Goal: Task Accomplishment & Management: Manage account settings

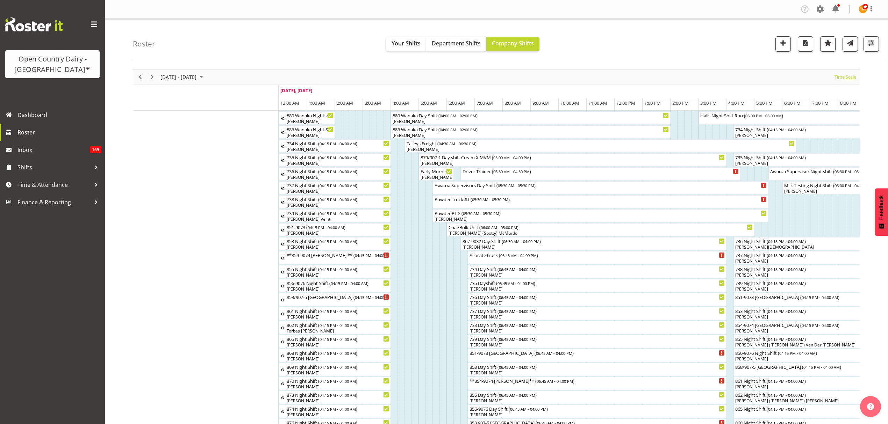
click at [51, 187] on html "Open Country Dairy - South Island Open Country Dairy - North Island Dashboard R…" at bounding box center [444, 212] width 888 height 424
click at [93, 185] on html "Open Country Dairy - South Island Open Country Dairy - North Island Dashboard R…" at bounding box center [444, 212] width 888 height 424
click at [17, 135] on link "Roster" at bounding box center [52, 132] width 105 height 17
click at [33, 185] on span "Time & Attendance" at bounding box center [53, 185] width 73 height 10
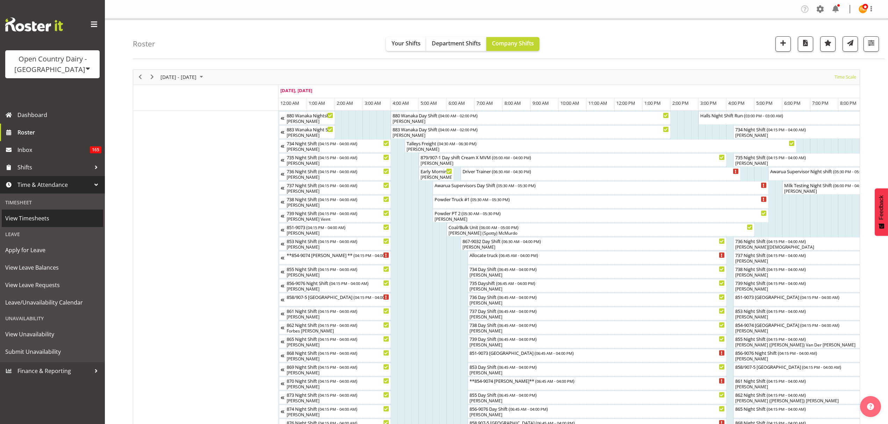
click at [41, 220] on span "View Timesheets" at bounding box center [52, 218] width 94 height 10
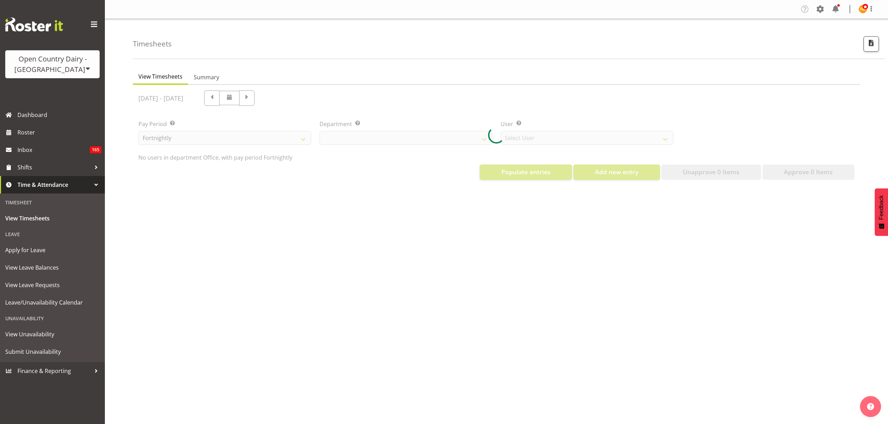
select select "699"
select select "8449"
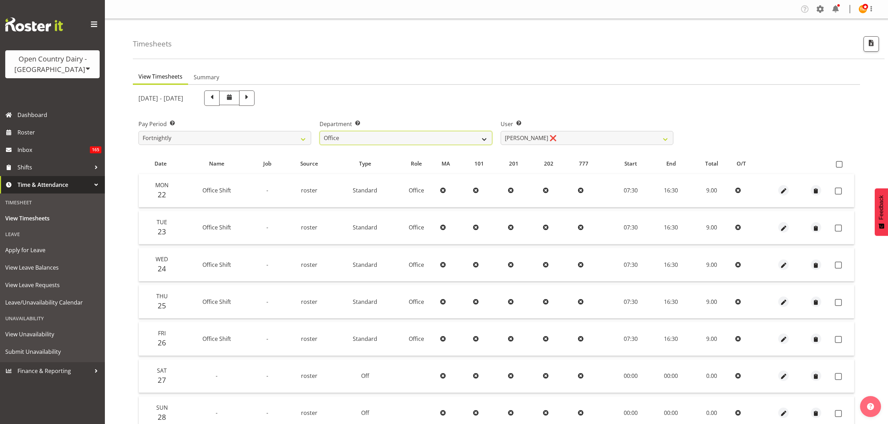
click at [438, 144] on select "734 735 736 737 738 739 851 853 854 855 856 858 861 862 865 867-9032 868 869 87…" at bounding box center [405, 138] width 173 height 14
click at [411, 149] on div "[DATE] - [DATE] Pay Period Select which pay period you would like to view. Fort…" at bounding box center [496, 278] width 716 height 384
click at [408, 144] on select "734 735 736 737 738 739 851 853 854 855 856 858 861 862 865 867-9032 868 869 87…" at bounding box center [405, 138] width 173 height 14
click at [319, 131] on select "734 735 736 737 738 739 851 853 854 855 856 858 861 862 865 867-9032 868 869 87…" at bounding box center [405, 138] width 173 height 14
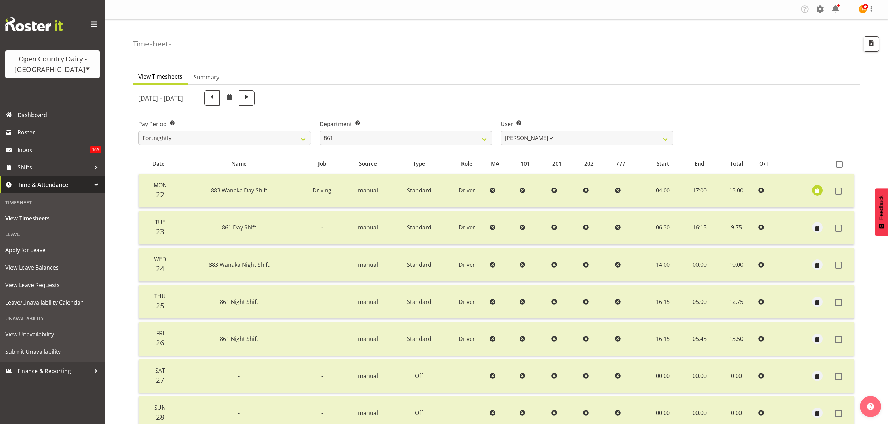
click at [662, 93] on div "[DATE] - [DATE]" at bounding box center [405, 98] width 535 height 15
click at [382, 140] on select "734 735 736 737 738 739 851 853 854 855 856 858 861 862 865 867-9032 868 869 87…" at bounding box center [405, 138] width 173 height 14
click at [394, 122] on label "Department Select which department you would like to view." at bounding box center [405, 124] width 173 height 8
click at [559, 137] on select "[PERSON_NAME] ✔ [PERSON_NAME] ✔ [PERSON_NAME] ✔" at bounding box center [587, 138] width 173 height 14
click at [447, 134] on select "734 735 736 737 738 739 851 853 854 855 856 858 861 862 865 867-9032 868 869 87…" at bounding box center [405, 138] width 173 height 14
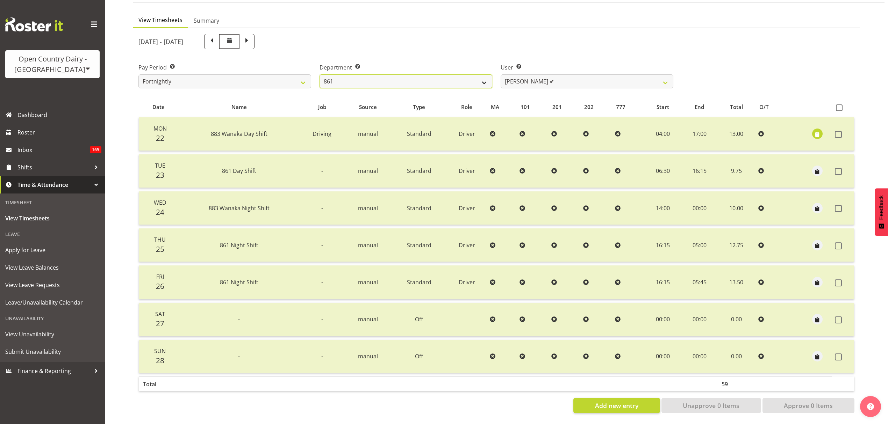
scroll to position [62, 0]
click at [442, 77] on select "734 735 736 737 738 739 851 853 854 855 856 858 861 862 865 867-9032 868 869 87…" at bounding box center [405, 81] width 173 height 14
click at [400, 77] on select "734 735 736 737 738 739 851 853 854 855 856 858 861 862 865 867-9032 868 869 87…" at bounding box center [405, 81] width 173 height 14
select select "696"
click at [319, 74] on select "734 735 736 737 738 739 851 853 854 855 856 858 861 862 865 867-9032 868 869 87…" at bounding box center [405, 81] width 173 height 14
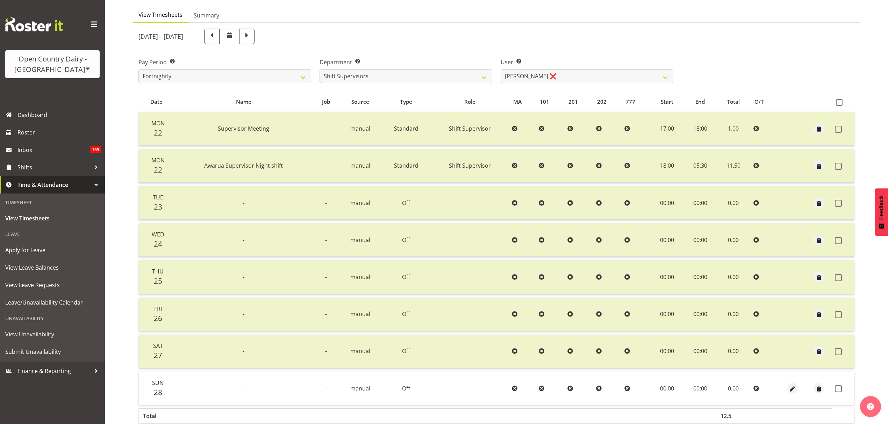
click at [838, 106] on th at bounding box center [843, 101] width 22 height 13
click at [839, 100] on span at bounding box center [839, 102] width 7 height 7
click at [839, 100] on input "checkbox" at bounding box center [838, 102] width 5 height 5
checkbox input "true"
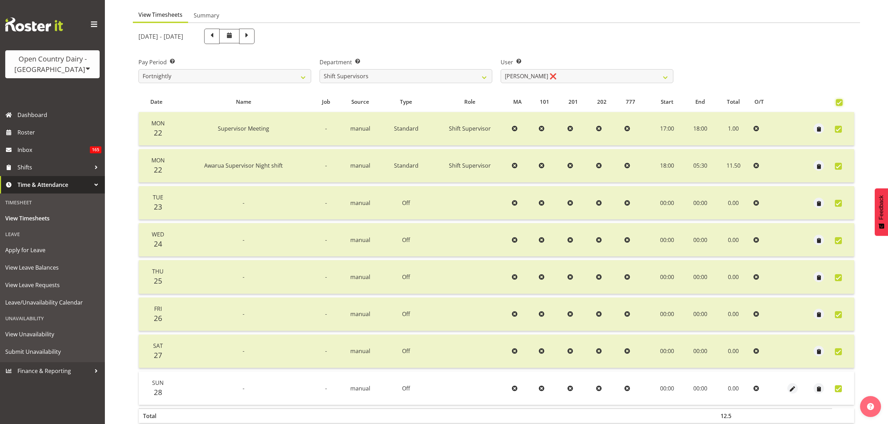
checkbox input "true"
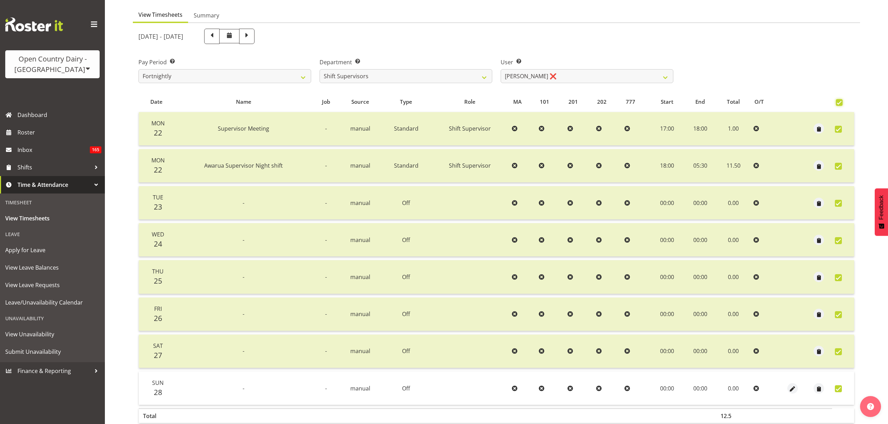
checkbox input "true"
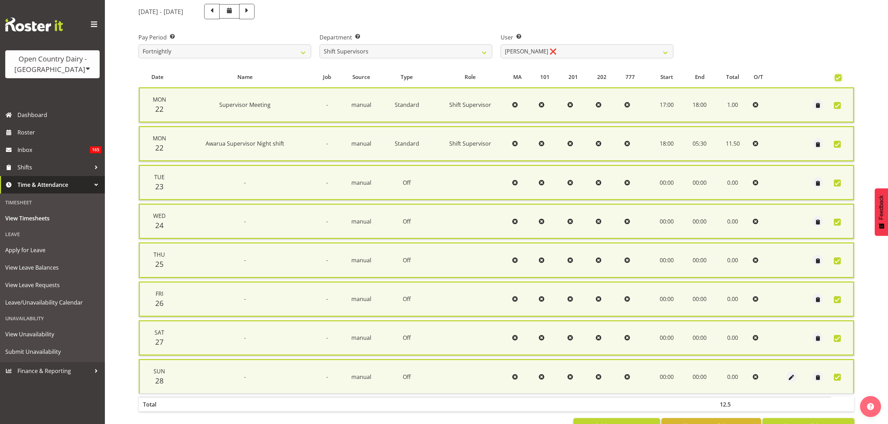
scroll to position [109, 0]
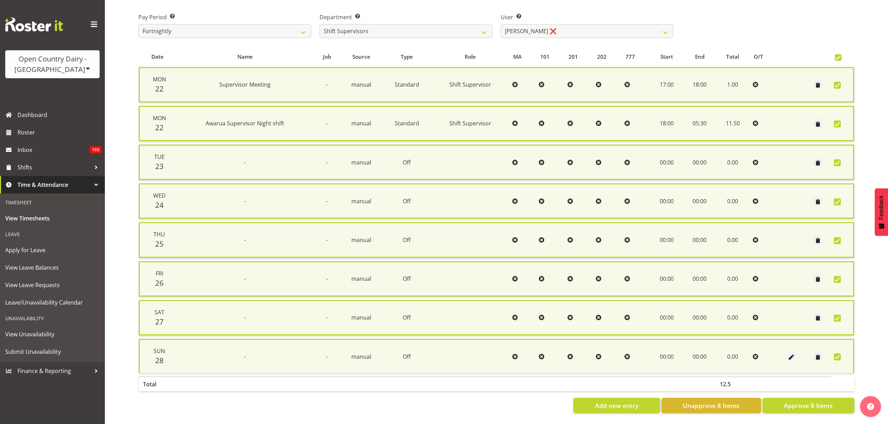
click at [840, 56] on span at bounding box center [838, 57] width 7 height 7
click at [839, 56] on input "checkbox" at bounding box center [837, 57] width 5 height 5
checkbox input "false"
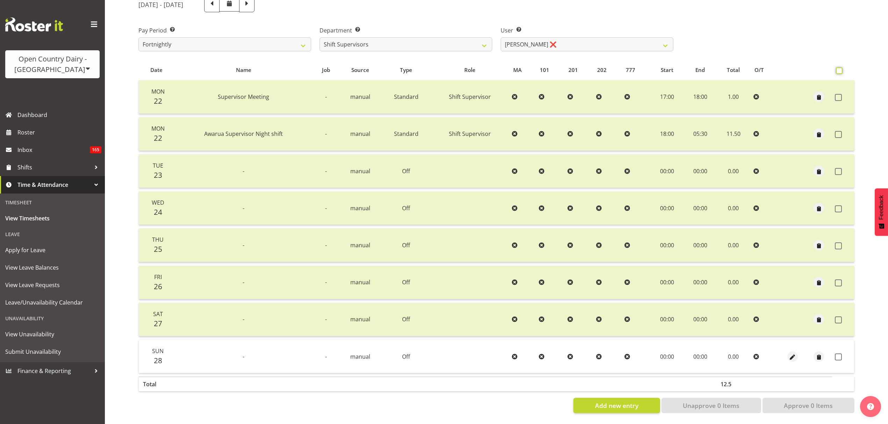
checkbox input "false"
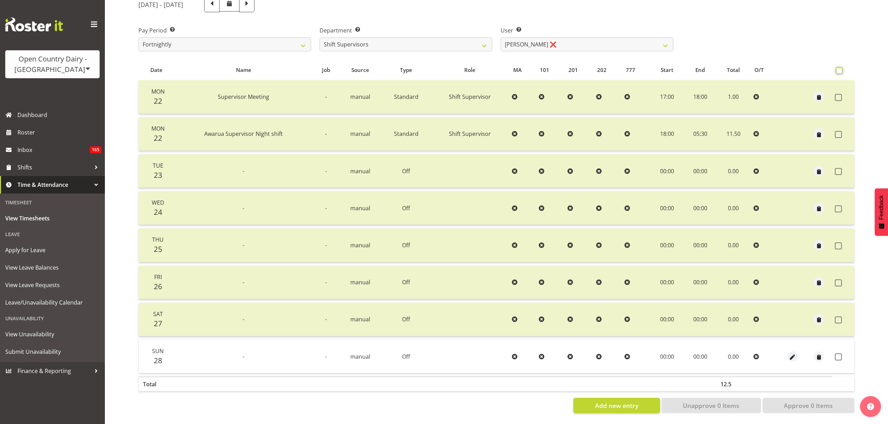
checkbox input "false"
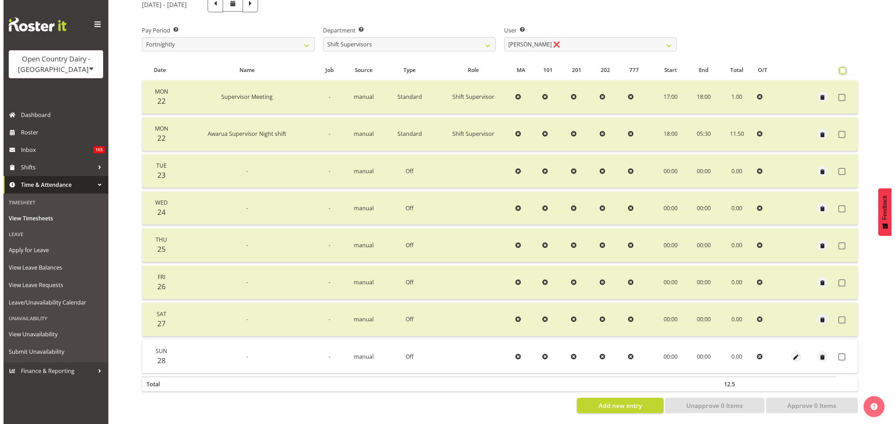
scroll to position [99, 0]
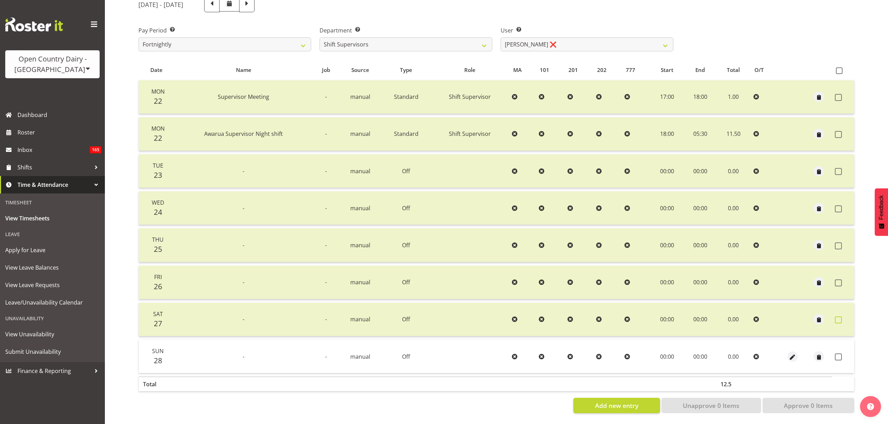
click at [842, 317] on label at bounding box center [840, 320] width 11 height 7
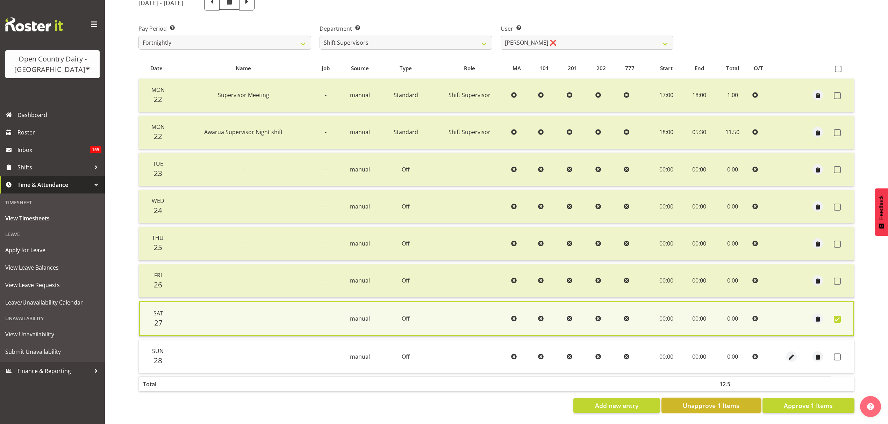
click at [699, 402] on span "Unapprove 1 Items" at bounding box center [711, 405] width 57 height 9
checkbox input "false"
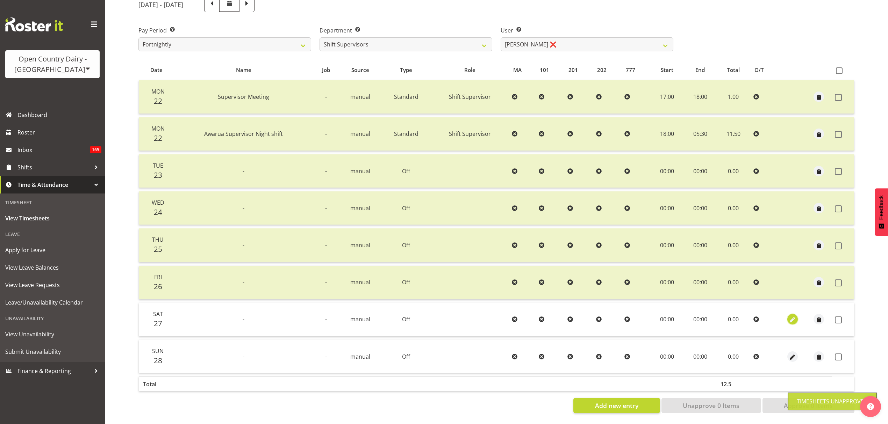
click at [790, 316] on span "button" at bounding box center [792, 320] width 8 height 8
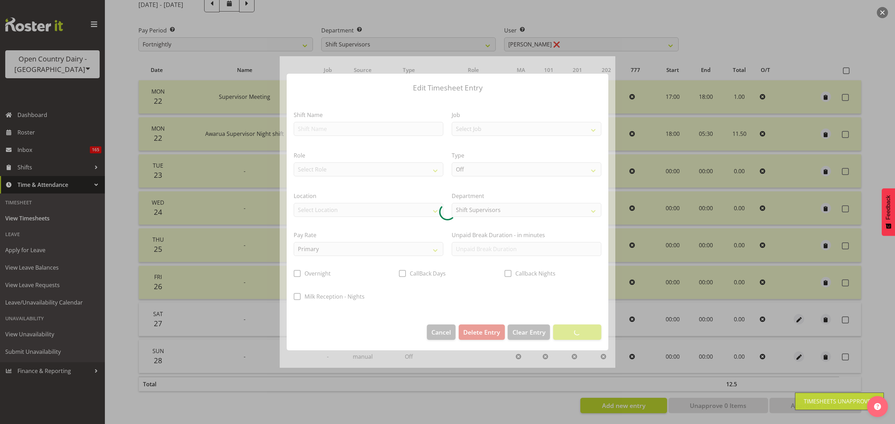
click at [384, 136] on div at bounding box center [448, 212] width 336 height 312
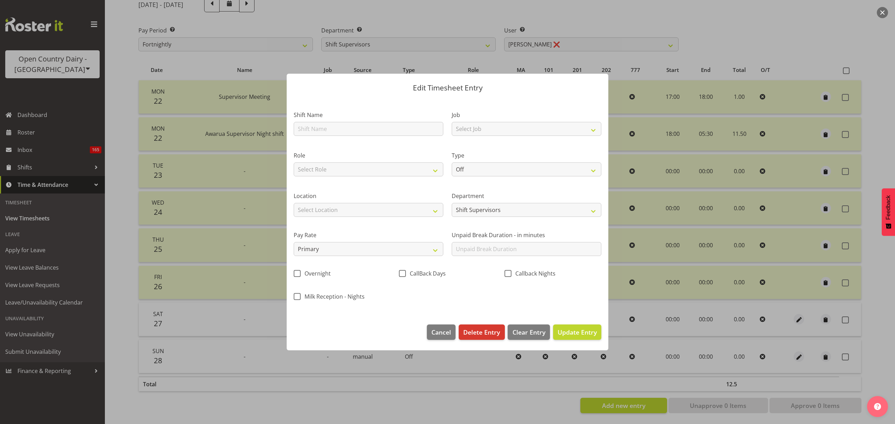
click at [381, 132] on section "Shift Name Job Select Job Connecting /unconnecting Trailers Driving Meeting Mil…" at bounding box center [448, 208] width 322 height 220
click at [381, 132] on input "text" at bounding box center [369, 129] width 150 height 14
type input "Shift Supervisor"
click at [374, 238] on label "Pay Rate" at bounding box center [369, 235] width 150 height 8
click at [505, 130] on select "Select Job Connecting /unconnecting Trailers Driving Meeting Milk Testing" at bounding box center [527, 129] width 150 height 14
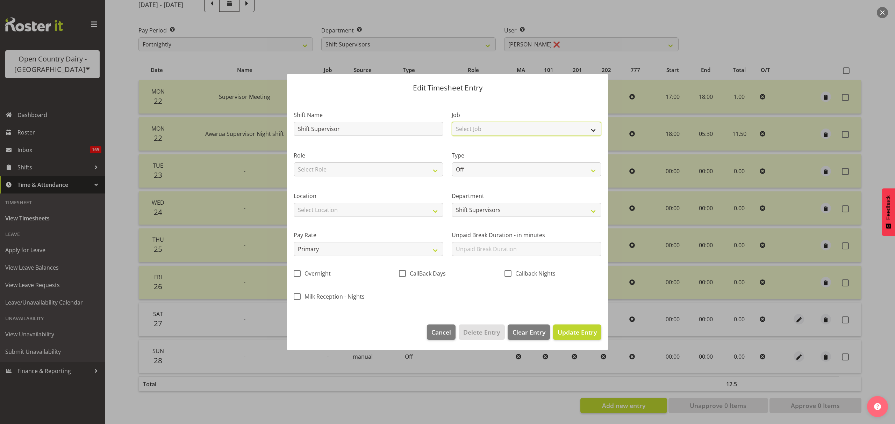
click at [492, 123] on select "Select Job Connecting /unconnecting Trailers Driving Meeting Milk Testing" at bounding box center [527, 129] width 150 height 14
click at [490, 168] on select "Off Standard Public Holiday Public Holiday (Worked) Day In Lieu Annual Leave Si…" at bounding box center [527, 170] width 150 height 14
select select "Standard"
click at [452, 163] on select "Off Standard Public Holiday Public Holiday (Worked) Day In Lieu Annual Leave Si…" at bounding box center [527, 170] width 150 height 14
select select "8"
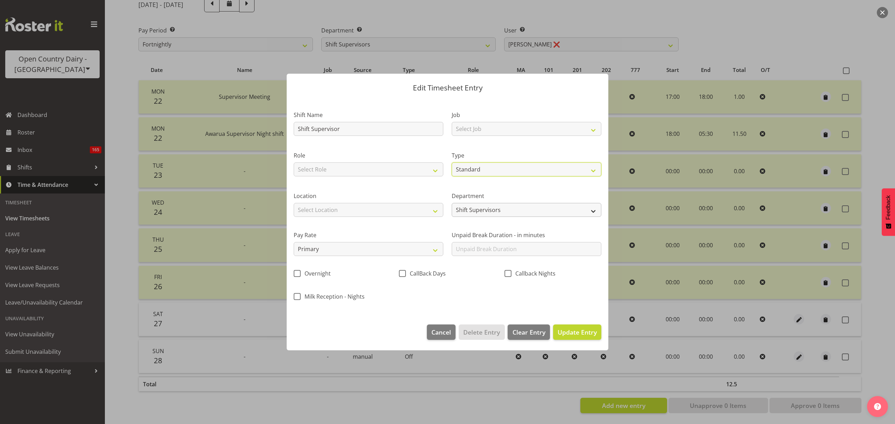
select select "2025"
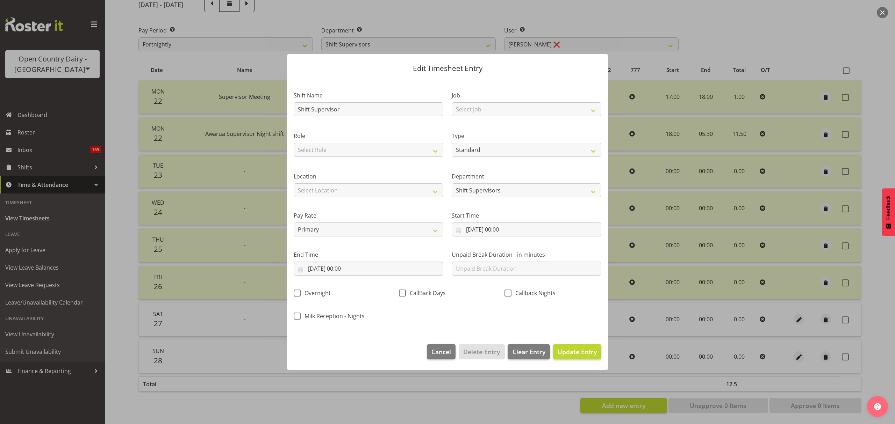
click at [530, 219] on label "Start Time" at bounding box center [527, 215] width 150 height 8
click at [532, 230] on input "[DATE] 00:00" at bounding box center [527, 230] width 150 height 14
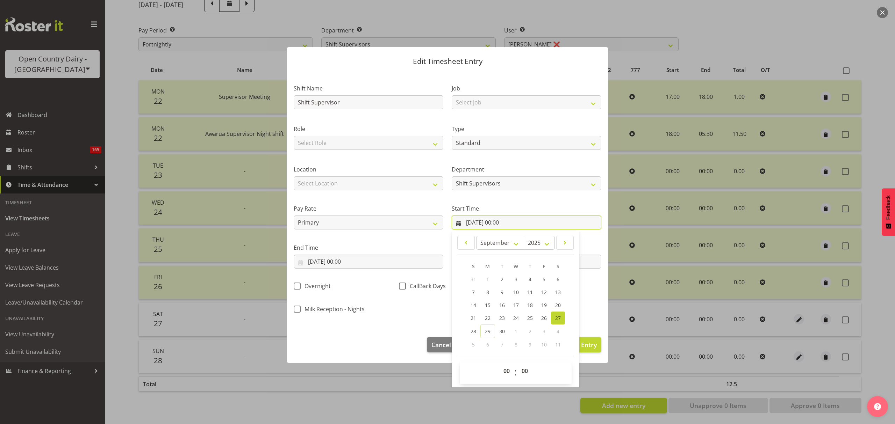
scroll to position [8, 0]
click at [504, 364] on select "00 01 02 03 04 05 06 07 08 09 10 11 12 13 14 15 16 17 18 19 20 21 22 23" at bounding box center [507, 370] width 16 height 14
click at [499, 380] on span "00 01 02 03 04 05 06 07 08 09 10 11 12 13 14 15 16 17 18 19 20 21 22 23" at bounding box center [507, 371] width 16 height 17
click at [499, 368] on select "00 01 02 03 04 05 06 07 08 09 10 11 12 13 14 15 16 17 18 19 20 21 22 23" at bounding box center [507, 370] width 16 height 14
select select "5"
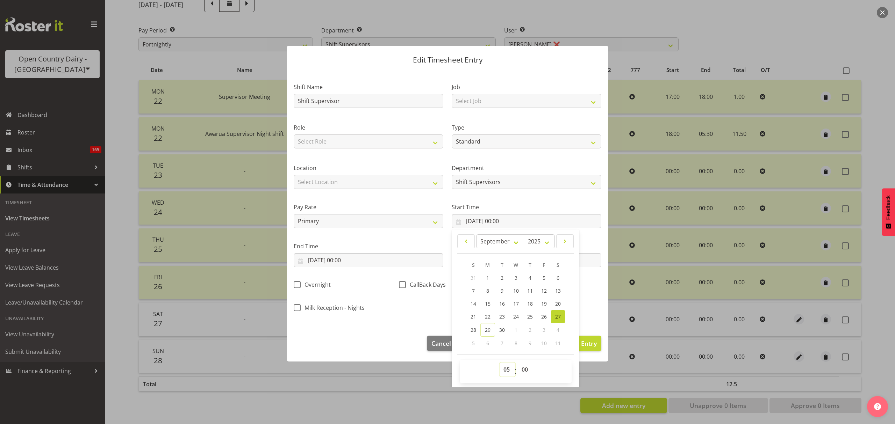
click at [499, 363] on select "00 01 02 03 04 05 06 07 08 09 10 11 12 13 14 15 16 17 18 19 20 21 22 23" at bounding box center [507, 370] width 16 height 14
type input "[DATE] 05:00"
click at [518, 368] on select "00 01 02 03 04 05 06 07 08 09 10 11 12 13 14 15 16 17 18 19 20 21 22 23 24 25 2…" at bounding box center [526, 370] width 16 height 14
select select "30"
click at [518, 363] on select "00 01 02 03 04 05 06 07 08 09 10 11 12 13 14 15 16 17 18 19 20 21 22 23 24 25 2…" at bounding box center [526, 370] width 16 height 14
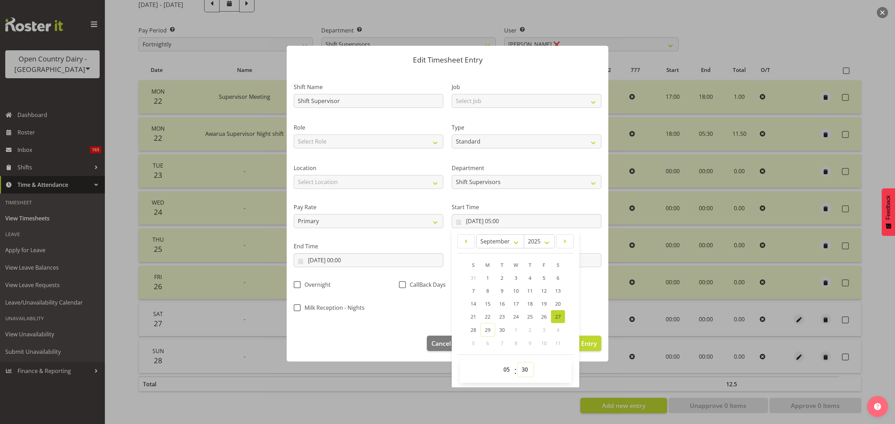
type input "[DATE] 05:30"
click at [423, 238] on div "End Time [DATE] 00:00 January February March April May June July August Septemb…" at bounding box center [368, 251] width 158 height 39
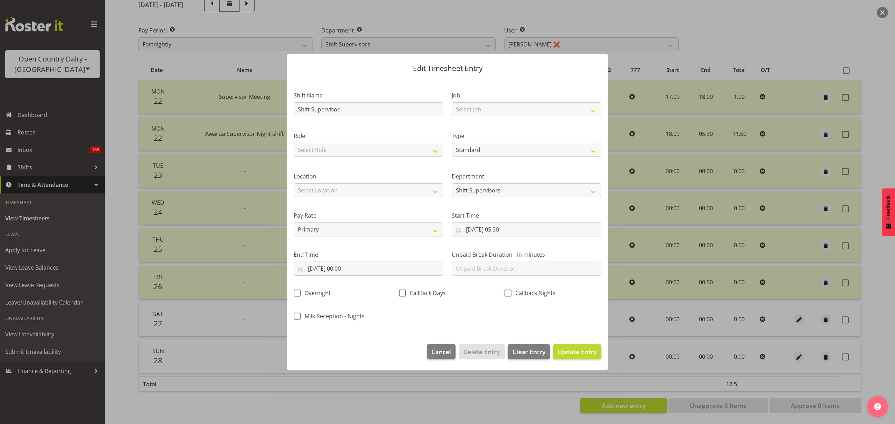
scroll to position [0, 0]
click at [354, 269] on input "[DATE] 00:00" at bounding box center [369, 269] width 150 height 14
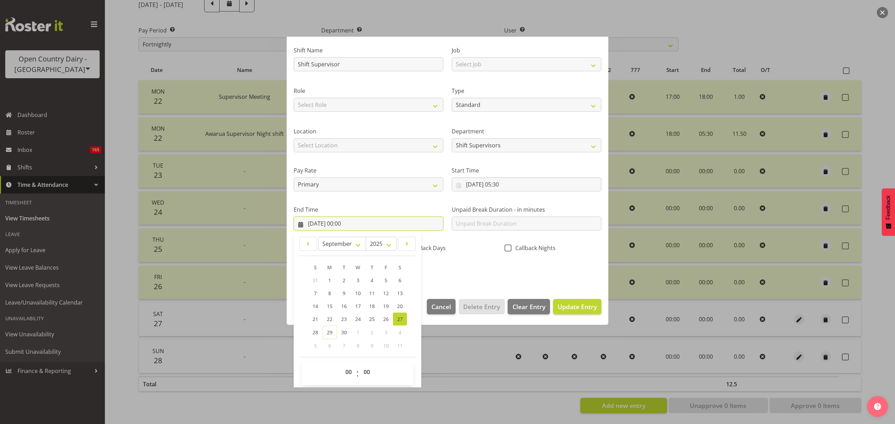
scroll to position [48, 0]
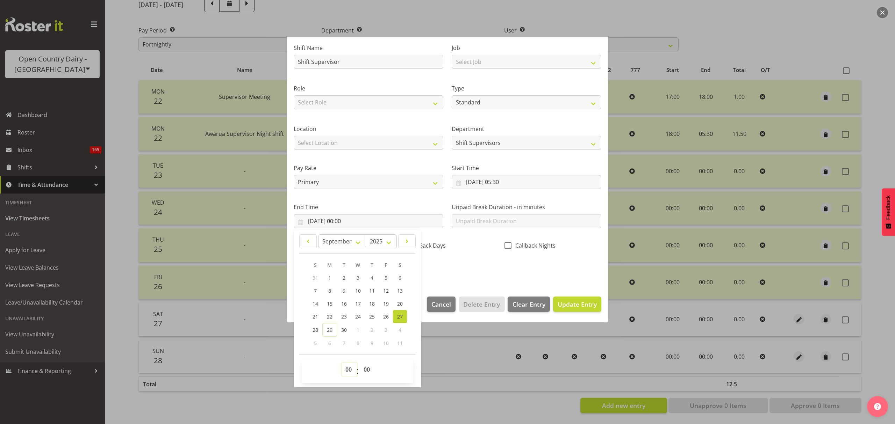
click at [352, 371] on select "00 01 02 03 04 05 06 07 08 09 10 11 12 13 14 15 16 17 18 19 20 21 22 23" at bounding box center [349, 370] width 16 height 14
select select "17"
click at [341, 363] on select "00 01 02 03 04 05 06 07 08 09 10 11 12 13 14 15 16 17 18 19 20 21 22 23" at bounding box center [349, 370] width 16 height 14
type input "[DATE] 17:00"
click at [371, 373] on select "00 01 02 03 04 05 06 07 08 09 10 11 12 13 14 15 16 17 18 19 20 21 22 23 24 25 2…" at bounding box center [368, 370] width 16 height 14
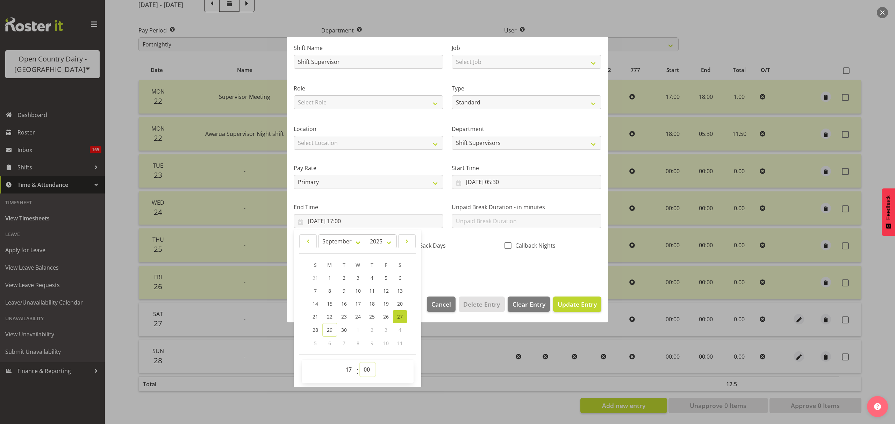
select select "30"
click at [360, 363] on select "00 01 02 03 04 05 06 07 08 09 10 11 12 13 14 15 16 17 18 19 20 21 22 23 24 25 2…" at bounding box center [368, 370] width 16 height 14
type input "[DATE] 17:30"
click at [502, 253] on div "Callback Nights" at bounding box center [552, 243] width 105 height 23
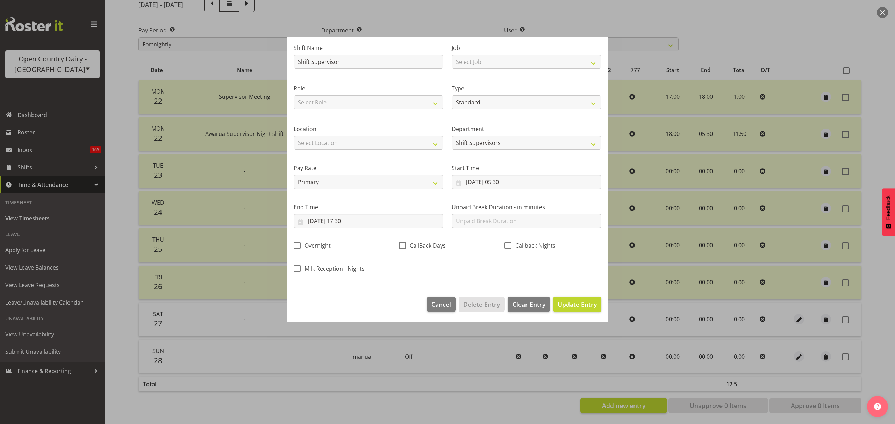
scroll to position [0, 0]
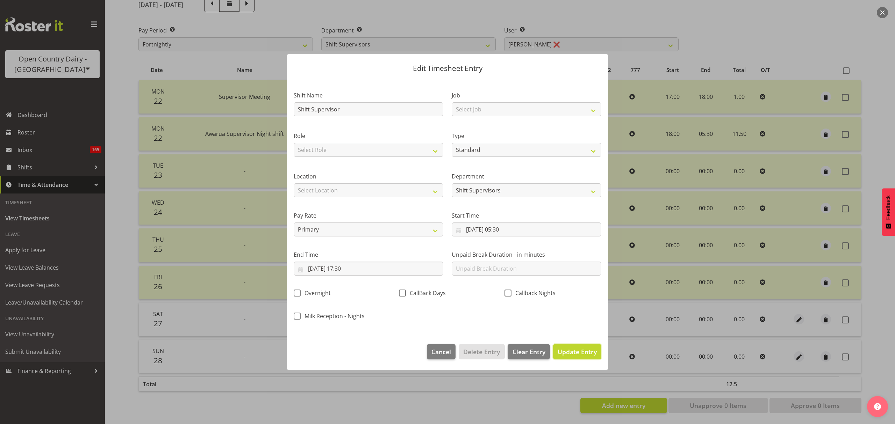
click at [577, 350] on span "Update Entry" at bounding box center [577, 352] width 39 height 8
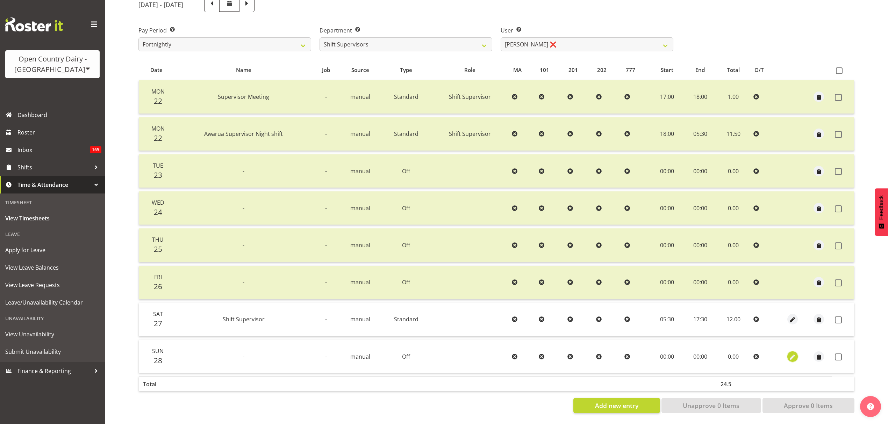
click at [789, 353] on span "button" at bounding box center [792, 357] width 8 height 8
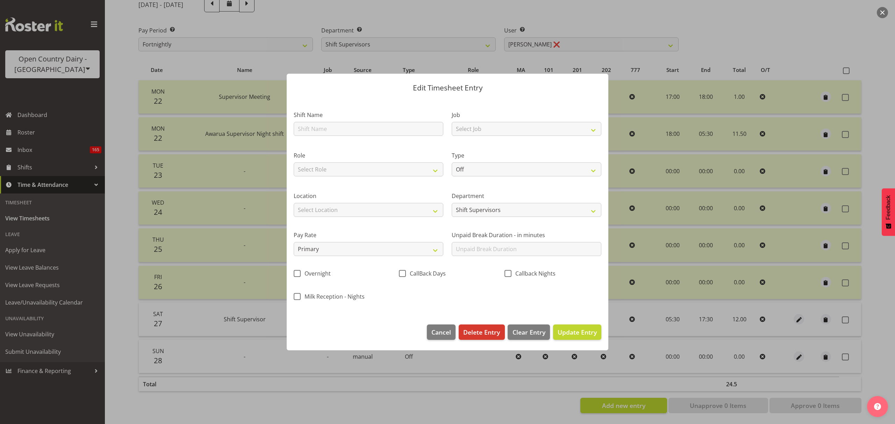
click at [384, 120] on div "Shift Name" at bounding box center [369, 123] width 150 height 25
click at [383, 122] on input "text" at bounding box center [369, 129] width 150 height 14
type input "Shift Supervisor"
click at [477, 165] on select "Off Standard Public Holiday Public Holiday (Worked) Day In Lieu Annual Leave Si…" at bounding box center [527, 170] width 150 height 14
select select "Standard"
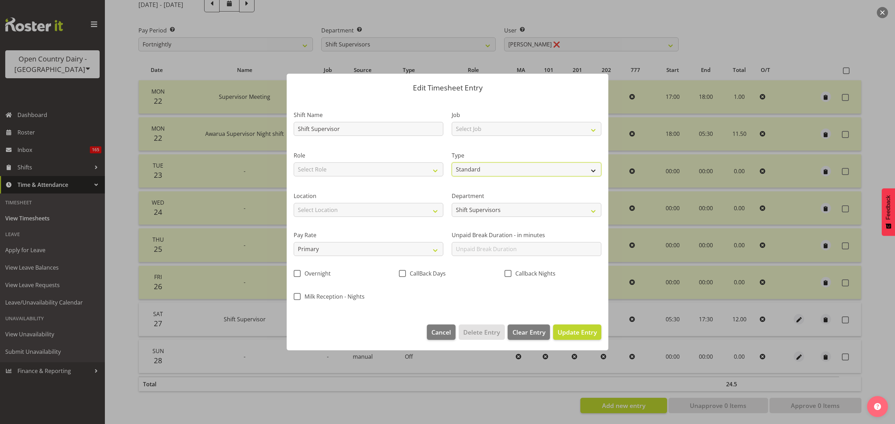
click at [452, 163] on select "Off Standard Public Holiday Public Holiday (Worked) Day In Lieu Annual Leave Si…" at bounding box center [527, 170] width 150 height 14
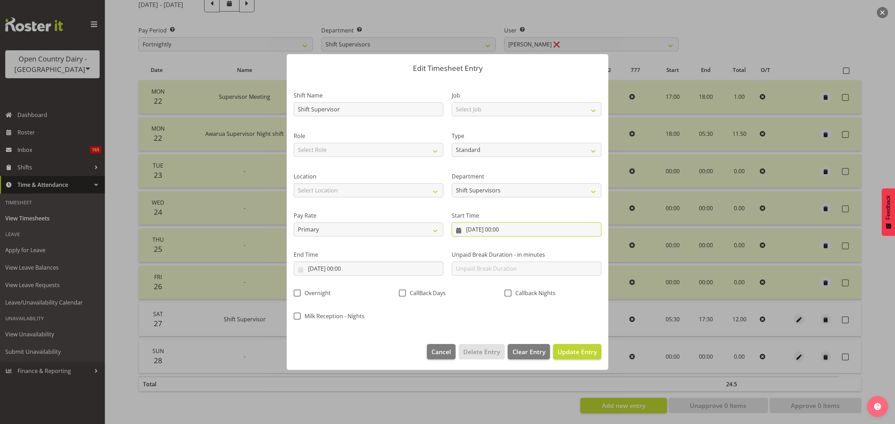
click at [511, 227] on input "[DATE] 00:00" at bounding box center [527, 230] width 150 height 14
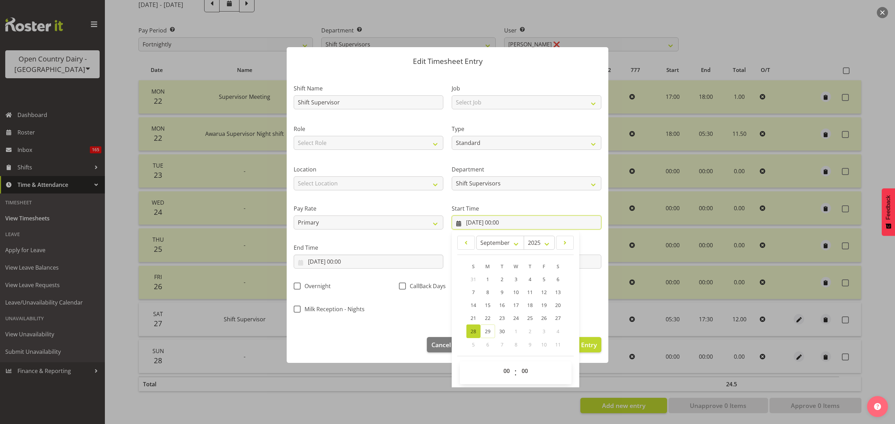
scroll to position [8, 0]
click at [500, 368] on select "00 01 02 03 04 05 06 07 08 09 10 11 12 13 14 15 16 17 18 19 20 21 22 23" at bounding box center [507, 370] width 16 height 14
click at [507, 377] on span "00 01 02 03 04 05 06 07 08 09 10 11 12 13 14 15 16 17 18 19 20 21 22 23" at bounding box center [507, 371] width 16 height 17
drag, startPoint x: 506, startPoint y: 375, endPoint x: 504, endPoint y: 364, distance: 11.1
click at [506, 375] on select "00 01 02 03 04 05 06 07 08 09 10 11 12 13 14 15 16 17 18 19 20 21 22 23" at bounding box center [507, 370] width 16 height 14
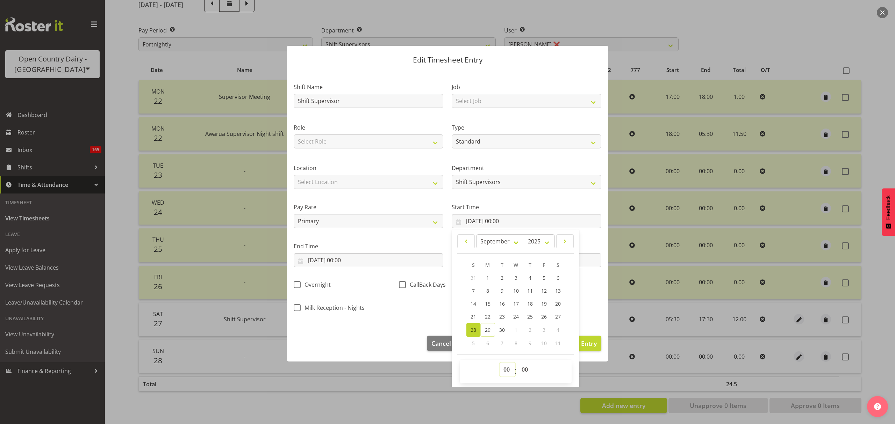
select select "5"
click at [499, 363] on select "00 01 02 03 04 05 06 07 08 09 10 11 12 13 14 15 16 17 18 19 20 21 22 23" at bounding box center [507, 370] width 16 height 14
type input "[DATE] 05:00"
click at [525, 369] on select "00 01 02 03 04 05 06 07 08 09 10 11 12 13 14 15 16 17 18 19 20 21 22 23 24 25 2…" at bounding box center [526, 370] width 16 height 14
select select "30"
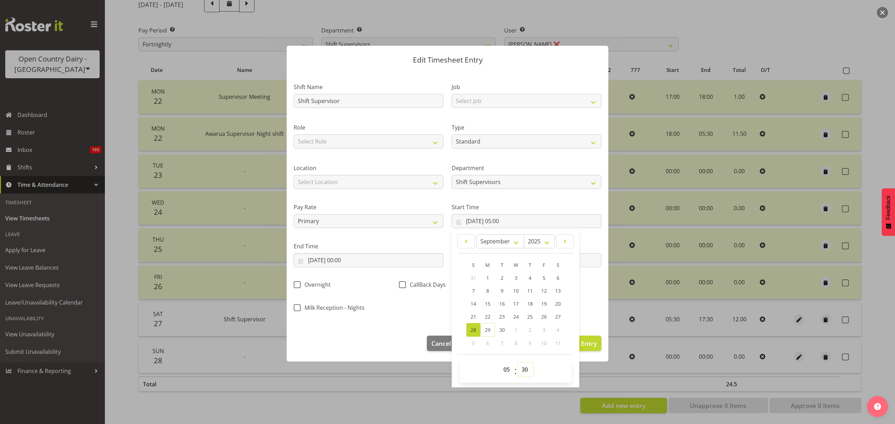
click at [518, 363] on select "00 01 02 03 04 05 06 07 08 09 10 11 12 13 14 15 16 17 18 19 20 21 22 23 24 25 2…" at bounding box center [526, 370] width 16 height 14
type input "[DATE] 05:30"
click at [440, 195] on div "Pay Rate Primary Secondary Tertiary Fourth Fifth" at bounding box center [368, 212] width 158 height 39
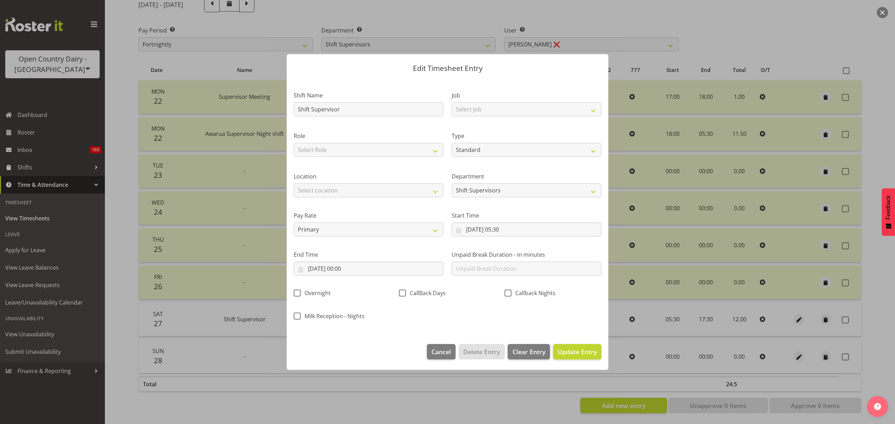
scroll to position [0, 0]
click at [390, 273] on input "[DATE] 00:00" at bounding box center [369, 269] width 150 height 14
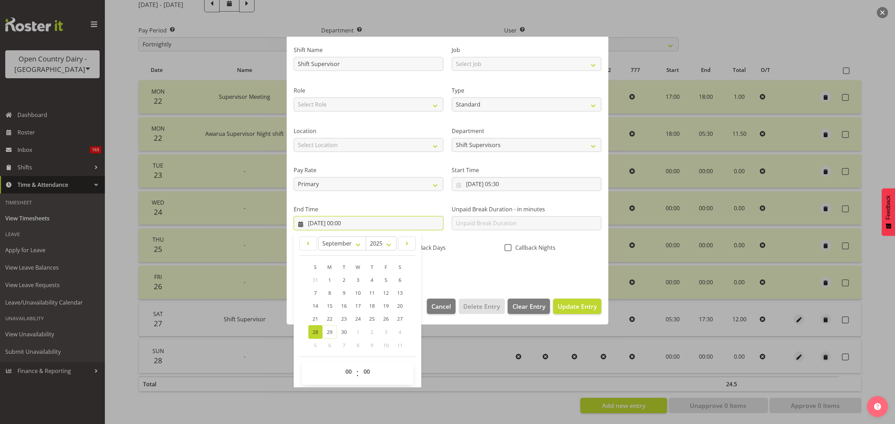
scroll to position [48, 0]
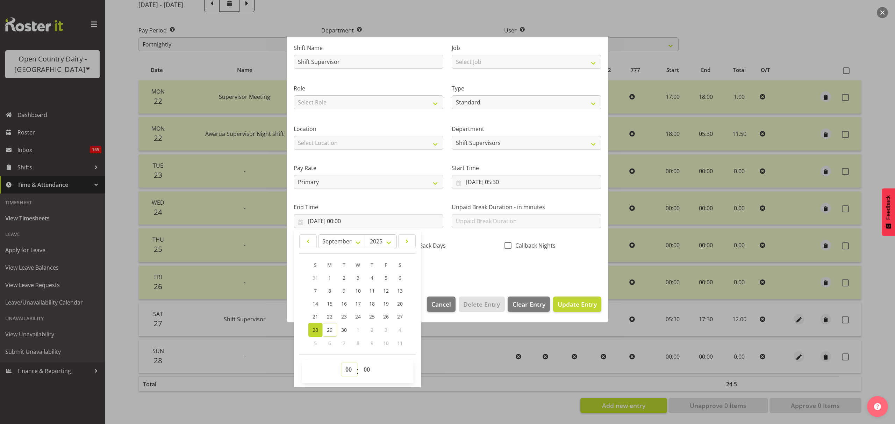
click at [343, 368] on select "00 01 02 03 04 05 06 07 08 09 10 11 12 13 14 15 16 17 18 19 20 21 22 23" at bounding box center [349, 370] width 16 height 14
select select "5"
click at [341, 363] on select "00 01 02 03 04 05 06 07 08 09 10 11 12 13 14 15 16 17 18 19 20 21 22 23" at bounding box center [349, 370] width 16 height 14
type input "[DATE] 05:00"
click at [363, 373] on select "00 01 02 03 04 05 06 07 08 09 10 11 12 13 14 15 16 17 18 19 20 21 22 23 24 25 2…" at bounding box center [368, 370] width 16 height 14
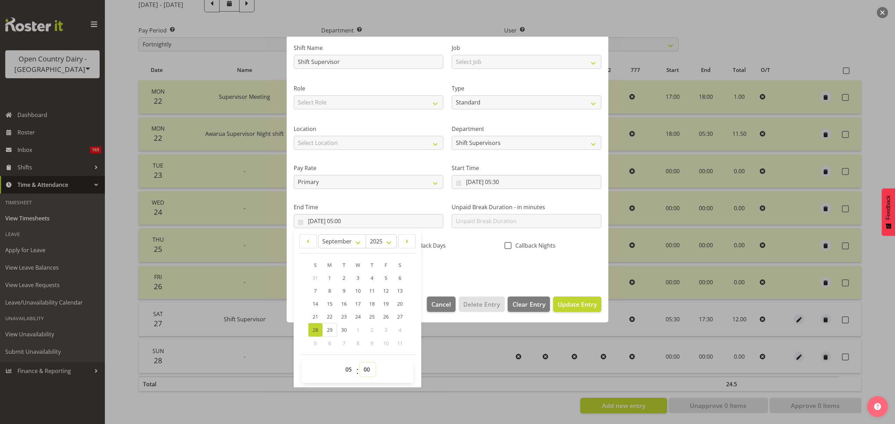
select select "30"
click at [360, 363] on select "00 01 02 03 04 05 06 07 08 09 10 11 12 13 14 15 16 17 18 19 20 21 22 23 24 25 2…" at bounding box center [368, 370] width 16 height 14
type input "[DATE] 05:30"
click at [474, 259] on div "Shift Name Shift Supervisor Job Select Job Connecting /unconnecting Trailers Dr…" at bounding box center [447, 156] width 316 height 245
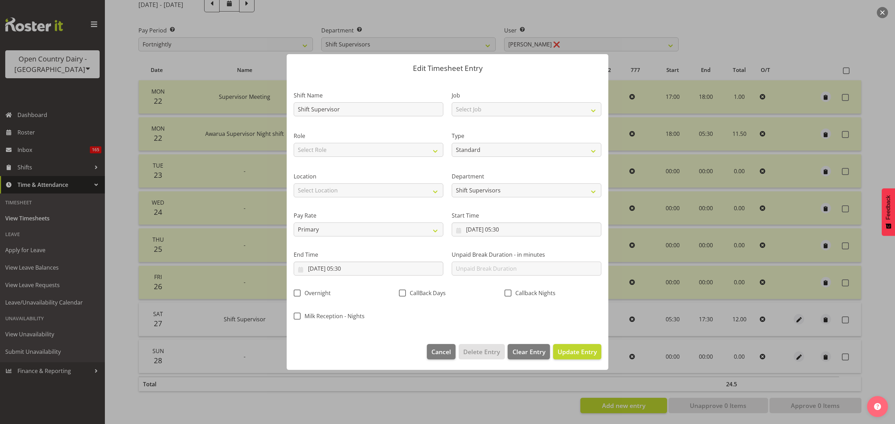
scroll to position [0, 0]
click at [567, 355] on span "Update Entry" at bounding box center [577, 352] width 39 height 8
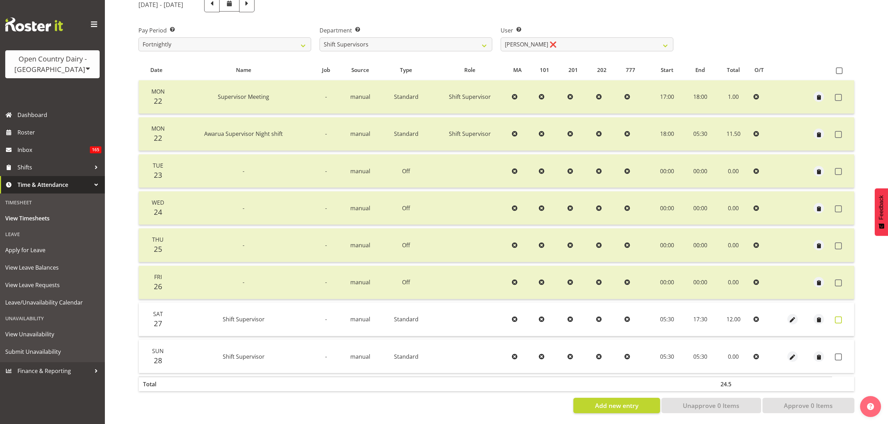
click at [839, 317] on span at bounding box center [838, 320] width 7 height 7
checkbox input "true"
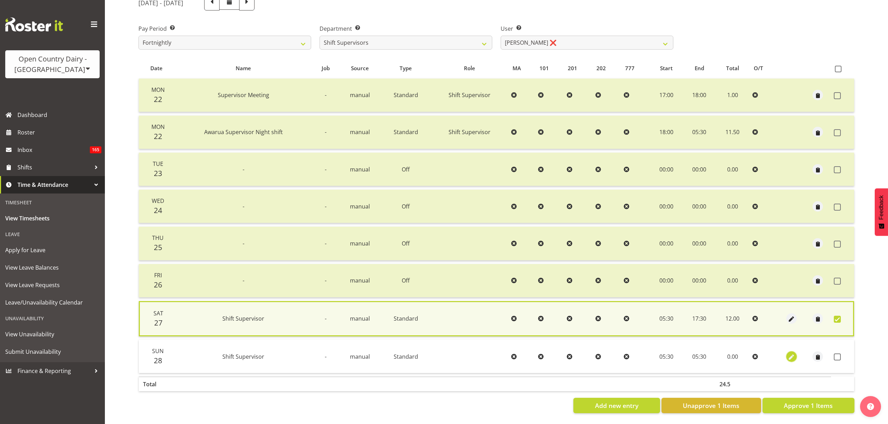
click at [787, 353] on span "button" at bounding box center [791, 357] width 8 height 8
select select "Standard"
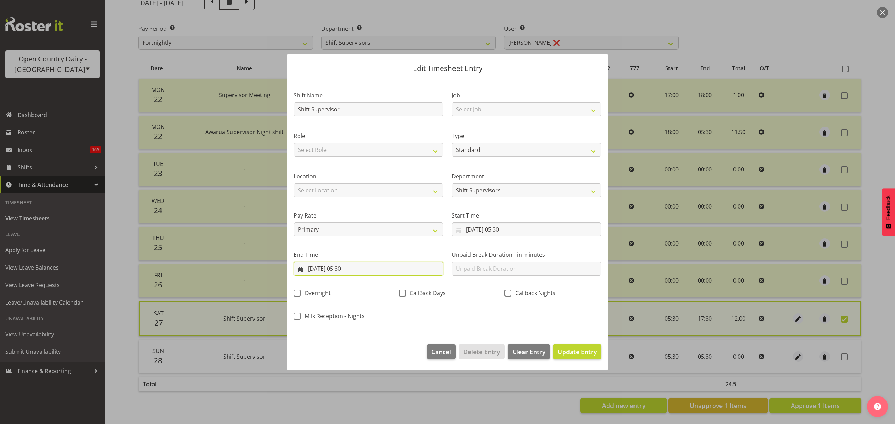
click at [361, 272] on input "[DATE] 05:30" at bounding box center [369, 269] width 150 height 14
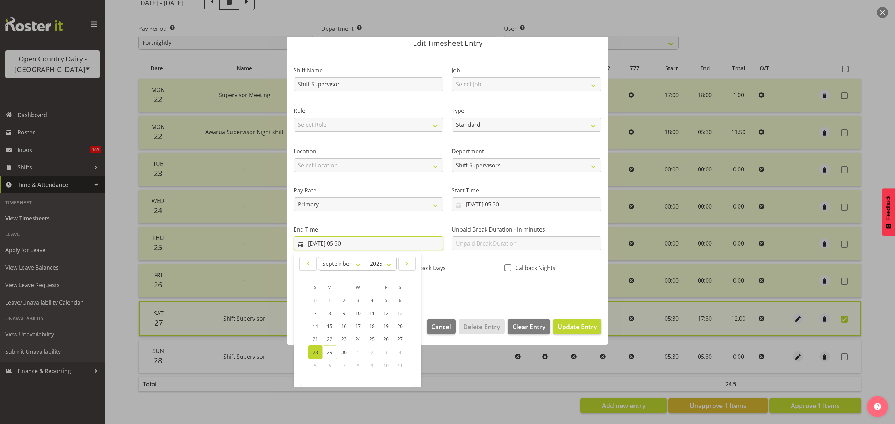
scroll to position [48, 0]
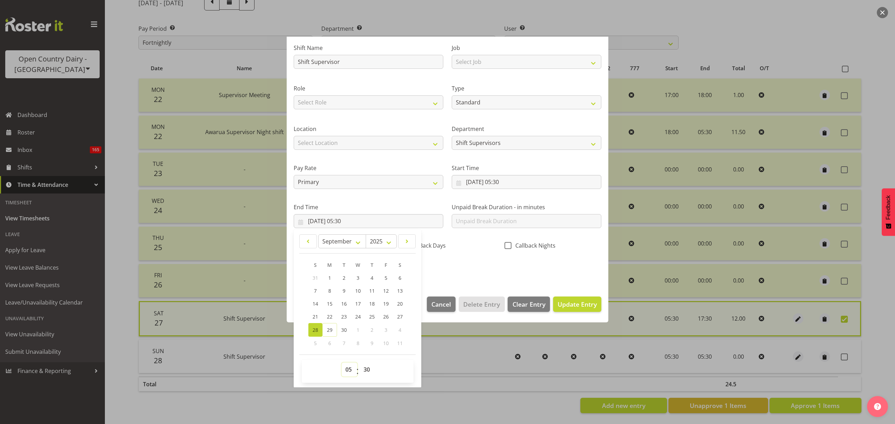
click at [345, 368] on select "00 01 02 03 04 05 06 07 08 09 10 11 12 13 14 15 16 17 18 19 20 21 22 23" at bounding box center [349, 370] width 16 height 14
click at [348, 365] on select "00 01 02 03 04 05 06 07 08 09 10 11 12 13 14 15 16 17 18 19 20 21 22 23" at bounding box center [349, 370] width 16 height 14
select select "17"
click at [341, 363] on select "00 01 02 03 04 05 06 07 08 09 10 11 12 13 14 15 16 17 18 19 20 21 22 23" at bounding box center [349, 370] width 16 height 14
type input "[DATE] 17:30"
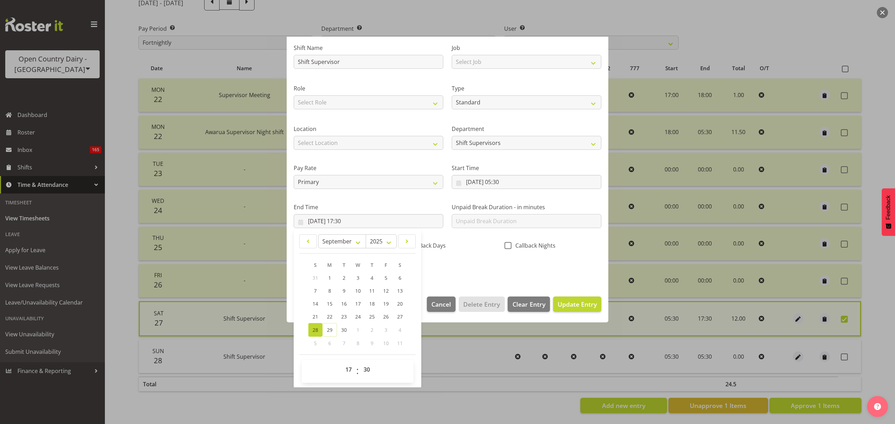
click at [538, 283] on section "Shift Name Shift Supervisor Job Select Job Connecting /unconnecting Trailers Dr…" at bounding box center [448, 160] width 322 height 259
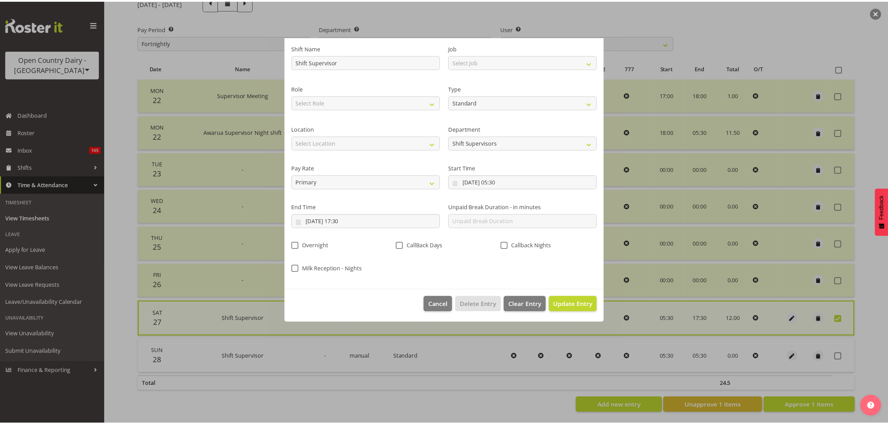
scroll to position [0, 0]
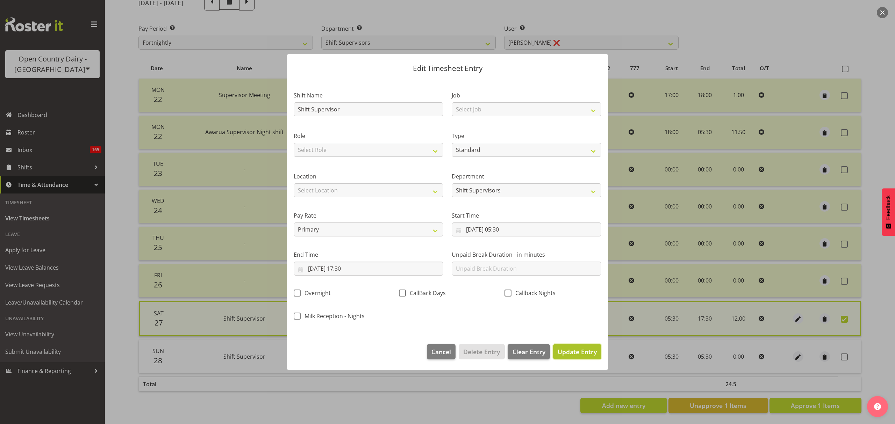
click at [585, 357] on span "Update Entry" at bounding box center [577, 351] width 39 height 9
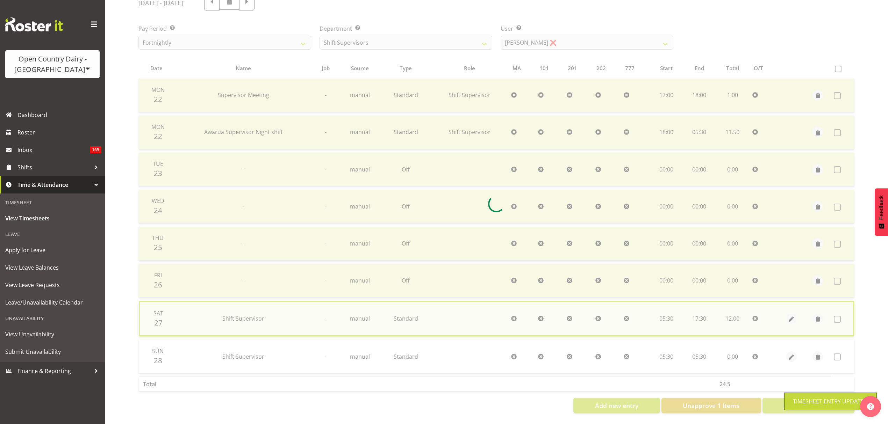
checkbox input "false"
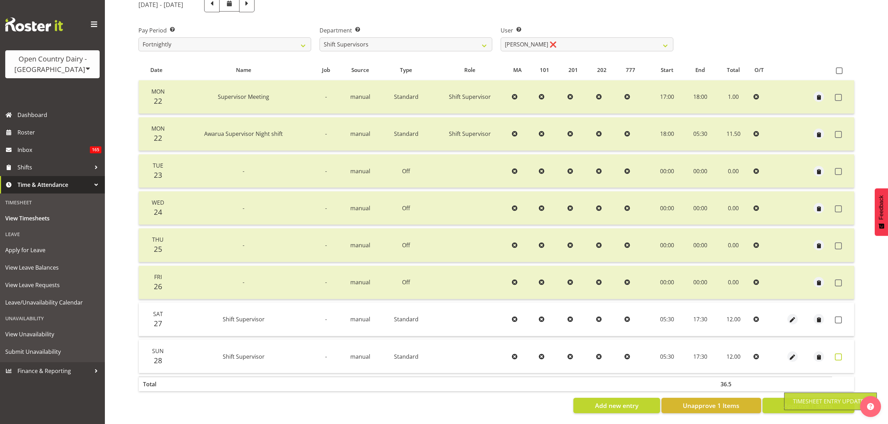
click at [842, 354] on label at bounding box center [840, 357] width 11 height 7
checkbox input "true"
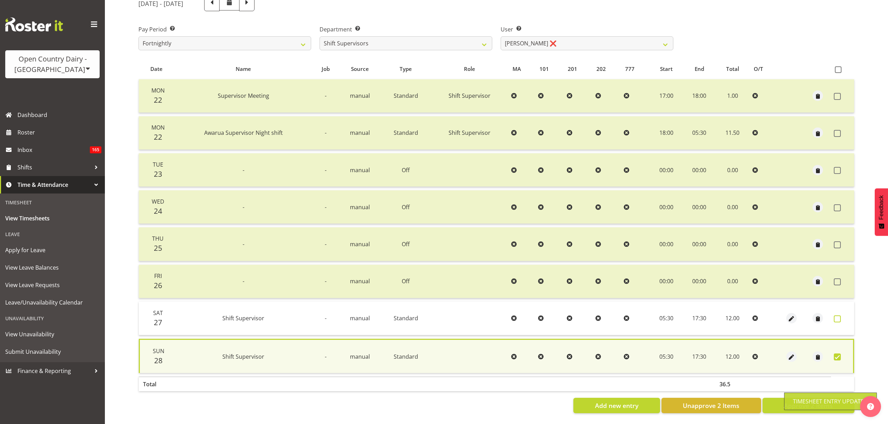
click at [837, 317] on span at bounding box center [837, 319] width 7 height 7
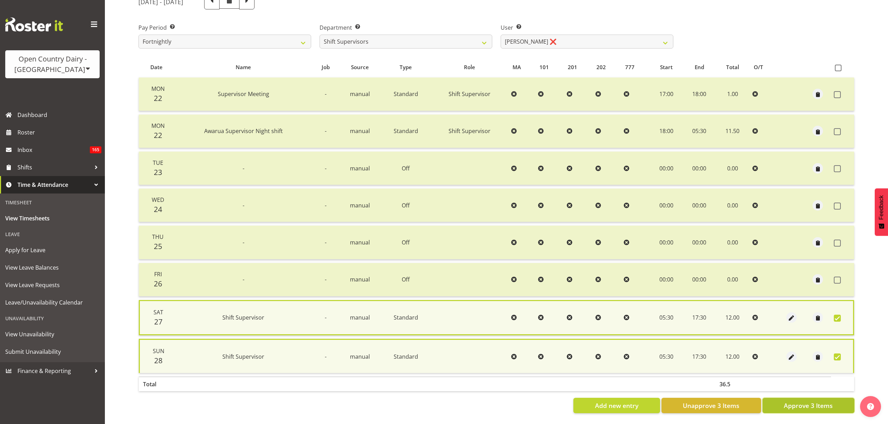
click at [826, 401] on span "Approve 3 Items" at bounding box center [808, 405] width 49 height 9
checkbox input "false"
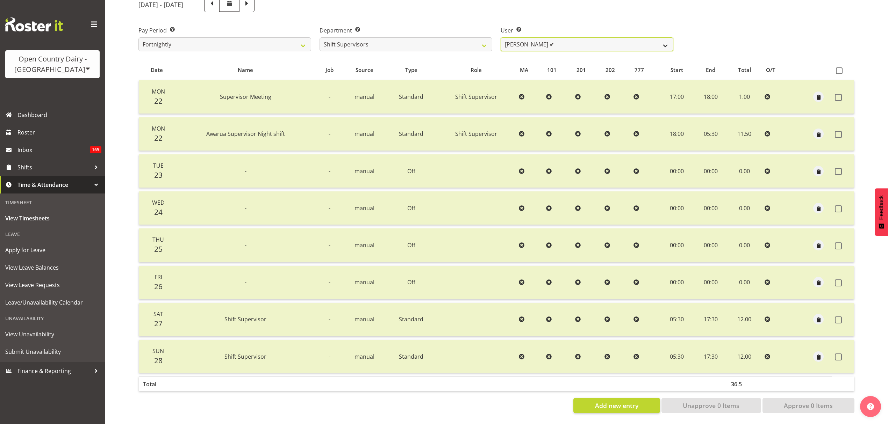
click at [518, 37] on select "[PERSON_NAME] ✔ [PERSON_NAME] ❌ [PERSON_NAME] ❌ [PERSON_NAME] ❌" at bounding box center [587, 44] width 173 height 14
click at [501, 37] on select "[PERSON_NAME] ✔ [PERSON_NAME] ❌ [PERSON_NAME] ❌ [PERSON_NAME] ❌" at bounding box center [587, 44] width 173 height 14
click at [527, 43] on select "[PERSON_NAME] ✔ [PERSON_NAME] ❌ [PERSON_NAME] ❌ [PERSON_NAME] ❌" at bounding box center [587, 44] width 173 height 14
select select "7509"
click at [501, 37] on select "[PERSON_NAME] ✔ [PERSON_NAME] ❌ [PERSON_NAME] ❌ [PERSON_NAME] ❌" at bounding box center [587, 44] width 173 height 14
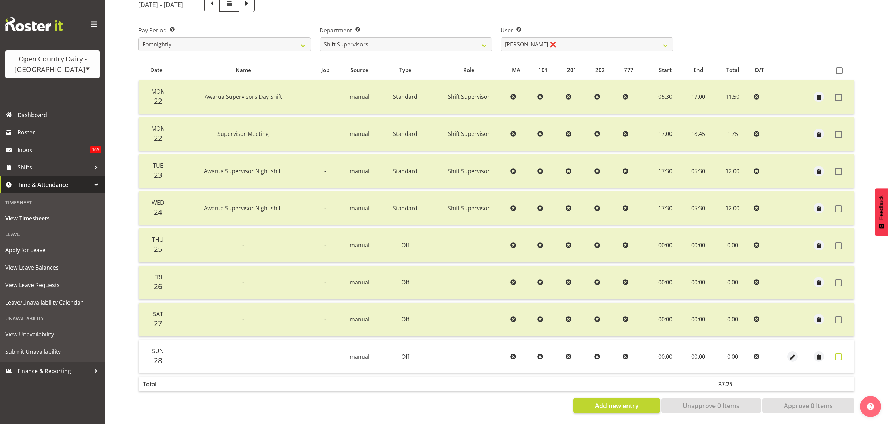
click at [839, 354] on span at bounding box center [838, 357] width 7 height 7
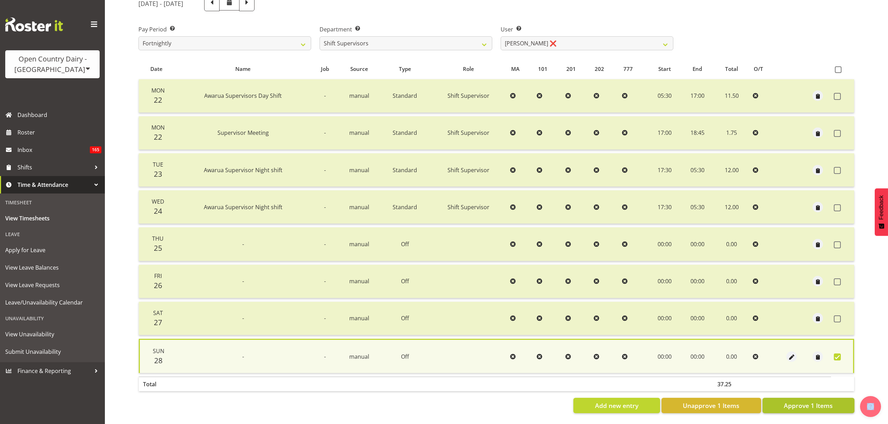
click at [828, 392] on div "Date Name Job Source Type Role MA 101 201 202 777 Start End Total O/T Mon 22 Aw…" at bounding box center [496, 236] width 716 height 355
click at [827, 398] on button "Approve 1 Items" at bounding box center [808, 405] width 92 height 15
checkbox input "false"
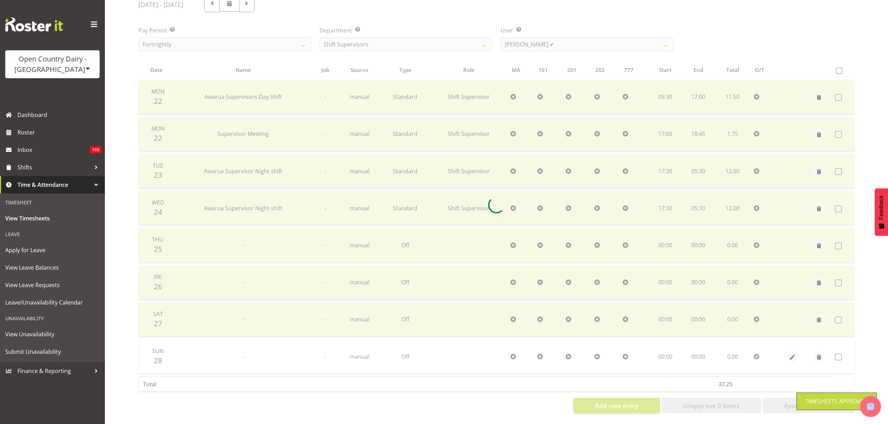
click at [548, 38] on div at bounding box center [496, 205] width 727 height 428
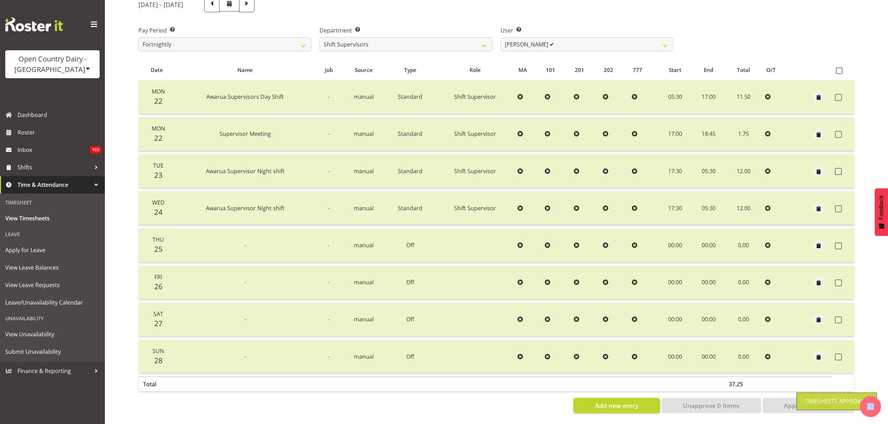
click at [548, 38] on div at bounding box center [496, 205] width 727 height 428
drag, startPoint x: 548, startPoint y: 38, endPoint x: 548, endPoint y: 45, distance: 6.6
click at [548, 38] on select "[PERSON_NAME] ✔ [PERSON_NAME] ✔ [PERSON_NAME] ❌ [PERSON_NAME] ❌" at bounding box center [587, 44] width 173 height 14
select select "7481"
click at [501, 37] on select "[PERSON_NAME] ✔ [PERSON_NAME] ✔ [PERSON_NAME] ❌ [PERSON_NAME] ❌" at bounding box center [587, 44] width 173 height 14
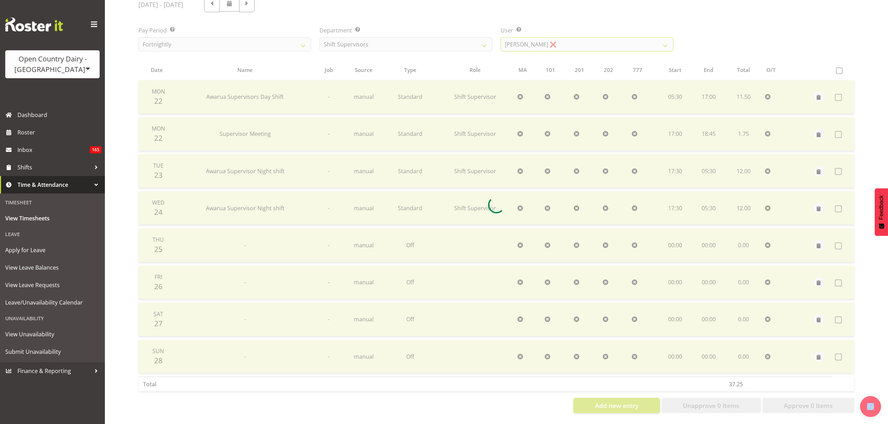
scroll to position [62, 0]
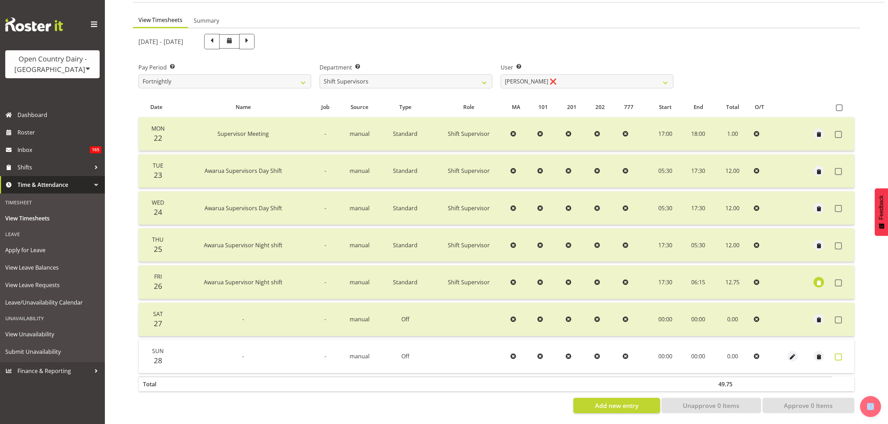
click at [835, 354] on span at bounding box center [838, 357] width 7 height 7
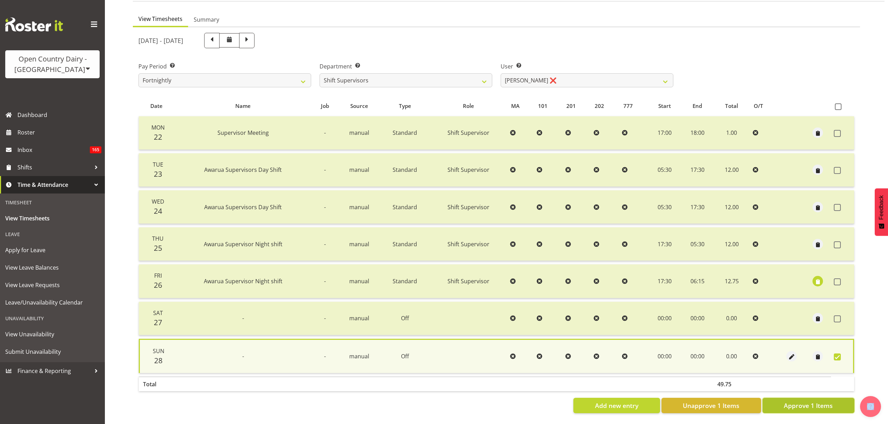
click at [822, 401] on span "Approve 1 Items" at bounding box center [808, 405] width 49 height 9
checkbox input "false"
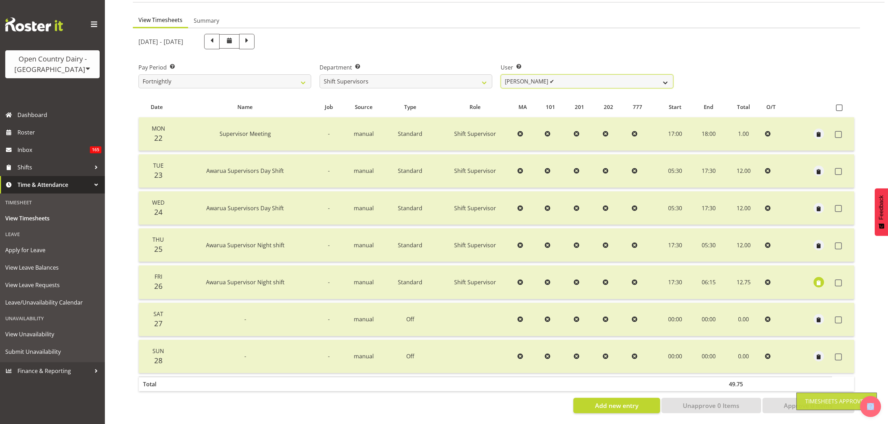
click at [598, 76] on select "[PERSON_NAME] ✔ [PERSON_NAME] ✔ [PERSON_NAME] ✔ [PERSON_NAME] ❌" at bounding box center [587, 81] width 173 height 14
select select "7488"
click at [501, 74] on select "[PERSON_NAME] ✔ [PERSON_NAME] ✔ [PERSON_NAME] ✔ [PERSON_NAME] ❌" at bounding box center [587, 81] width 173 height 14
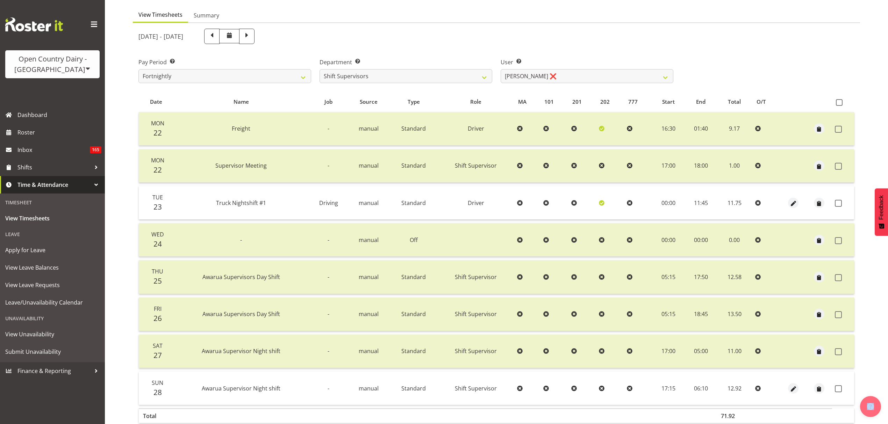
click at [832, 389] on td at bounding box center [843, 388] width 22 height 33
click at [835, 389] on span at bounding box center [838, 389] width 7 height 7
checkbox input "true"
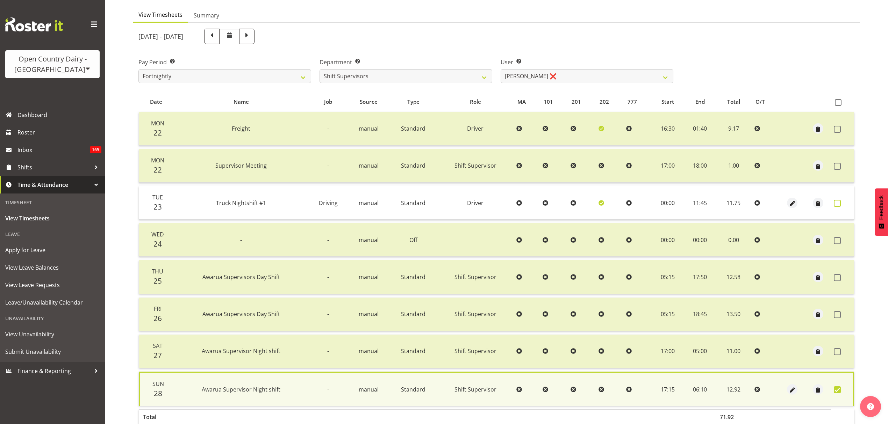
click at [840, 206] on span at bounding box center [837, 203] width 7 height 7
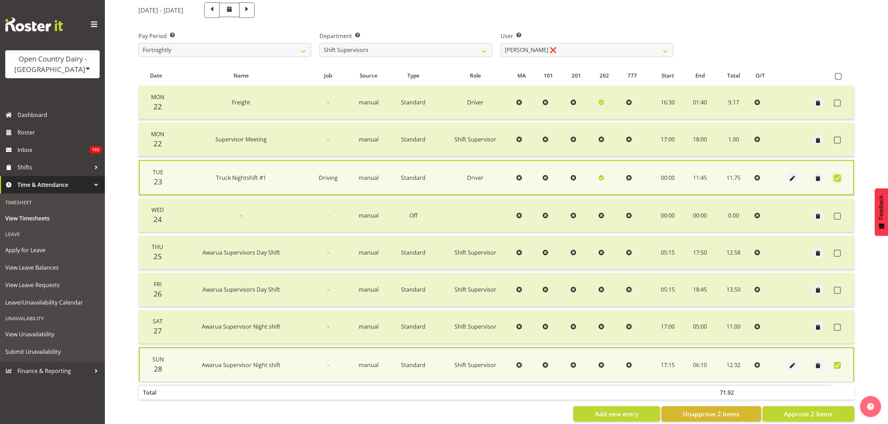
scroll to position [101, 0]
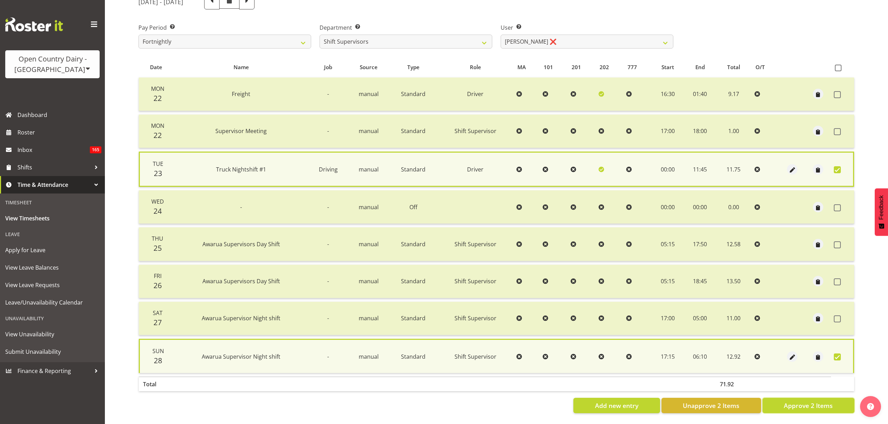
click at [793, 401] on span "Approve 2 Items" at bounding box center [808, 405] width 49 height 9
checkbox input "false"
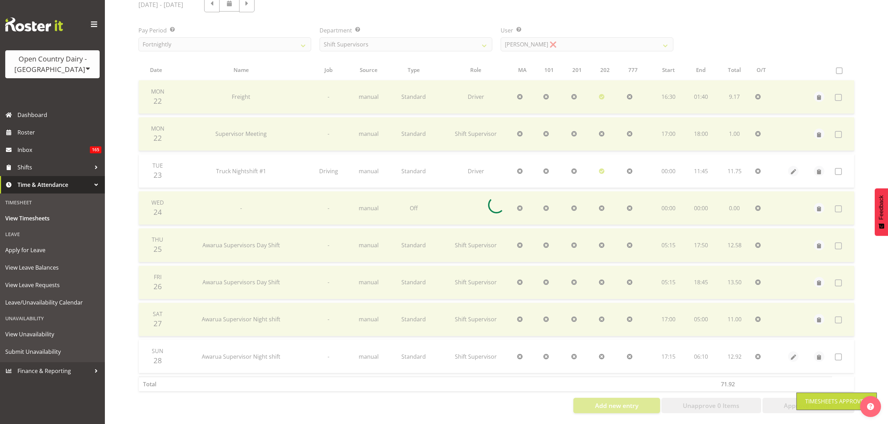
scroll to position [99, 0]
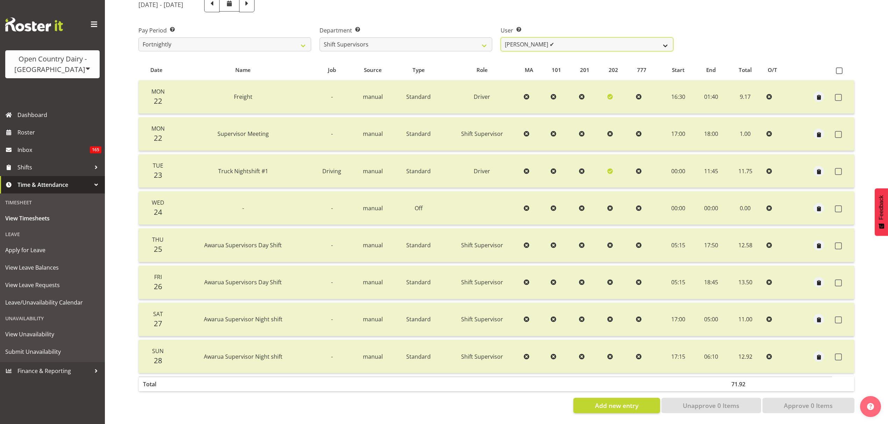
click at [537, 42] on select "[PERSON_NAME] ✔ [PERSON_NAME] ✔ [PERSON_NAME] ✔ [PERSON_NAME] ✔" at bounding box center [587, 44] width 173 height 14
click at [456, 37] on select "734 735 736 737 738 739 851 853 854 855 856 858 861 862 865 867-9032 868 869 87…" at bounding box center [405, 44] width 173 height 14
click at [534, 37] on select "[PERSON_NAME] ✔ [PERSON_NAME] ✔ [PERSON_NAME] ✔ [PERSON_NAME] ✔" at bounding box center [587, 44] width 173 height 14
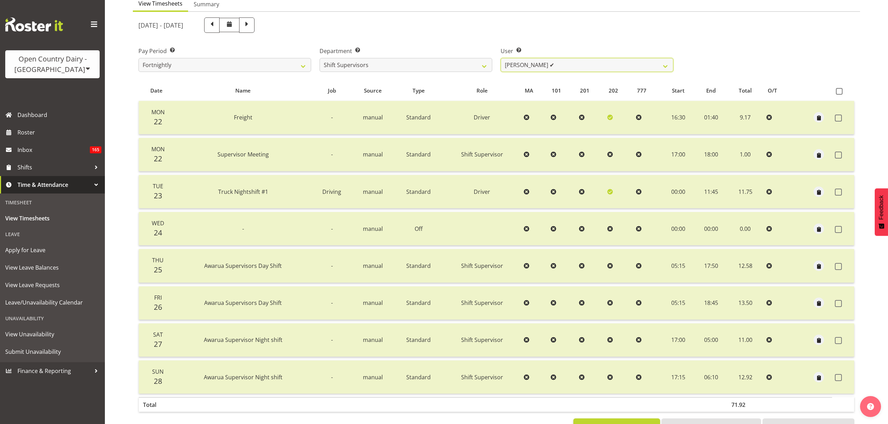
scroll to position [52, 0]
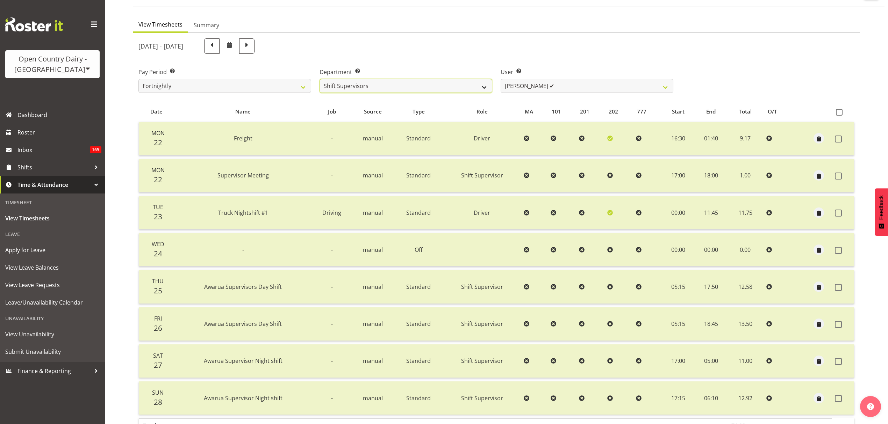
click at [458, 84] on select "734 735 736 737 738 739 851 853 854 855 856 858 861 862 865 867-9032 868 869 87…" at bounding box center [405, 86] width 173 height 14
select select "698"
click at [319, 79] on select "734 735 736 737 738 739 851 853 854 855 856 858 861 862 865 867-9032 868 869 87…" at bounding box center [405, 86] width 173 height 14
select select "11884"
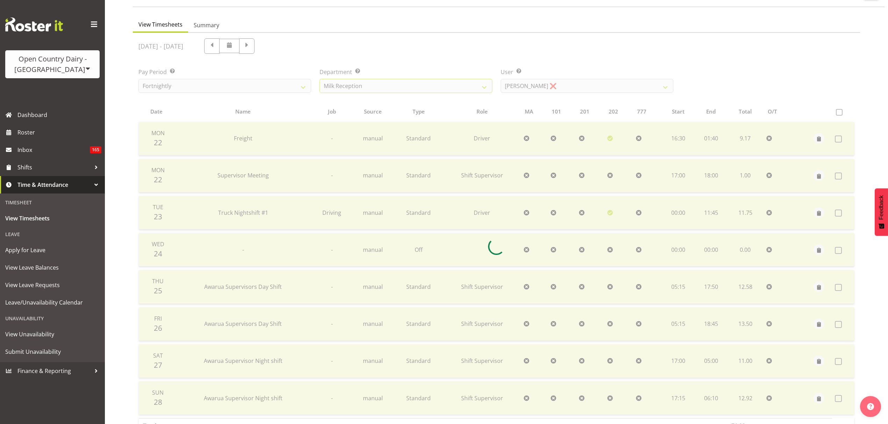
scroll to position [62, 0]
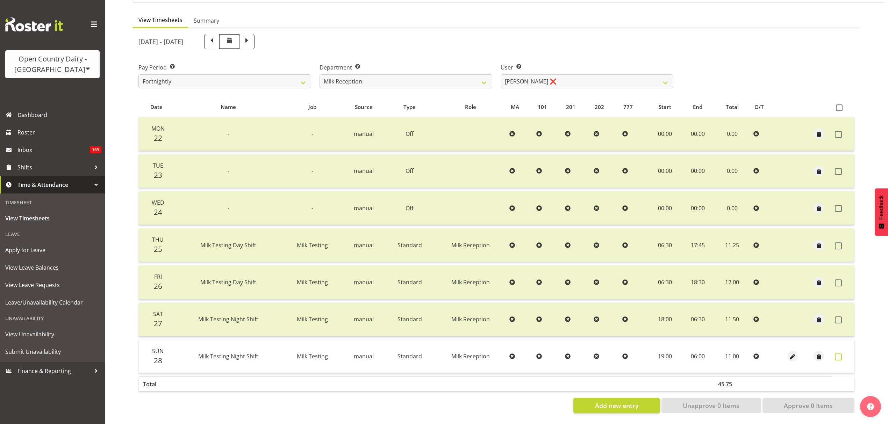
click at [836, 354] on span at bounding box center [838, 357] width 7 height 7
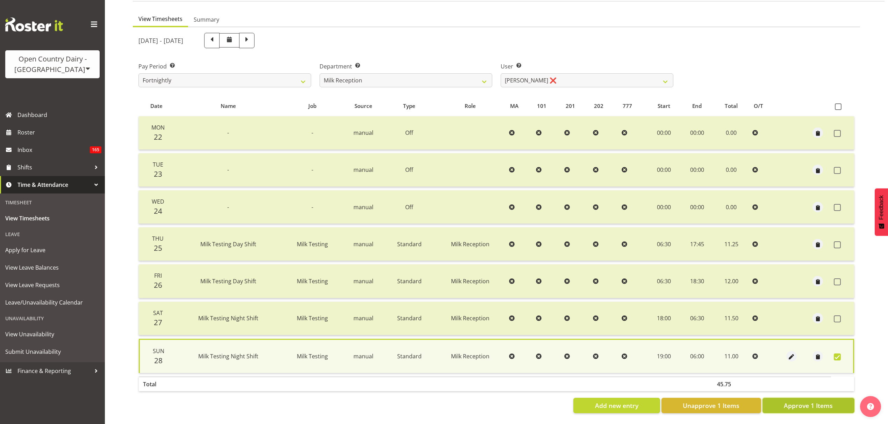
click at [831, 405] on button "Approve 1 Items" at bounding box center [808, 405] width 92 height 15
checkbox input "false"
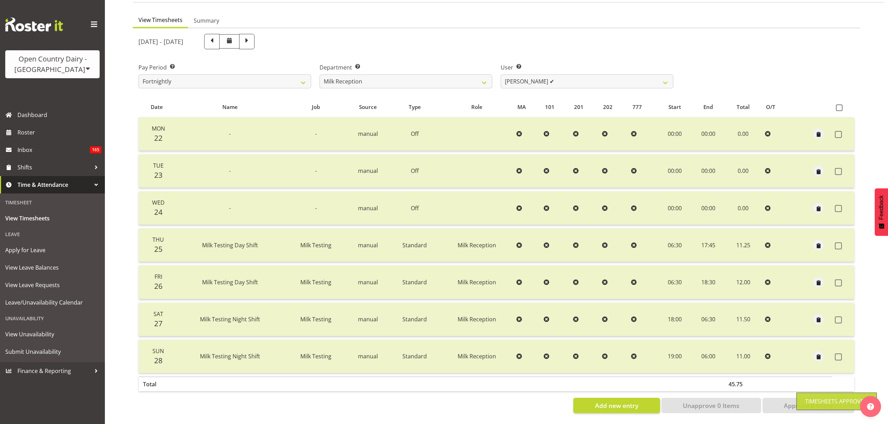
click at [596, 76] on div "[DATE] - [DATE] Pay Period Select which pay period you would like to view. Fort…" at bounding box center [496, 222] width 716 height 384
click at [596, 75] on select "[PERSON_NAME] ✔ [PERSON_NAME] ❌ [PERSON_NAME] ❌ [PERSON_NAME] ❌" at bounding box center [587, 81] width 173 height 14
select select "7441"
click at [501, 74] on select "[PERSON_NAME] ✔ [PERSON_NAME] ❌ [PERSON_NAME] ❌ [PERSON_NAME] ❌" at bounding box center [587, 81] width 173 height 14
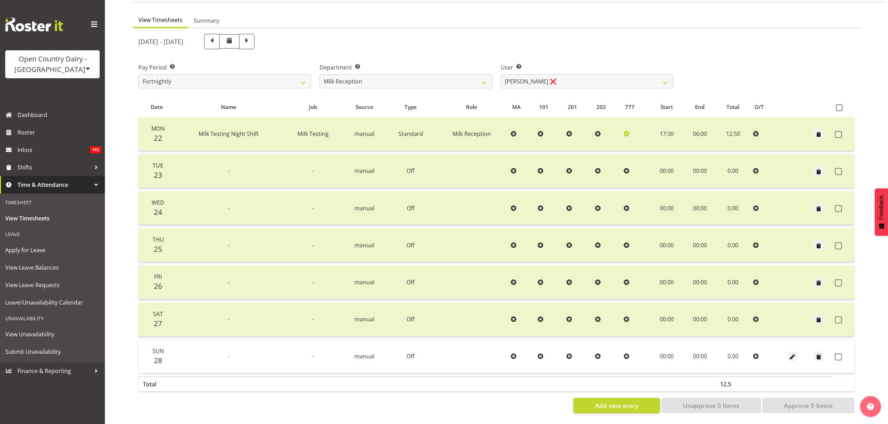
click at [836, 343] on td at bounding box center [843, 356] width 22 height 33
click at [837, 361] on td at bounding box center [843, 356] width 22 height 33
click at [841, 354] on span at bounding box center [838, 357] width 7 height 7
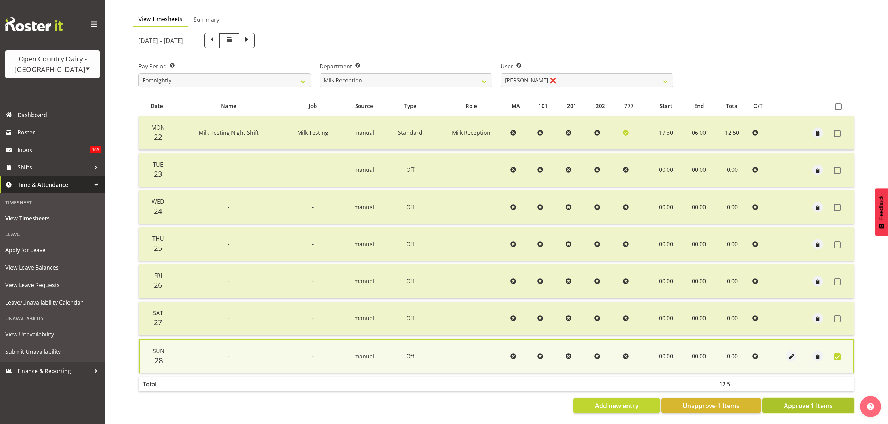
click at [825, 405] on button "Approve 1 Items" at bounding box center [808, 405] width 92 height 15
checkbox input "false"
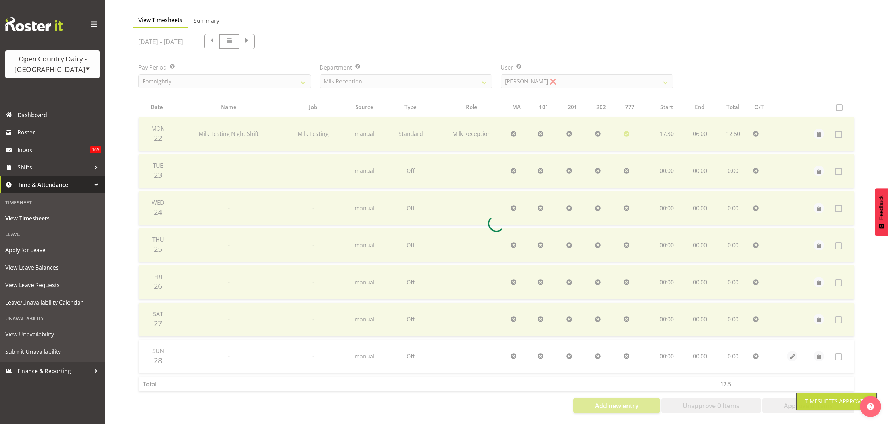
click at [589, 73] on div at bounding box center [496, 223] width 727 height 391
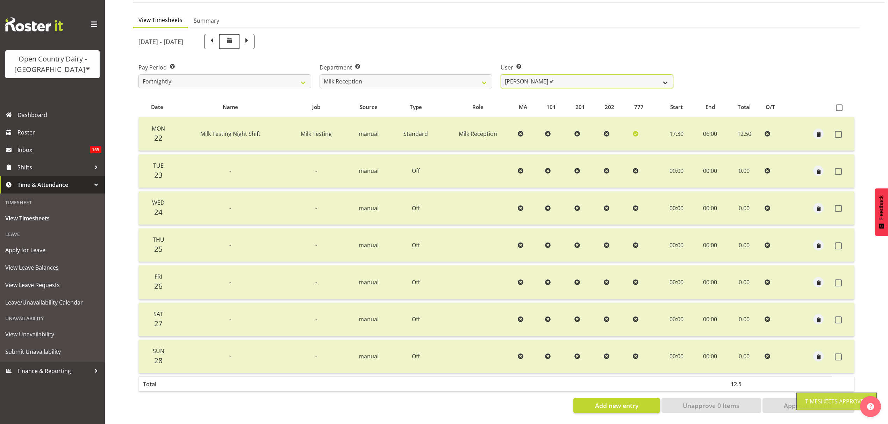
click at [589, 74] on select "[PERSON_NAME] ✔ [PERSON_NAME] ✔ [PERSON_NAME] ❌ [PERSON_NAME] ❌" at bounding box center [587, 81] width 173 height 14
select select "11932"
click at [501, 74] on select "[PERSON_NAME] ✔ [PERSON_NAME] ✔ [PERSON_NAME] ❌ [PERSON_NAME] ❌" at bounding box center [587, 81] width 173 height 14
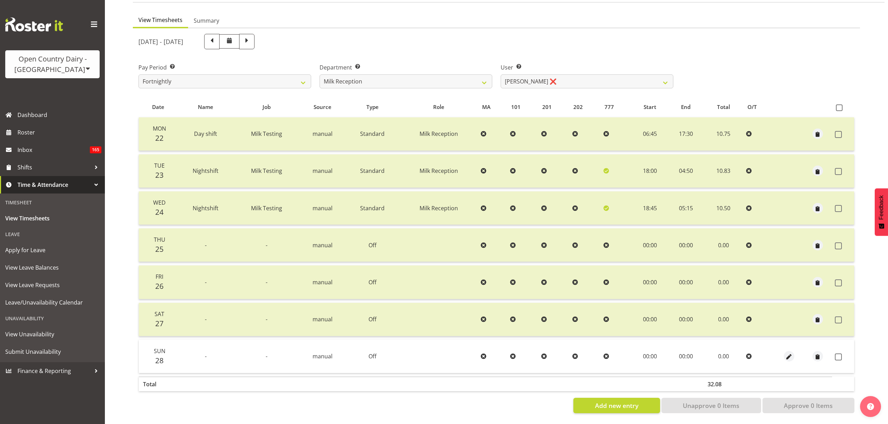
click at [841, 357] on td at bounding box center [843, 356] width 22 height 33
click at [839, 354] on td at bounding box center [843, 356] width 22 height 33
click at [838, 354] on span at bounding box center [838, 357] width 7 height 7
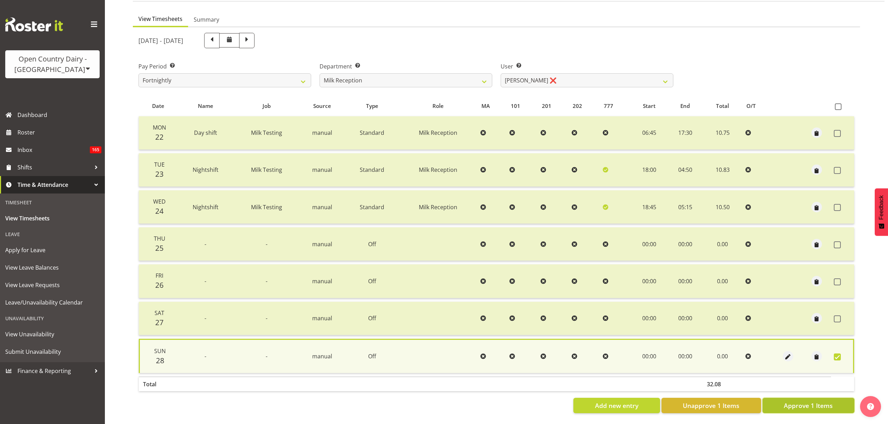
click at [832, 401] on span "Approve 1 Items" at bounding box center [808, 405] width 49 height 9
checkbox input "false"
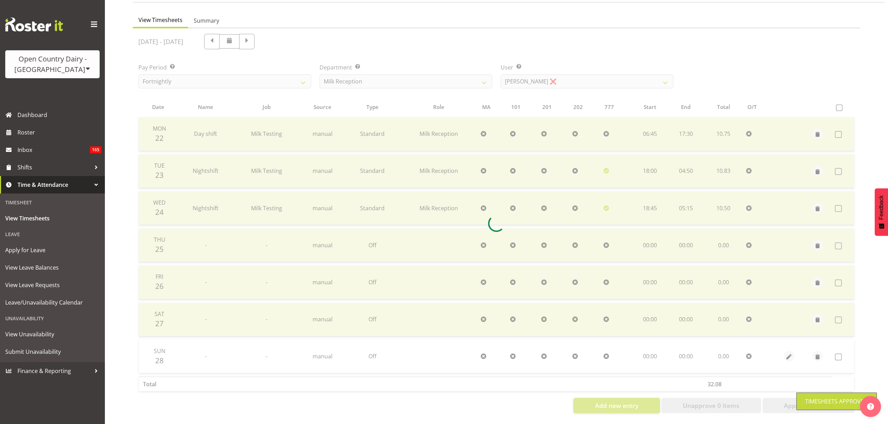
click at [603, 78] on div at bounding box center [496, 223] width 727 height 391
click at [603, 78] on div "[DATE] - [DATE] Pay Period Select which pay period you would like to view. Fort…" at bounding box center [496, 222] width 716 height 384
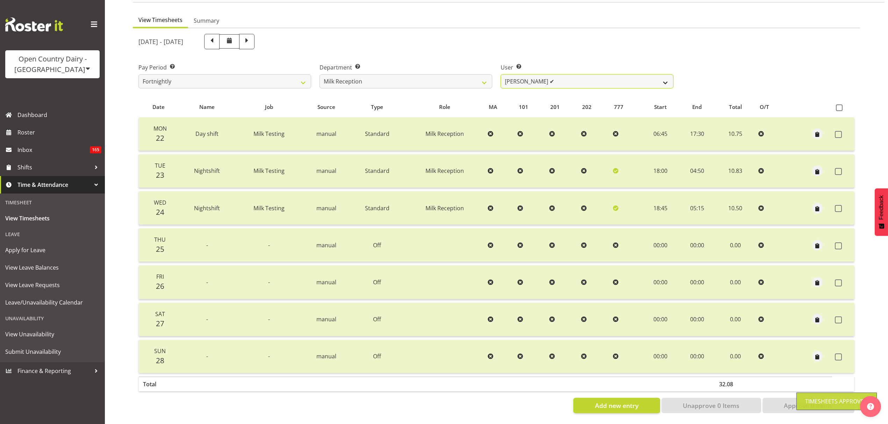
click at [595, 82] on select "[PERSON_NAME] ✔ [PERSON_NAME] ✔ [PERSON_NAME] ✔ [PERSON_NAME] ❌" at bounding box center [587, 81] width 173 height 14
select select "11933"
click at [501, 74] on select "[PERSON_NAME] ✔ [PERSON_NAME] ✔ [PERSON_NAME] ✔ [PERSON_NAME] ❌" at bounding box center [587, 81] width 173 height 14
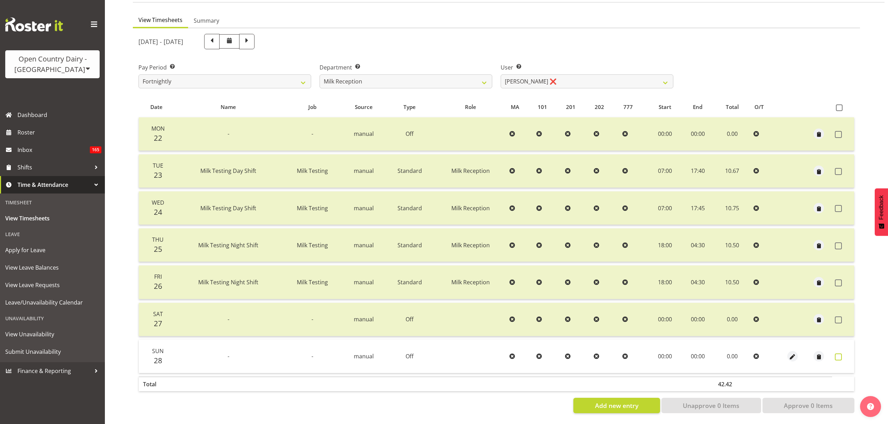
click at [840, 354] on span at bounding box center [838, 357] width 7 height 7
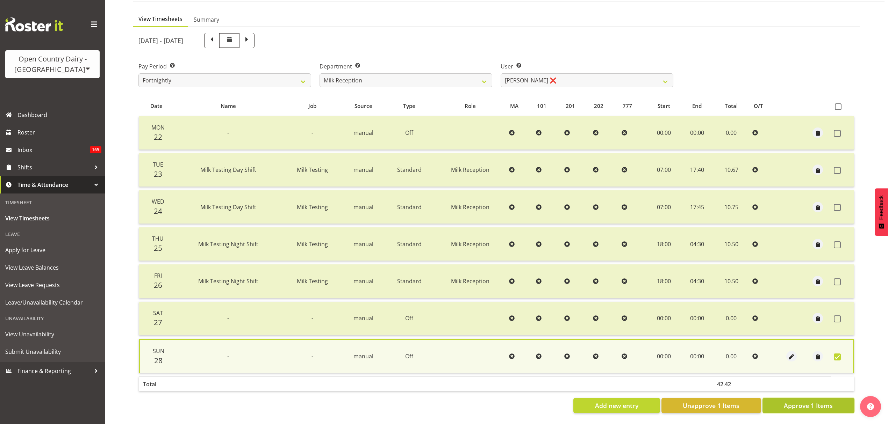
click at [840, 402] on button "Approve 1 Items" at bounding box center [808, 405] width 92 height 15
checkbox input "false"
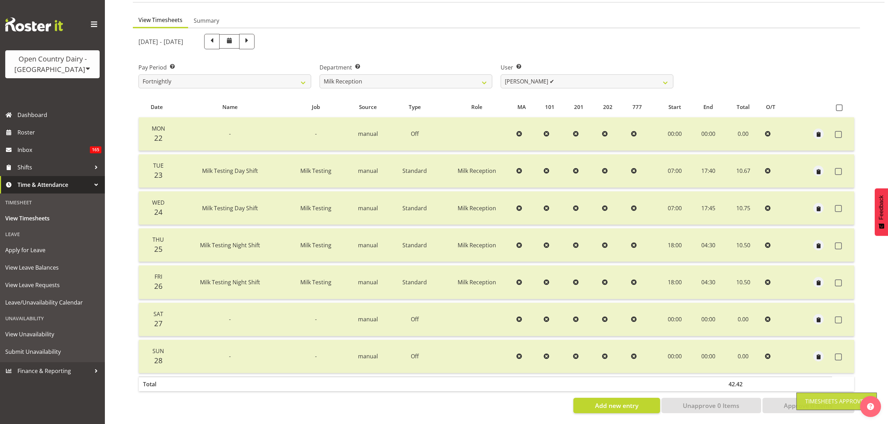
click at [613, 87] on div "[DATE] - [DATE] Pay Period Select which pay period you would like to view. Fort…" at bounding box center [496, 222] width 716 height 384
drag, startPoint x: 610, startPoint y: 83, endPoint x: 606, endPoint y: 78, distance: 6.2
click at [610, 83] on select "[PERSON_NAME] ✔ [PERSON_NAME] ✔ [PERSON_NAME] ✔ [PERSON_NAME] ✔" at bounding box center [587, 81] width 173 height 14
click at [463, 68] on div "Department Select which department you would like to view. 734 735 736 737 738 …" at bounding box center [405, 75] width 173 height 25
click at [466, 74] on select "734 735 736 737 738 739 851 853 854 855 856 858 861 862 865 867-9032 868 869 87…" at bounding box center [405, 81] width 173 height 14
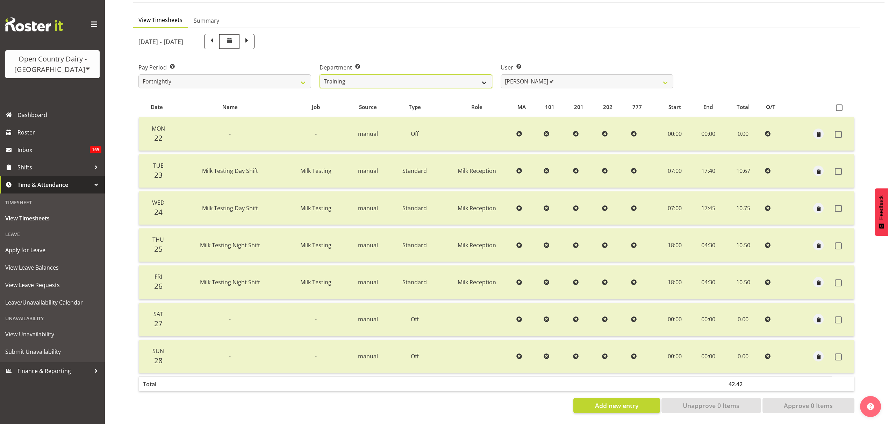
click at [319, 74] on select "734 735 736 737 738 739 851 853 854 855 856 858 861 862 865 867-9032 868 869 87…" at bounding box center [405, 81] width 173 height 14
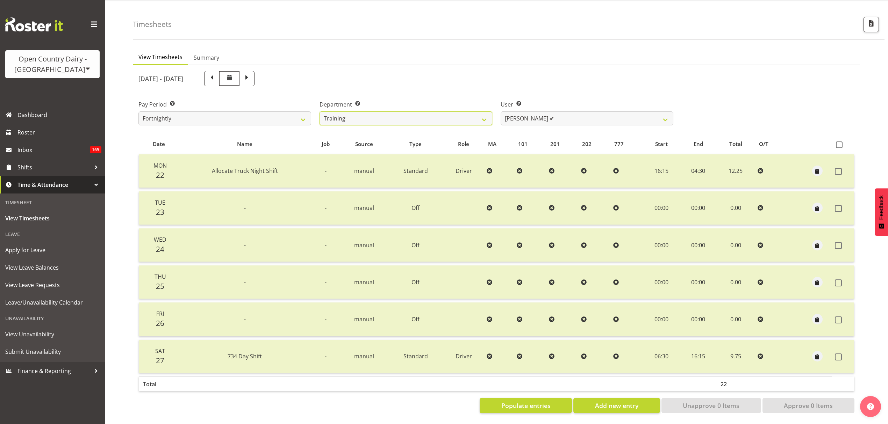
scroll to position [24, 0]
click at [523, 103] on label "User Select user. Note: This is filtered down by the previous two drop-down ite…" at bounding box center [587, 104] width 173 height 8
click at [523, 112] on select "[PERSON_NAME] ✔" at bounding box center [587, 119] width 173 height 14
click at [480, 115] on select "734 735 736 737 738 739 851 853 854 855 856 858 861 862 865 867-9032 868 869 87…" at bounding box center [405, 119] width 173 height 14
click at [319, 112] on select "734 735 736 737 738 739 851 853 854 855 856 858 861 862 865 867-9032 868 869 87…" at bounding box center [405, 119] width 173 height 14
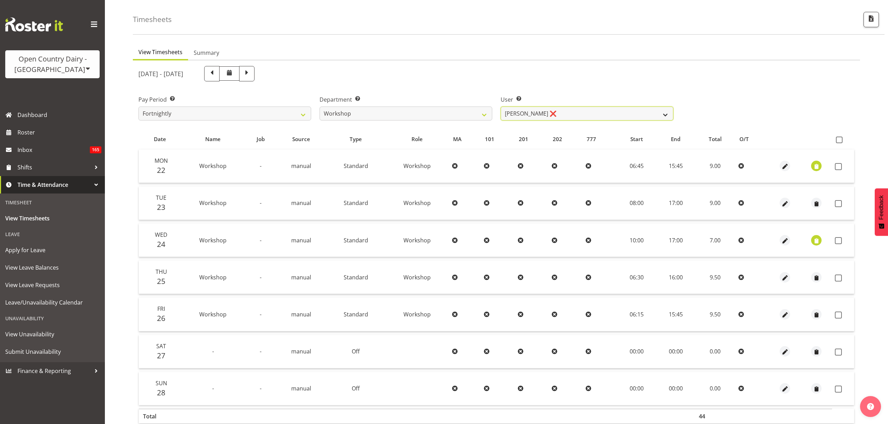
click at [523, 115] on select "[PERSON_NAME] ❌" at bounding box center [587, 114] width 173 height 14
drag, startPoint x: 523, startPoint y: 115, endPoint x: 503, endPoint y: 115, distance: 19.9
click at [523, 115] on select "[PERSON_NAME] ❌" at bounding box center [587, 114] width 173 height 14
click at [474, 114] on select "734 735 736 737 738 739 851 853 854 855 856 858 861 862 865 867-9032 868 869 87…" at bounding box center [405, 114] width 173 height 14
click at [319, 107] on select "734 735 736 737 738 739 851 853 854 855 856 858 861 862 865 867-9032 868 869 87…" at bounding box center [405, 114] width 173 height 14
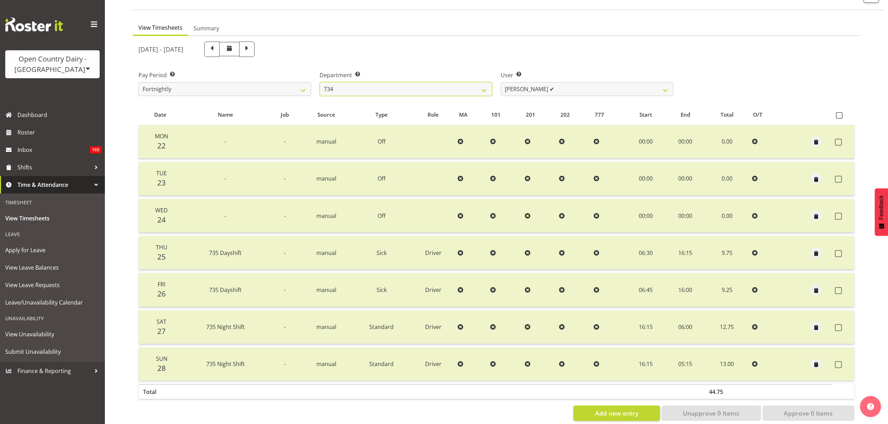
scroll to position [62, 0]
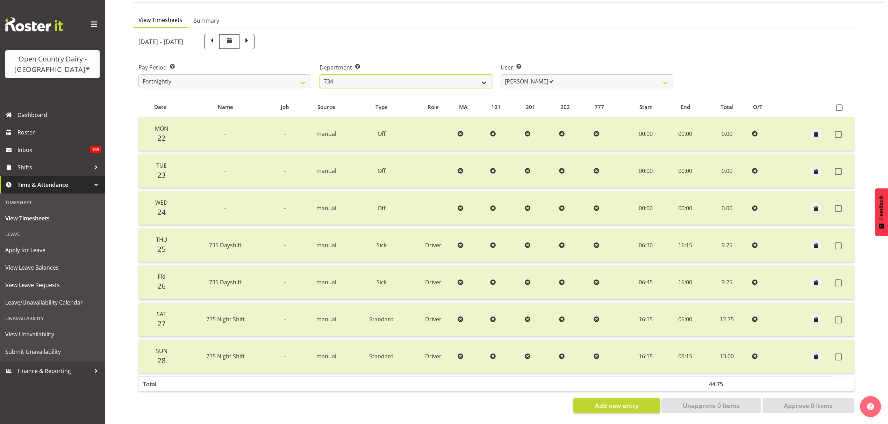
click at [488, 77] on select "734 735 736 737 738 739 851 853 854 855 856 858 861 862 865 867-9032 868 869 87…" at bounding box center [405, 81] width 173 height 14
select select "681"
click at [319, 74] on select "734 735 736 737 738 739 851 853 854 855 856 858 861 862 865 867-9032 868 869 87…" at bounding box center [405, 81] width 173 height 14
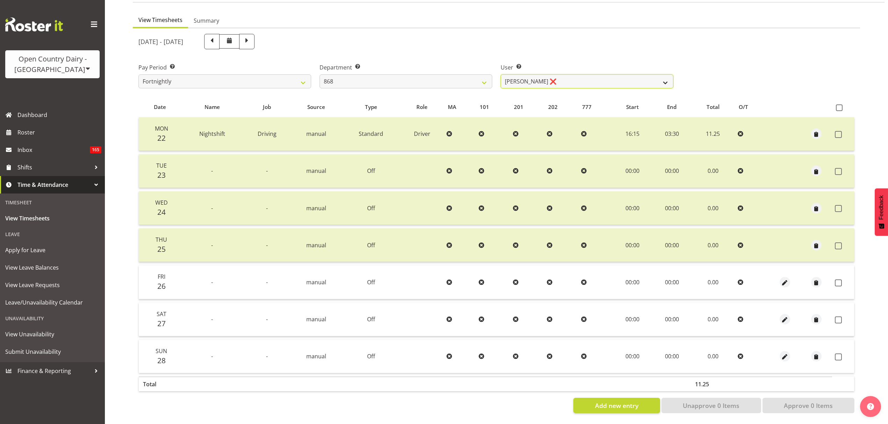
click at [583, 77] on select "[PERSON_NAME] ❌ [PERSON_NAME] ✔ [PERSON_NAME] ❌ [PERSON_NAME] ✔" at bounding box center [587, 81] width 173 height 14
select select "7447"
click at [501, 74] on select "[PERSON_NAME] ❌ [PERSON_NAME] ✔ [PERSON_NAME] ❌ [PERSON_NAME] ✔" at bounding box center [587, 81] width 173 height 14
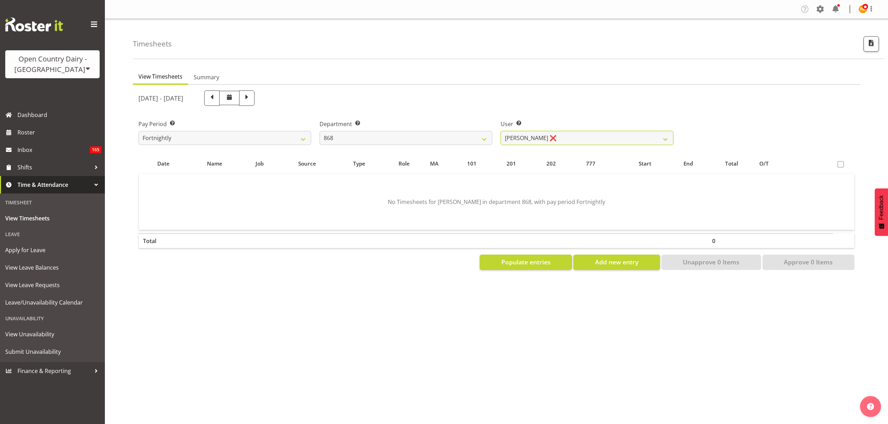
scroll to position [0, 0]
click at [519, 259] on span "Populate entries" at bounding box center [525, 262] width 49 height 9
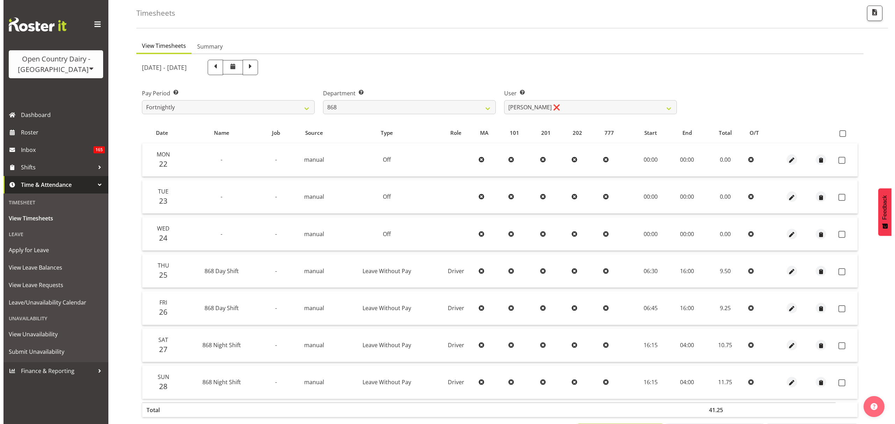
scroll to position [62, 0]
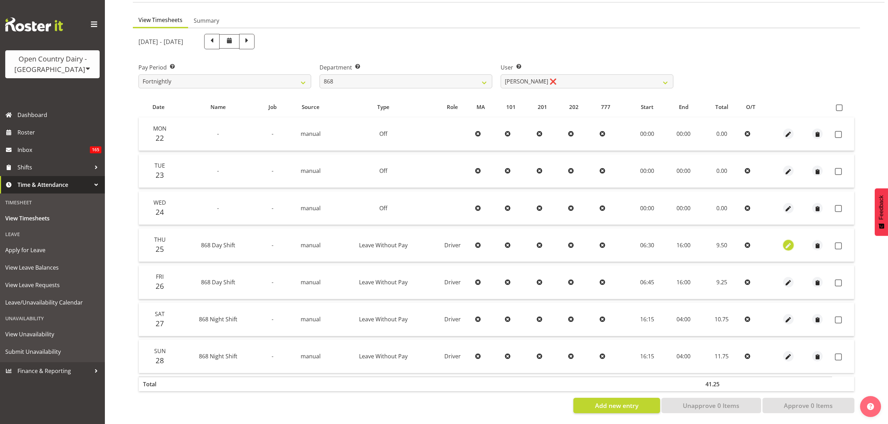
click at [787, 242] on span "button" at bounding box center [788, 246] width 8 height 8
select select "Leave Without Pay"
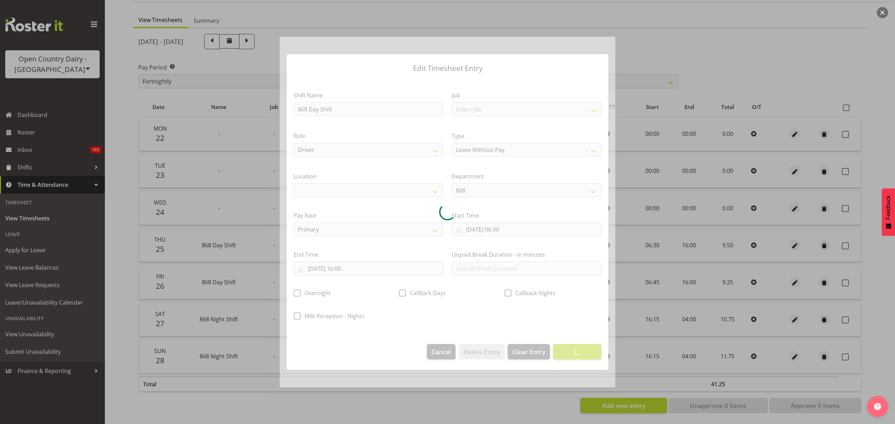
select select
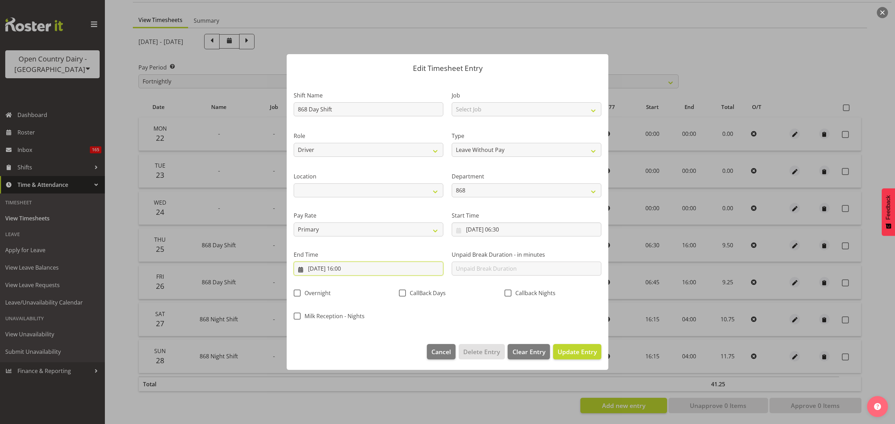
click at [396, 268] on input "[DATE] 16:00" at bounding box center [369, 269] width 150 height 14
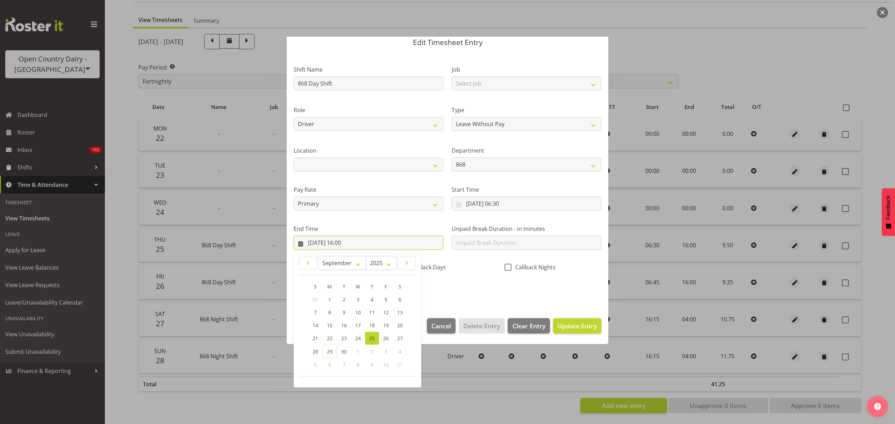
scroll to position [48, 0]
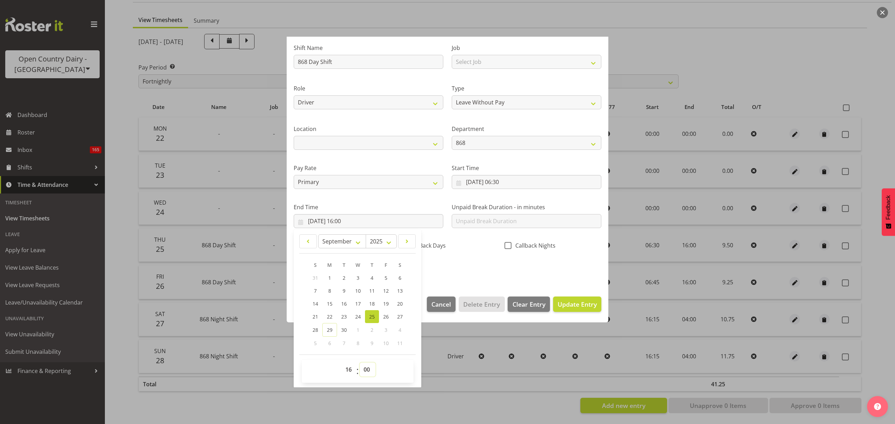
click at [368, 372] on select "00 01 02 03 04 05 06 07 08 09 10 11 12 13 14 15 16 17 18 19 20 21 22 23 24 25 2…" at bounding box center [368, 370] width 16 height 14
click at [348, 368] on select "00 01 02 03 04 05 06 07 08 09 10 11 12 13 14 15 16 17 18 19 20 21 22 23" at bounding box center [349, 370] width 16 height 14
select select "17"
click at [341, 363] on select "00 01 02 03 04 05 06 07 08 09 10 11 12 13 14 15 16 17 18 19 20 21 22 23" at bounding box center [349, 370] width 16 height 14
type input "[DATE] 17:00"
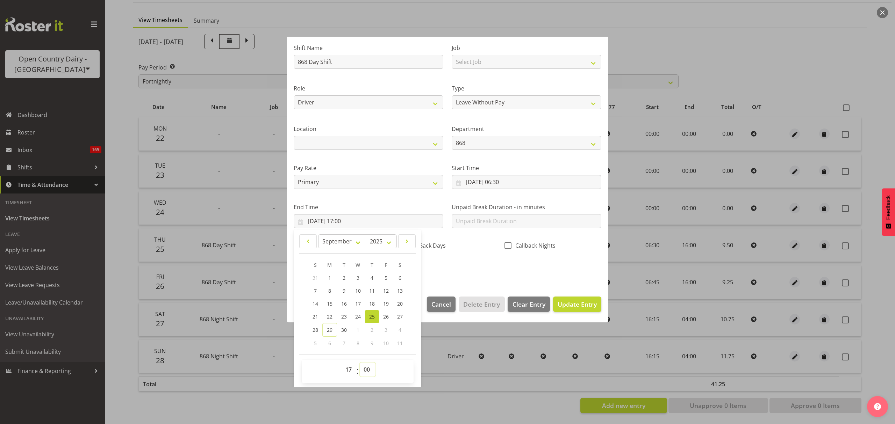
click at [364, 371] on select "00 01 02 03 04 05 06 07 08 09 10 11 12 13 14 15 16 17 18 19 20 21 22 23 24 25 2…" at bounding box center [368, 370] width 16 height 14
click at [500, 255] on div "Callback Nights" at bounding box center [552, 243] width 105 height 23
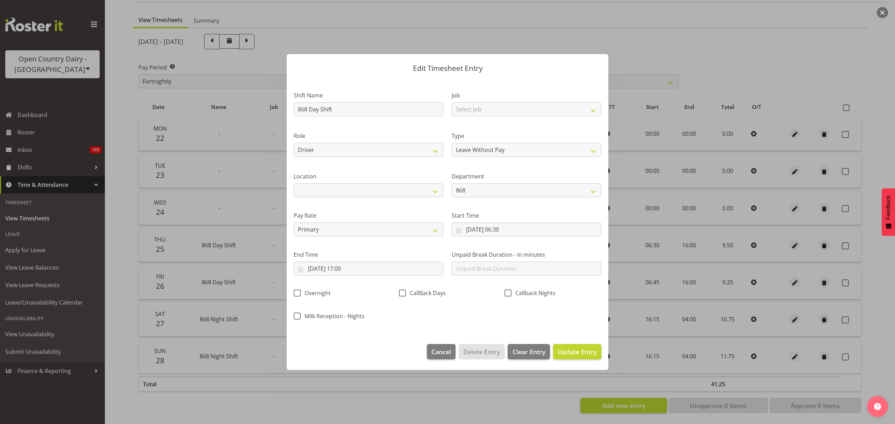
scroll to position [0, 0]
click at [587, 347] on button "Update Entry" at bounding box center [577, 351] width 48 height 15
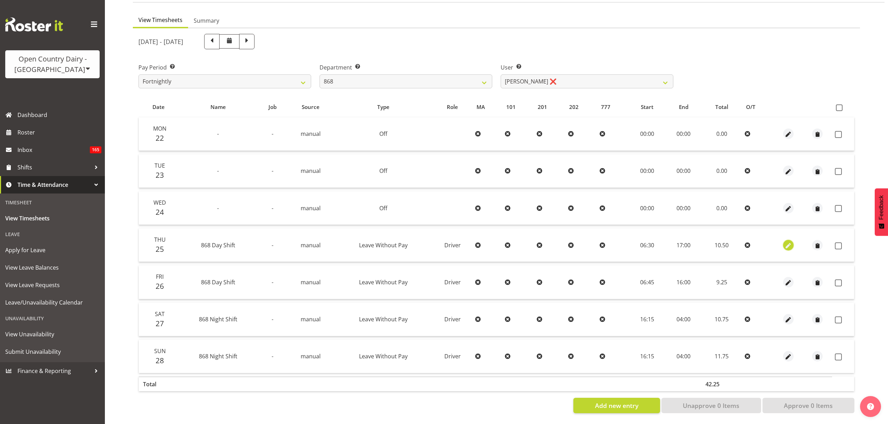
click at [789, 240] on span "button" at bounding box center [788, 245] width 8 height 10
select select "Leave Without Pay"
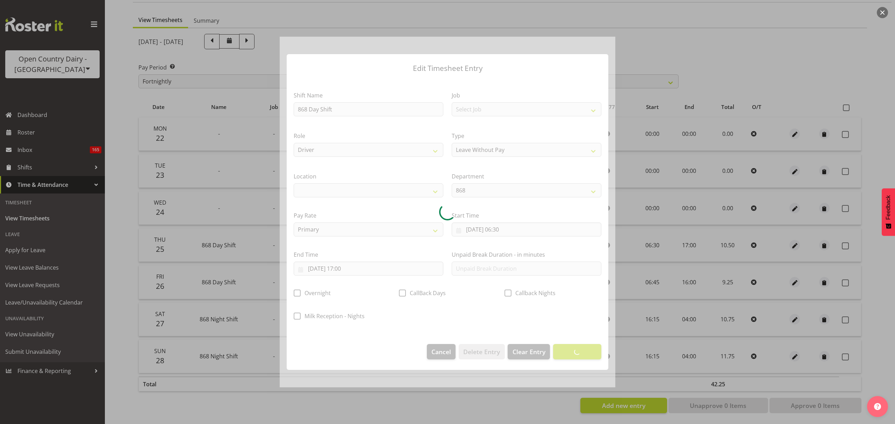
select select
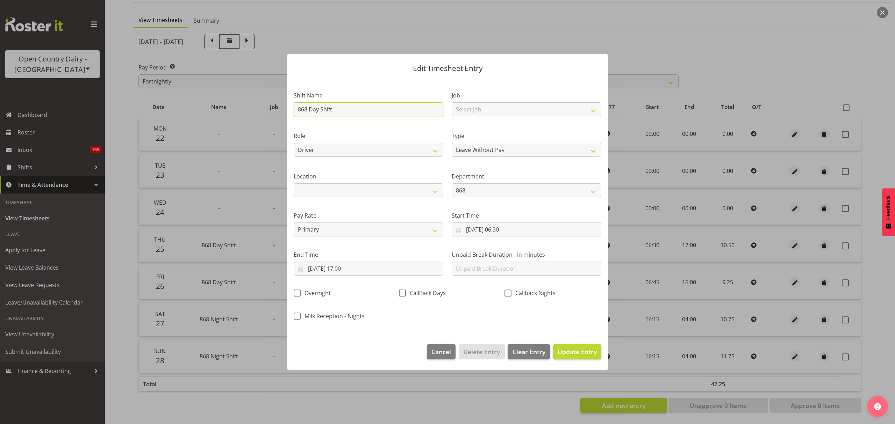
click at [360, 106] on input "868 Day Shift" at bounding box center [369, 109] width 150 height 14
click at [363, 106] on input "868 Day Shift" at bounding box center [369, 109] width 150 height 14
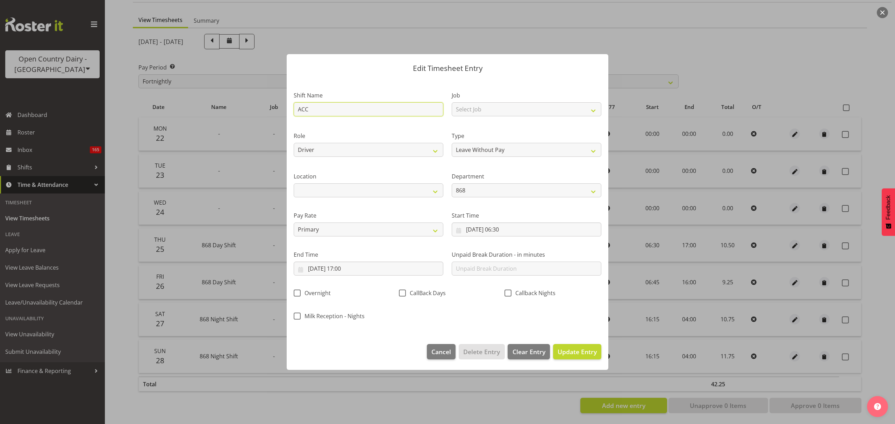
type input "ACC"
click at [418, 211] on label "Pay Rate" at bounding box center [369, 215] width 150 height 8
click at [379, 274] on input "[DATE] 17:00" at bounding box center [369, 269] width 150 height 14
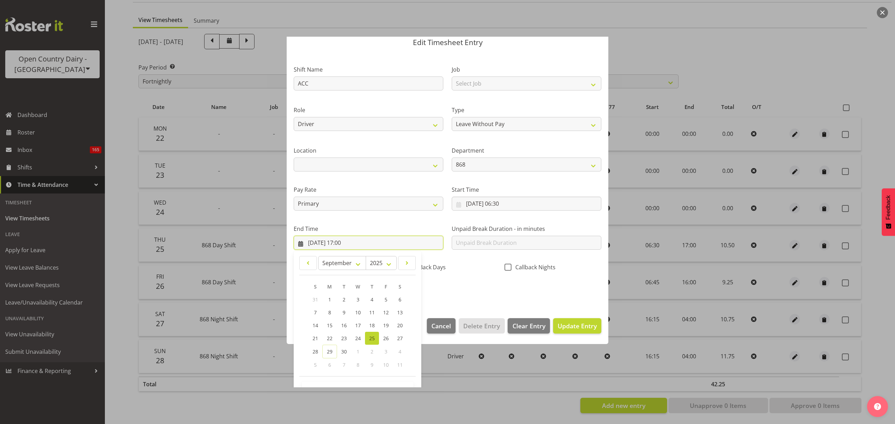
scroll to position [48, 0]
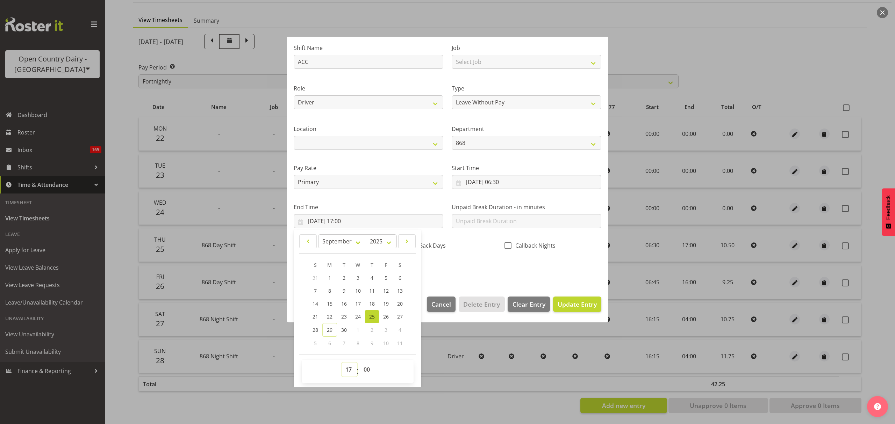
click at [353, 371] on select "00 01 02 03 04 05 06 07 08 09 10 11 12 13 14 15 16 17 18 19 20 21 22 23" at bounding box center [349, 370] width 16 height 14
select select "16"
click at [341, 363] on select "00 01 02 03 04 05 06 07 08 09 10 11 12 13 14 15 16 17 18 19 20 21 22 23" at bounding box center [349, 370] width 16 height 14
type input "[DATE] 16:00"
click at [373, 372] on select "00 01 02 03 04 05 06 07 08 09 10 11 12 13 14 15 16 17 18 19 20 21 22 23 24 25 2…" at bounding box center [368, 370] width 16 height 14
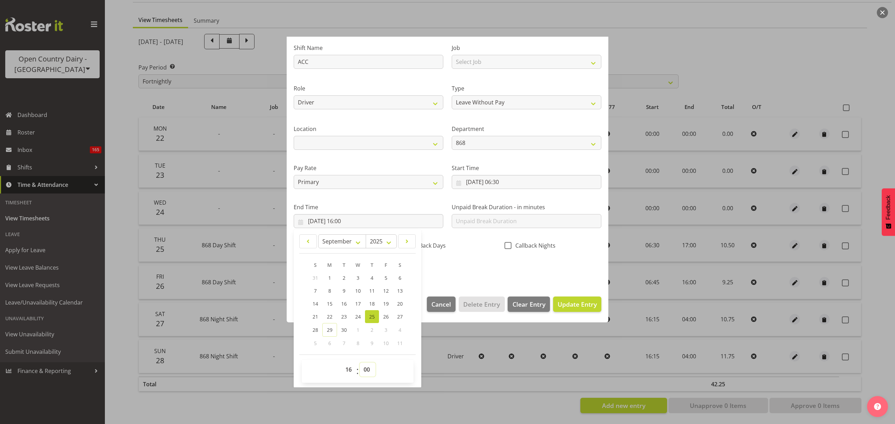
select select "30"
click at [360, 363] on select "00 01 02 03 04 05 06 07 08 09 10 11 12 13 14 15 16 17 18 19 20 21 22 23 24 25 2…" at bounding box center [368, 370] width 16 height 14
type input "[DATE] 16:30"
click at [567, 304] on span "Update Entry" at bounding box center [577, 304] width 39 height 8
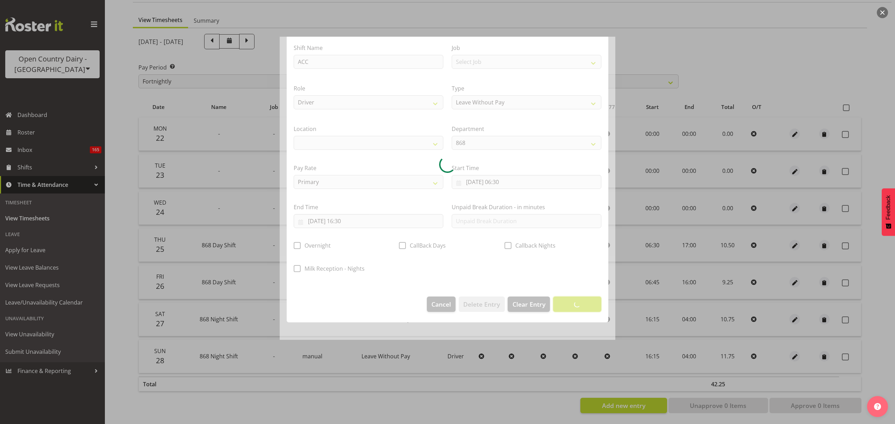
scroll to position [0, 0]
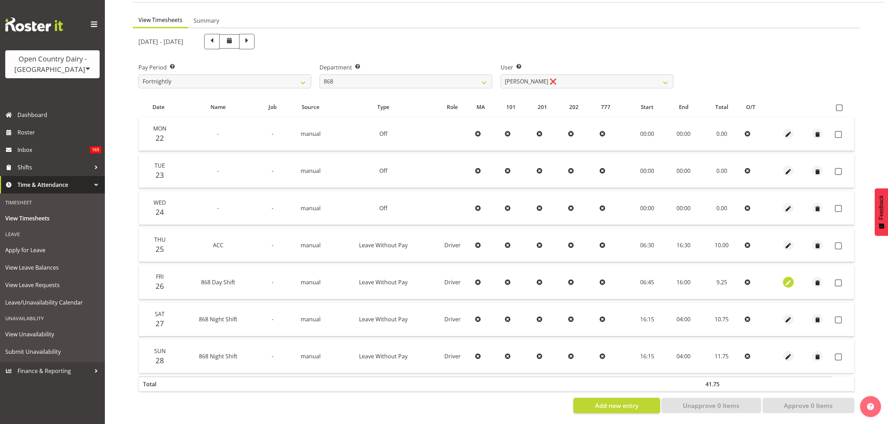
click at [784, 279] on span "button" at bounding box center [788, 283] width 8 height 8
select select "Leave Without Pay"
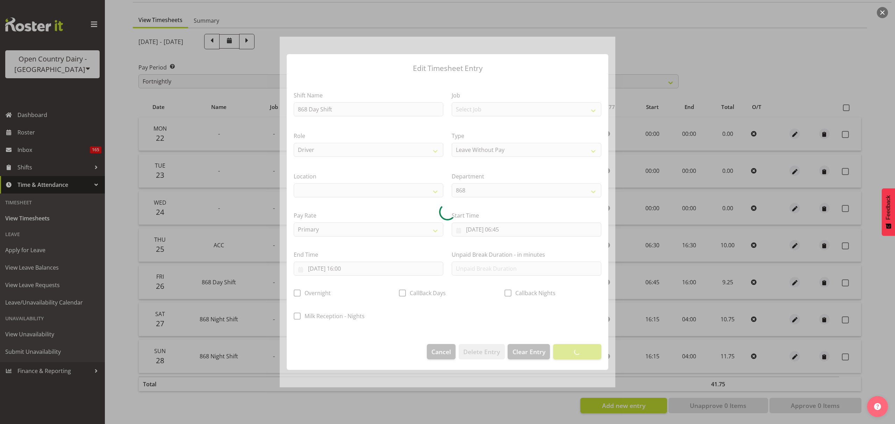
select select
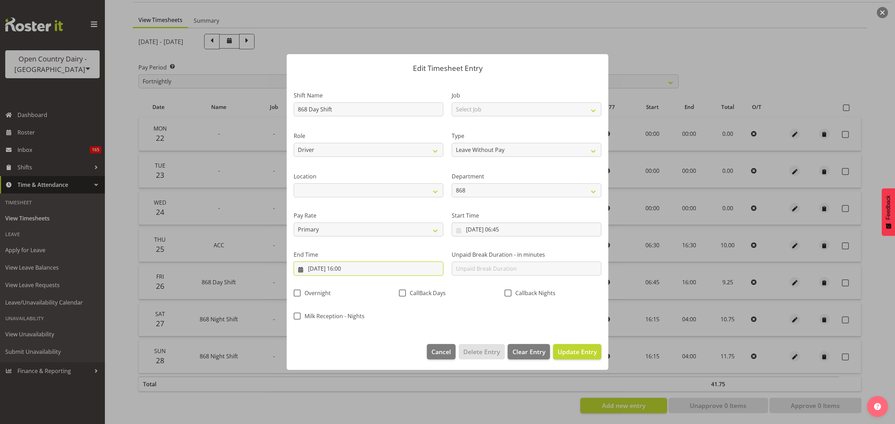
click at [358, 272] on input "[DATE] 16:00" at bounding box center [369, 269] width 150 height 14
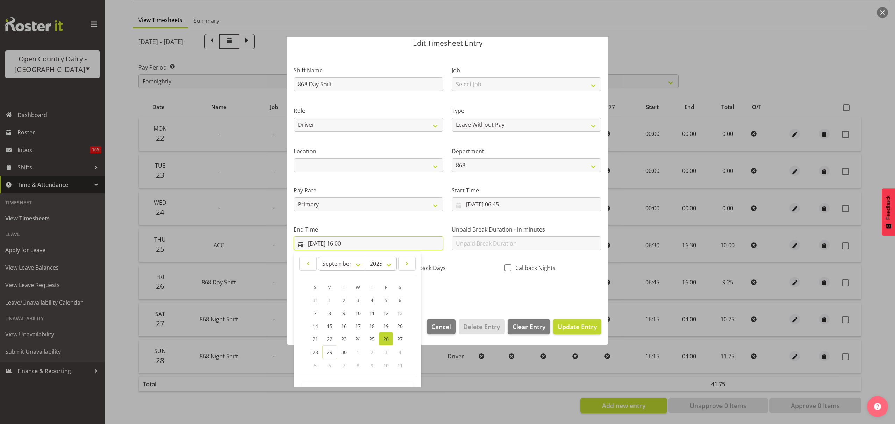
scroll to position [48, 0]
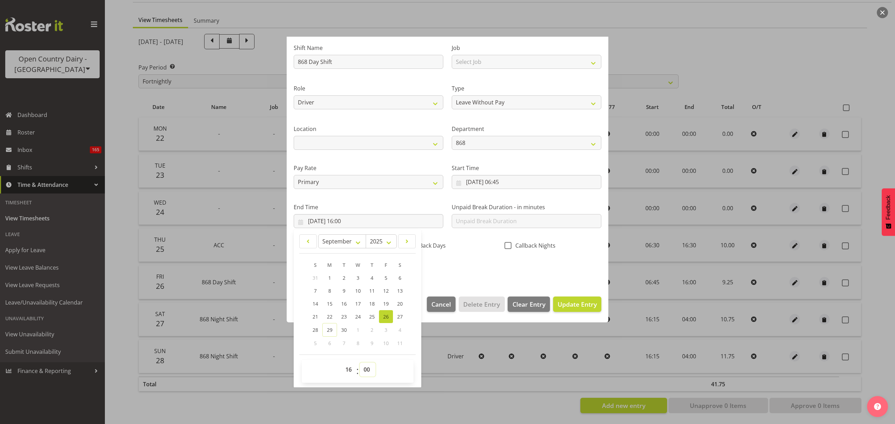
click at [366, 370] on select "00 01 02 03 04 05 06 07 08 09 10 11 12 13 14 15 16 17 18 19 20 21 22 23 24 25 2…" at bounding box center [368, 370] width 16 height 14
select select "30"
click at [360, 363] on select "00 01 02 03 04 05 06 07 08 09 10 11 12 13 14 15 16 17 18 19 20 21 22 23 24 25 2…" at bounding box center [368, 370] width 16 height 14
type input "[DATE] 16:30"
click at [561, 304] on span "Update Entry" at bounding box center [577, 304] width 39 height 8
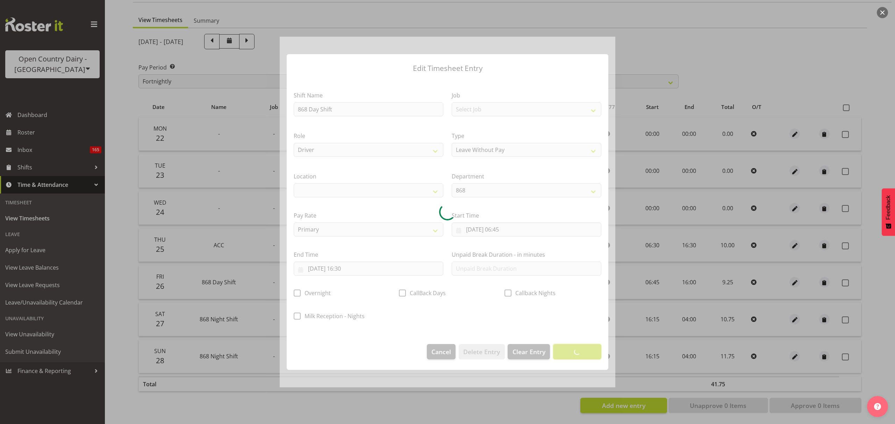
scroll to position [0, 0]
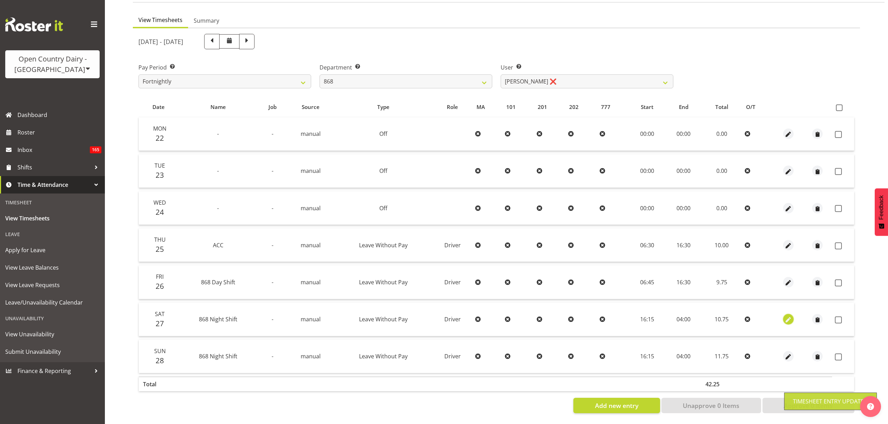
click at [787, 316] on span "button" at bounding box center [788, 320] width 8 height 8
select select "Leave Without Pay"
select select "8"
select select "2025"
select select "4"
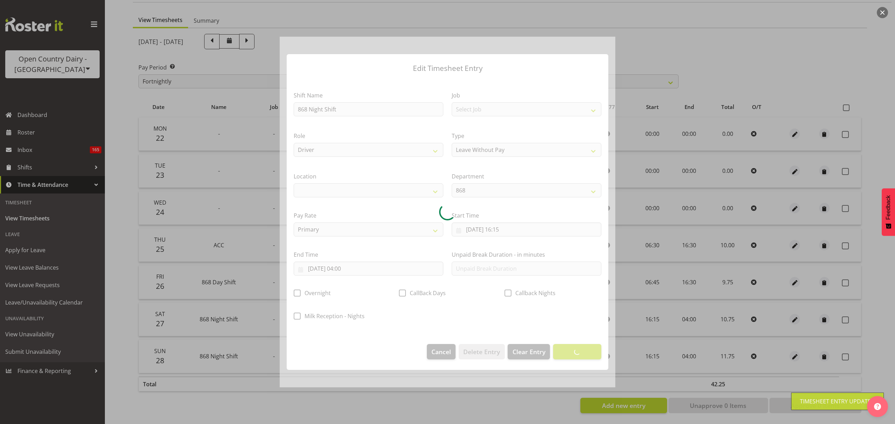
select select
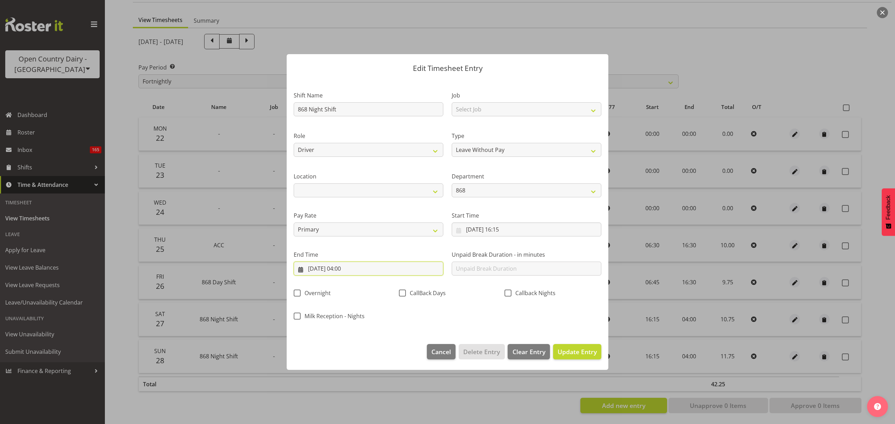
click at [350, 272] on input "[DATE] 04:00" at bounding box center [369, 269] width 150 height 14
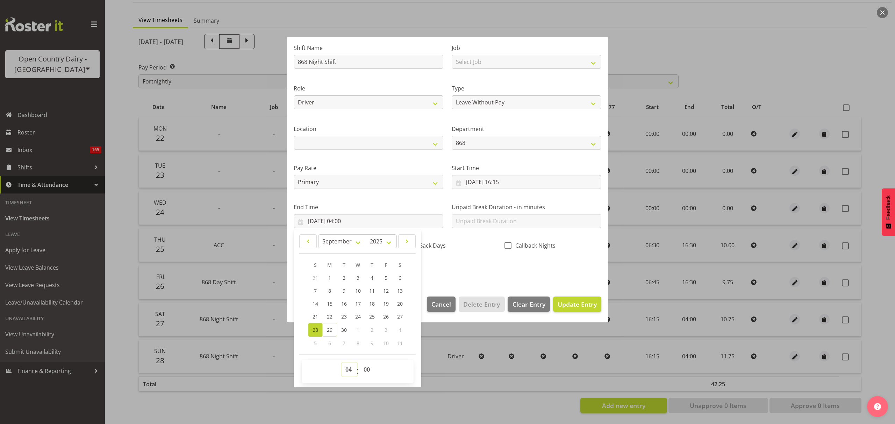
click at [354, 371] on select "00 01 02 03 04 05 06 07 08 09 10 11 12 13 14 15 16 17 18 19 20 21 22 23" at bounding box center [349, 370] width 16 height 14
select select "3"
click at [341, 363] on select "00 01 02 03 04 05 06 07 08 09 10 11 12 13 14 15 16 17 18 19 20 21 22 23" at bounding box center [349, 370] width 16 height 14
type input "[DATE] 03:00"
click at [369, 369] on select "00 01 02 03 04 05 06 07 08 09 10 11 12 13 14 15 16 17 18 19 20 21 22 23 24 25 2…" at bounding box center [368, 370] width 16 height 14
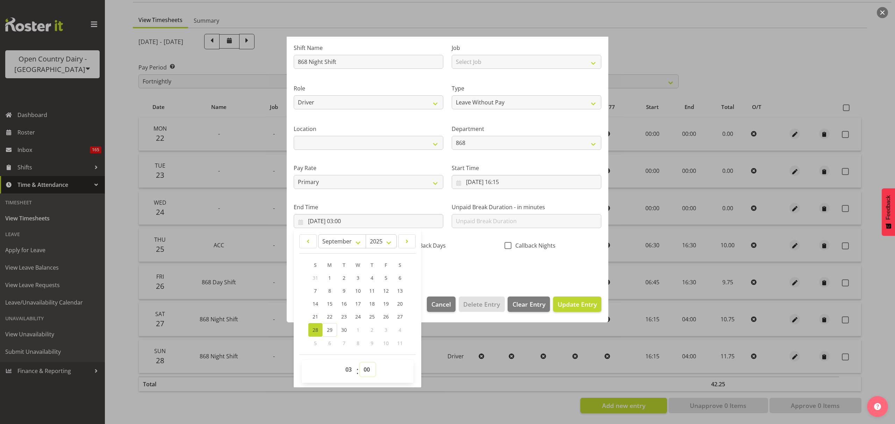
select select "15"
click at [360, 363] on select "00 01 02 03 04 05 06 07 08 09 10 11 12 13 14 15 16 17 18 19 20 21 22 23 24 25 2…" at bounding box center [368, 370] width 16 height 14
type input "[DATE] 03:15"
click at [464, 283] on section "Shift Name 868 Night Shift Job Select Job Connecting /unconnecting Trailers Dri…" at bounding box center [448, 160] width 322 height 259
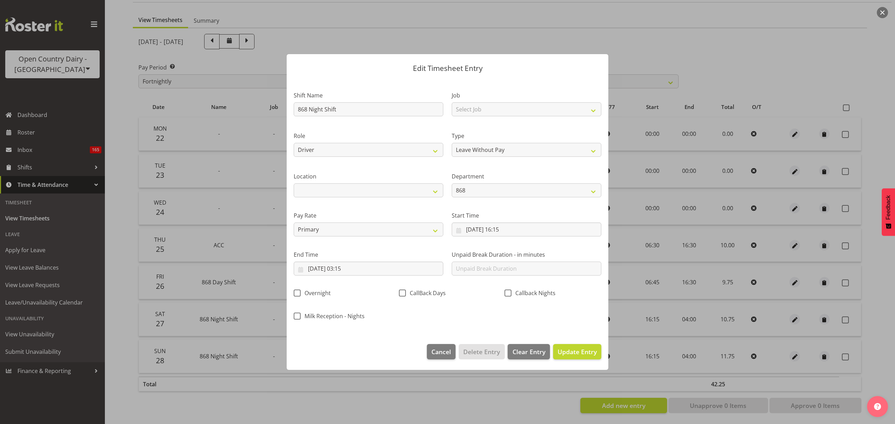
scroll to position [0, 0]
click at [569, 349] on span "Update Entry" at bounding box center [577, 352] width 39 height 8
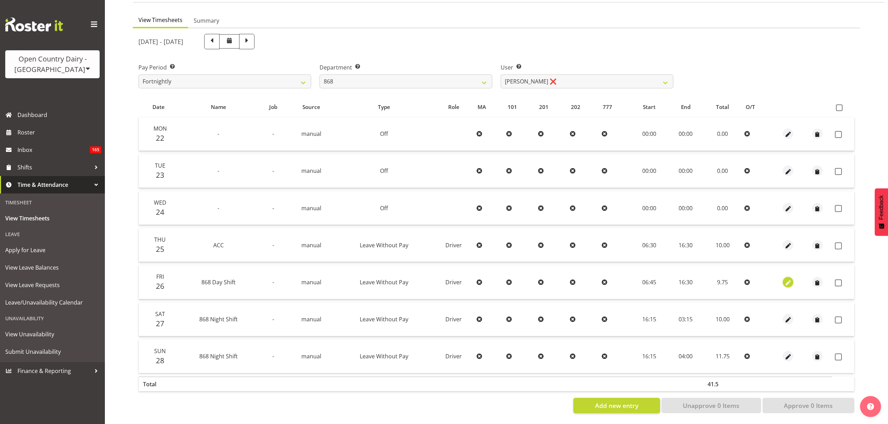
click at [784, 279] on span "button" at bounding box center [788, 283] width 8 height 8
select select "Leave Without Pay"
select select "8"
select select "2025"
select select "16"
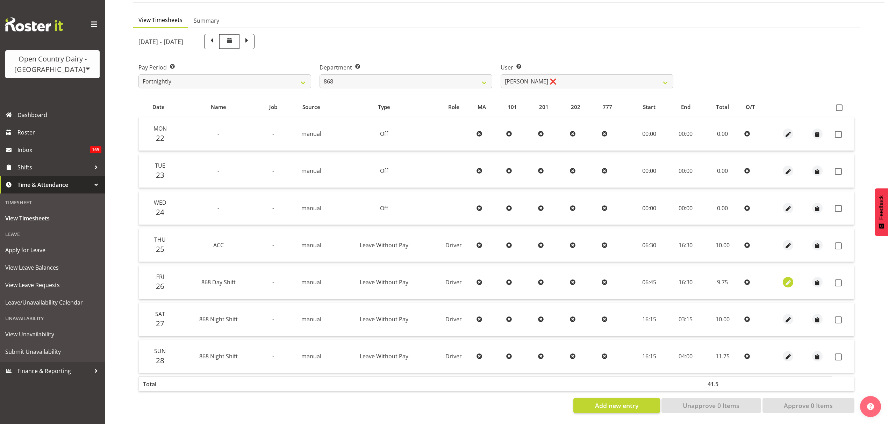
select select "30"
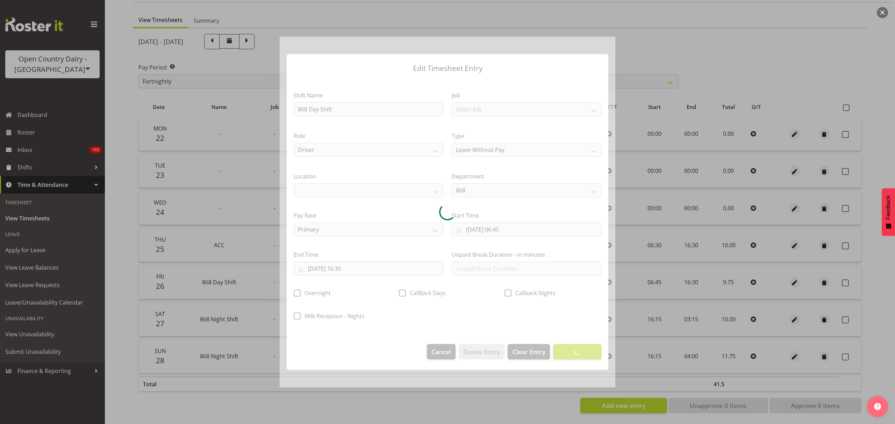
select select
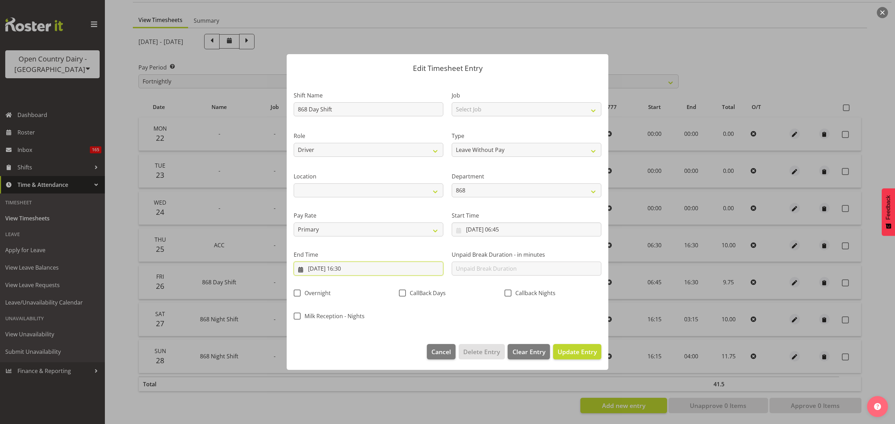
click at [351, 266] on input "[DATE] 16:30" at bounding box center [369, 269] width 150 height 14
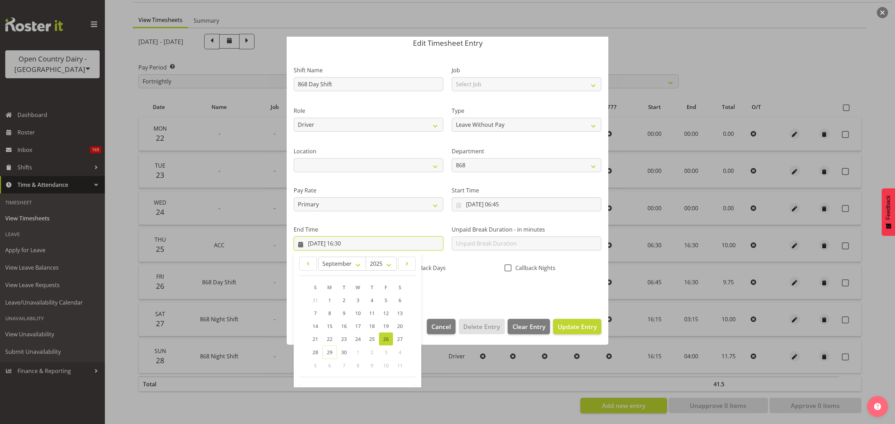
scroll to position [48, 0]
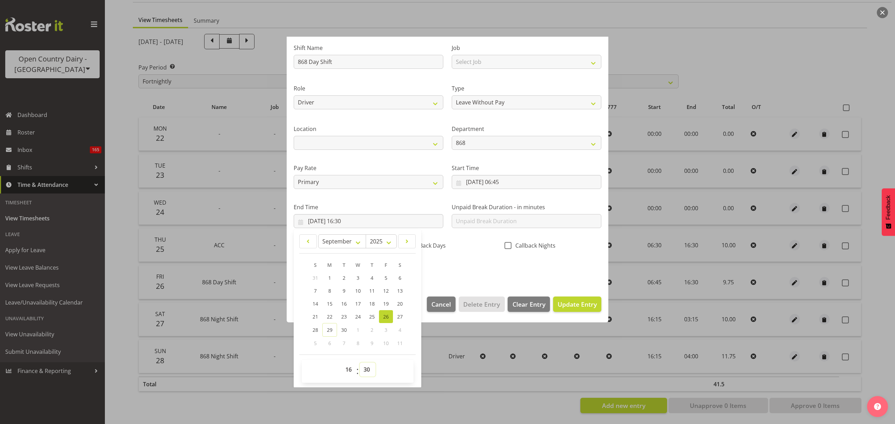
click at [370, 373] on select "00 01 02 03 04 05 06 07 08 09 10 11 12 13 14 15 16 17 18 19 20 21 22 23 24 25 2…" at bounding box center [368, 370] width 16 height 14
select select "44"
click at [360, 363] on select "00 01 02 03 04 05 06 07 08 09 10 11 12 13 14 15 16 17 18 19 20 21 22 23 24 25 2…" at bounding box center [368, 370] width 16 height 14
type input "[DATE] 16:44"
click at [368, 240] on select "2035 2034 2033 2032 2031 2030 2029 2028 2027 2026 2025 2024 2023 2022 2021 2020…" at bounding box center [381, 242] width 31 height 14
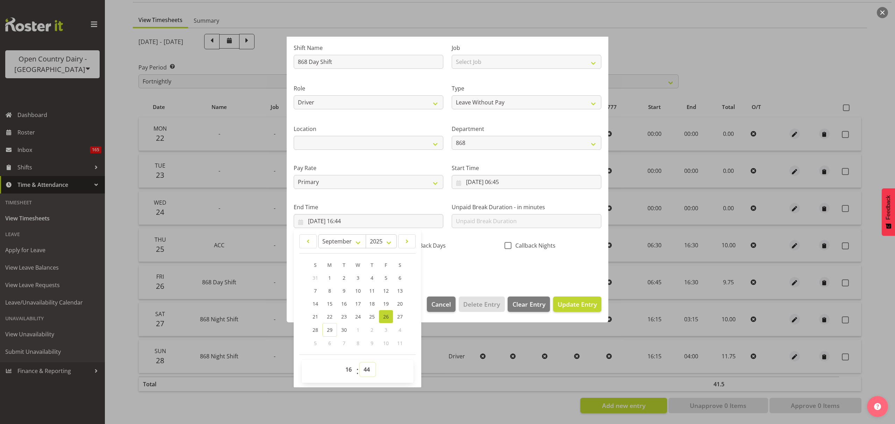
click at [361, 369] on select "00 01 02 03 04 05 06 07 08 09 10 11 12 13 14 15 16 17 18 19 20 21 22 23 24 25 2…" at bounding box center [368, 370] width 16 height 14
select select "45"
click at [360, 363] on select "00 01 02 03 04 05 06 07 08 09 10 11 12 13 14 15 16 17 18 19 20 21 22 23 24 25 2…" at bounding box center [368, 370] width 16 height 14
type input "[DATE] 16:45"
click at [494, 278] on div "Shift Name 868 Day Shift Job Select Job Connecting /unconnecting Trailers Drivi…" at bounding box center [447, 156] width 316 height 245
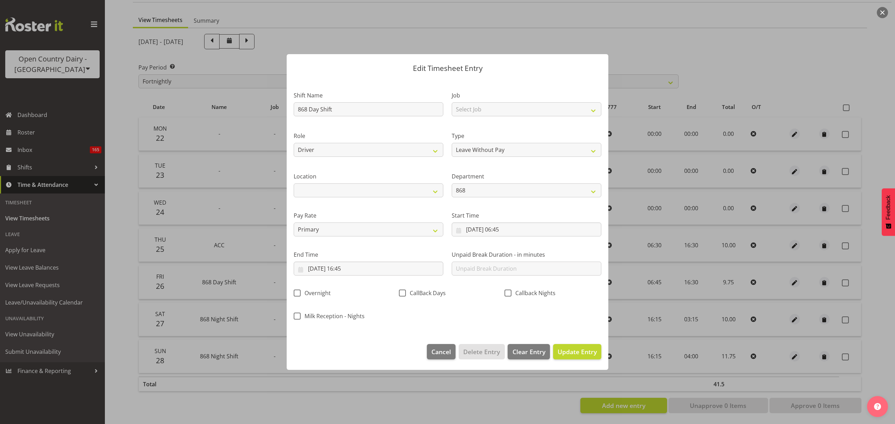
scroll to position [0, 0]
click at [568, 352] on span "Update Entry" at bounding box center [577, 352] width 39 height 8
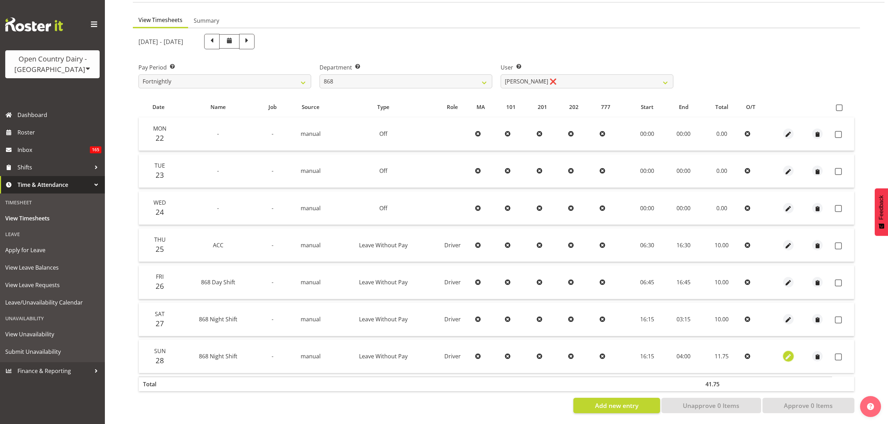
click at [792, 351] on button "button" at bounding box center [788, 356] width 10 height 10
select select "Leave Without Pay"
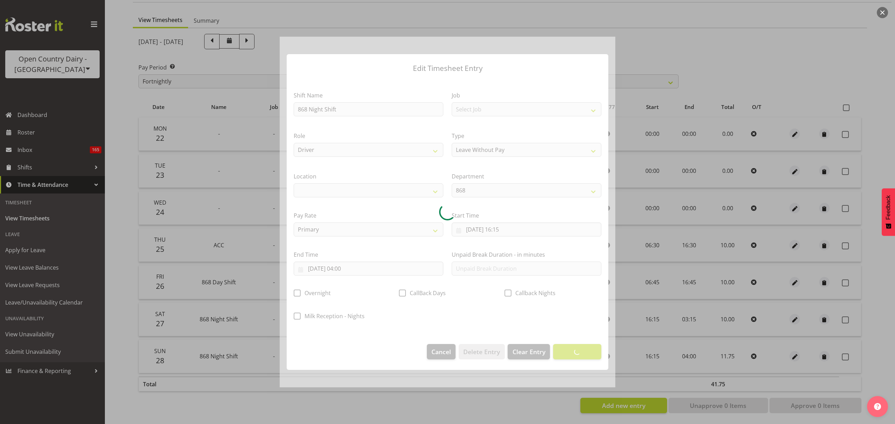
select select
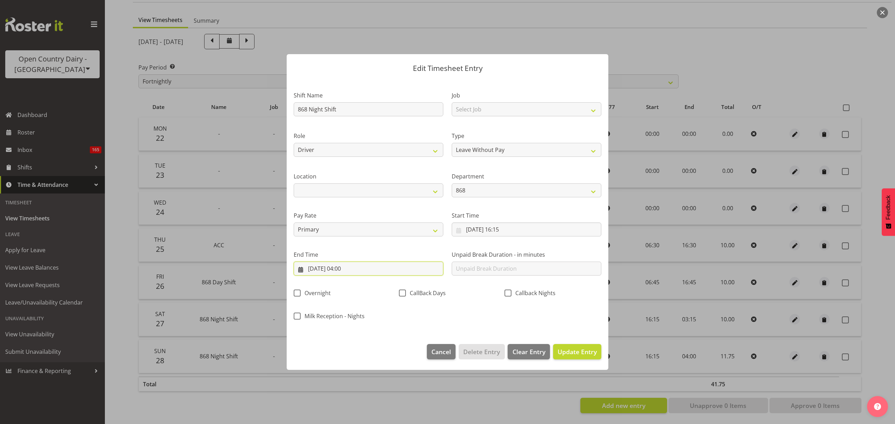
click at [373, 266] on input "[DATE] 04:00" at bounding box center [369, 269] width 150 height 14
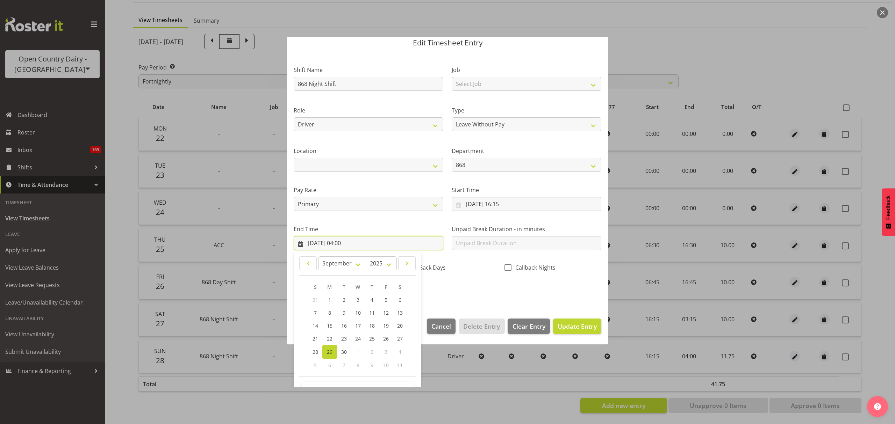
scroll to position [48, 0]
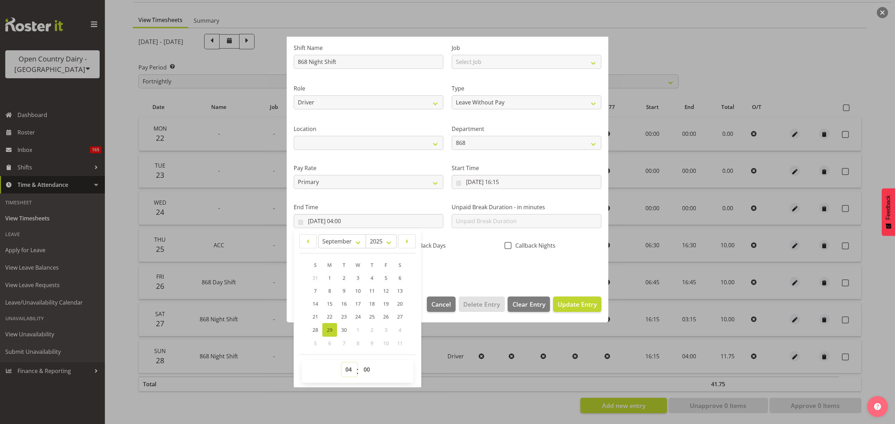
click at [346, 368] on select "00 01 02 03 04 05 06 07 08 09 10 11 12 13 14 15 16 17 18 19 20 21 22 23" at bounding box center [349, 370] width 16 height 14
select select "3"
click at [341, 363] on select "00 01 02 03 04 05 06 07 08 09 10 11 12 13 14 15 16 17 18 19 20 21 22 23" at bounding box center [349, 370] width 16 height 14
type input "[DATE] 03:00"
click at [369, 374] on select "00 01 02 03 04 05 06 07 08 09 10 11 12 13 14 15 16 17 18 19 20 21 22 23 24 25 2…" at bounding box center [368, 370] width 16 height 14
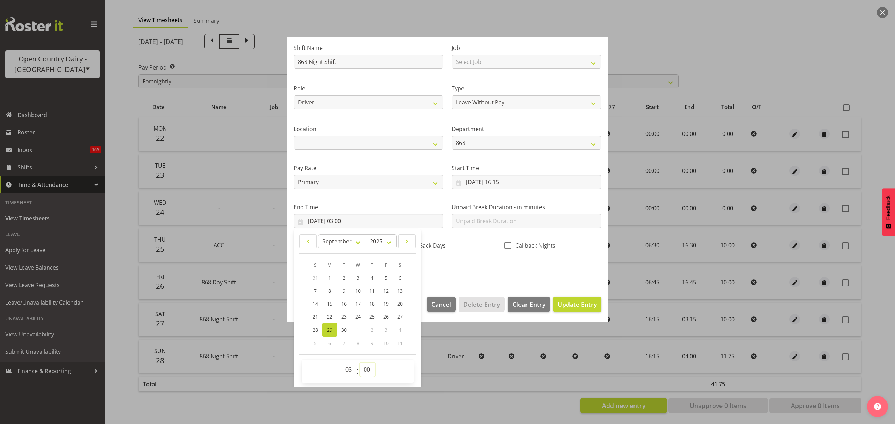
select select "15"
click at [360, 363] on select "00 01 02 03 04 05 06 07 08 09 10 11 12 13 14 15 16 17 18 19 20 21 22 23 24 25 2…" at bounding box center [368, 370] width 16 height 14
type input "[DATE] 03:15"
click at [520, 268] on div "Shift Name 868 Night Shift Job Select Job Connecting /unconnecting Trailers Dri…" at bounding box center [447, 156] width 316 height 245
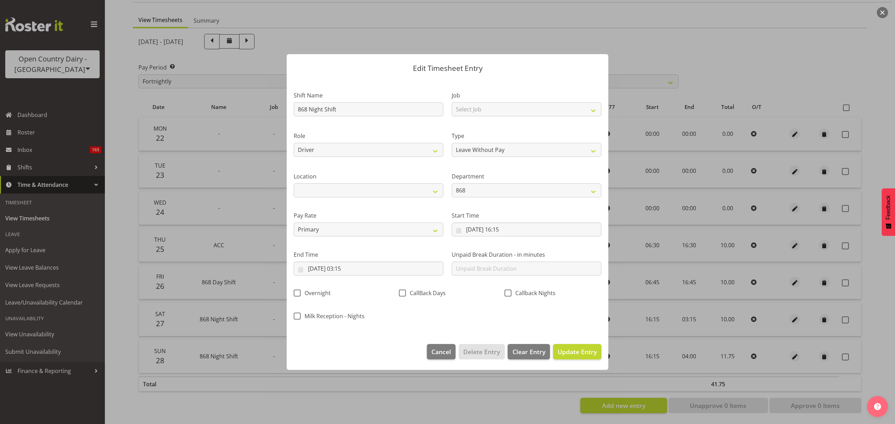
scroll to position [0, 0]
click at [585, 357] on span "Update Entry" at bounding box center [577, 351] width 39 height 9
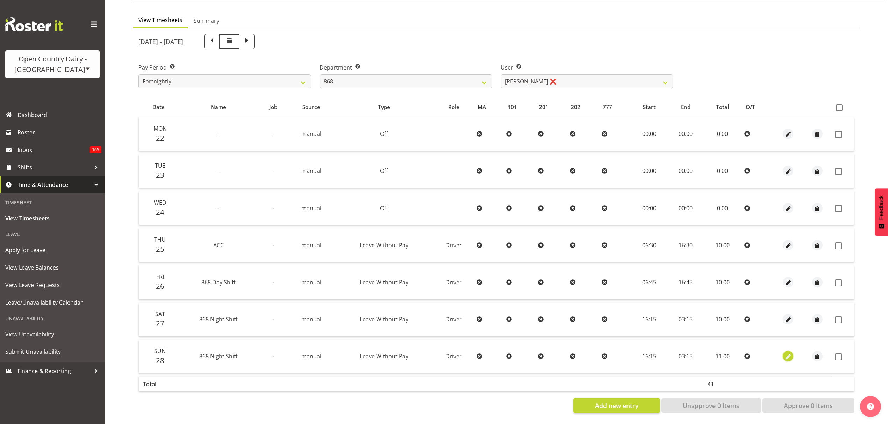
click at [786, 354] on span "button" at bounding box center [788, 357] width 8 height 8
select select "Leave Without Pay"
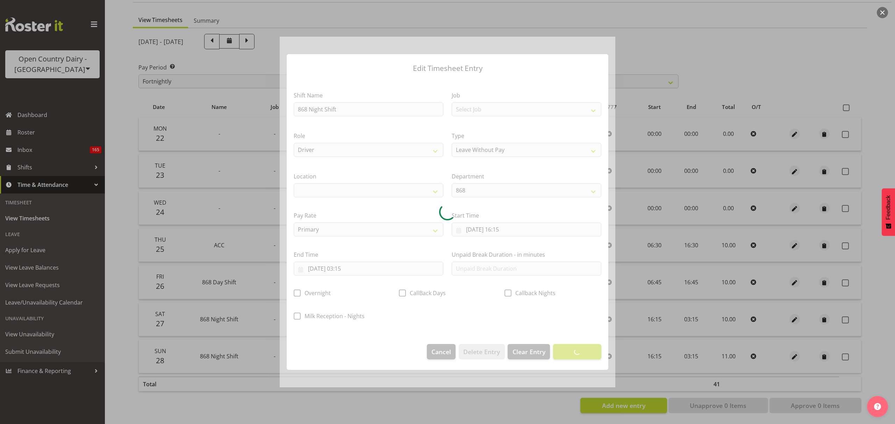
select select
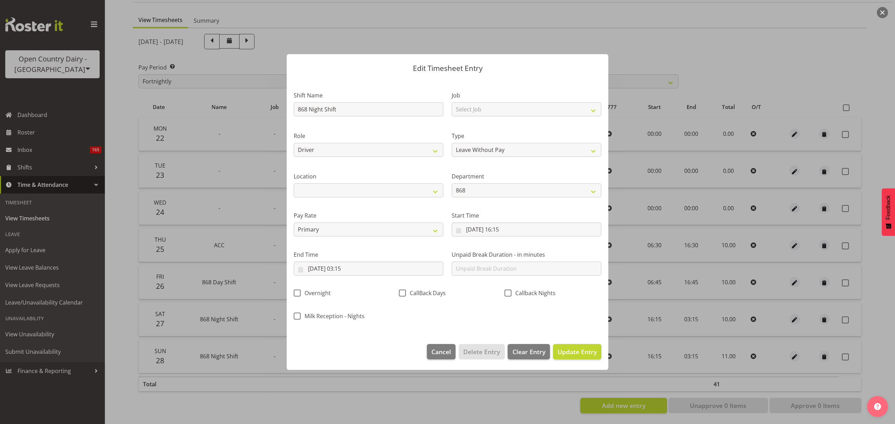
click at [355, 269] on div at bounding box center [448, 212] width 336 height 351
click at [355, 269] on input "[DATE] 03:15" at bounding box center [369, 269] width 150 height 14
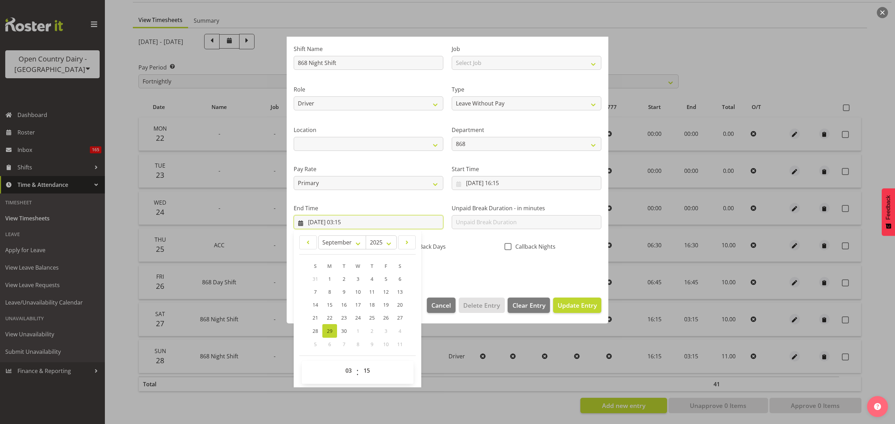
scroll to position [48, 0]
click at [347, 373] on select "00 01 02 03 04 05 06 07 08 09 10 11 12 13 14 15 16 17 18 19 20 21 22 23" at bounding box center [349, 370] width 16 height 14
click at [350, 370] on select "00 01 02 03 04 05 06 07 08 09 10 11 12 13 14 15 16 17 18 19 20 21 22 23" at bounding box center [349, 370] width 16 height 14
select select "2"
click at [341, 363] on select "00 01 02 03 04 05 06 07 08 09 10 11 12 13 14 15 16 17 18 19 20 21 22 23" at bounding box center [349, 370] width 16 height 14
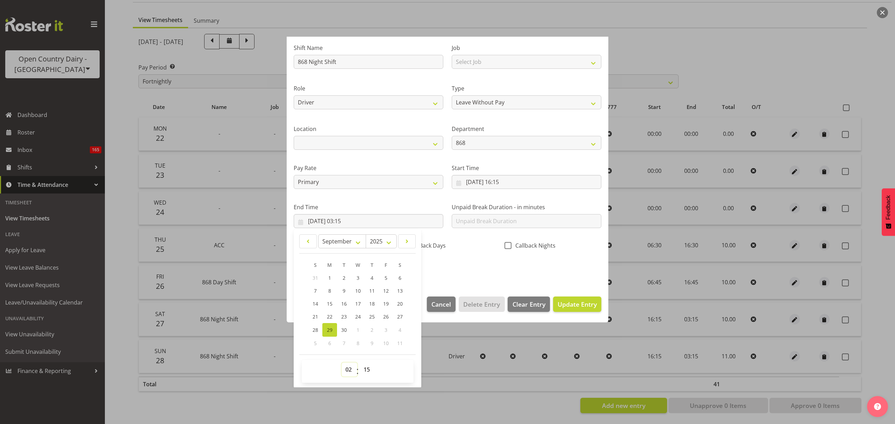
type input "[DATE] 02:15"
click at [556, 287] on section "Shift Name 868 Night Shift Job Select Job Connecting /unconnecting Trailers Dri…" at bounding box center [448, 160] width 322 height 259
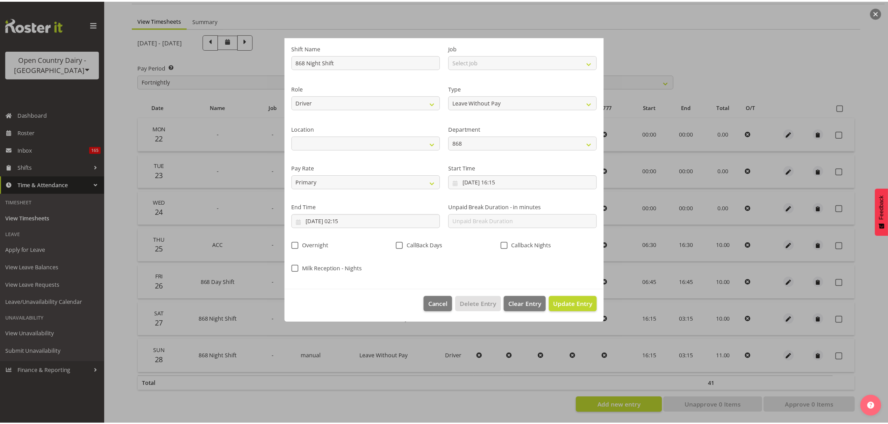
scroll to position [0, 0]
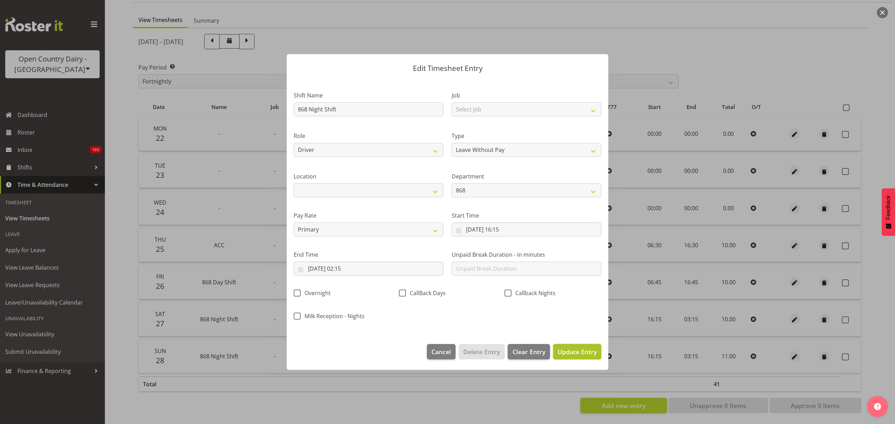
click at [578, 353] on span "Update Entry" at bounding box center [577, 352] width 39 height 8
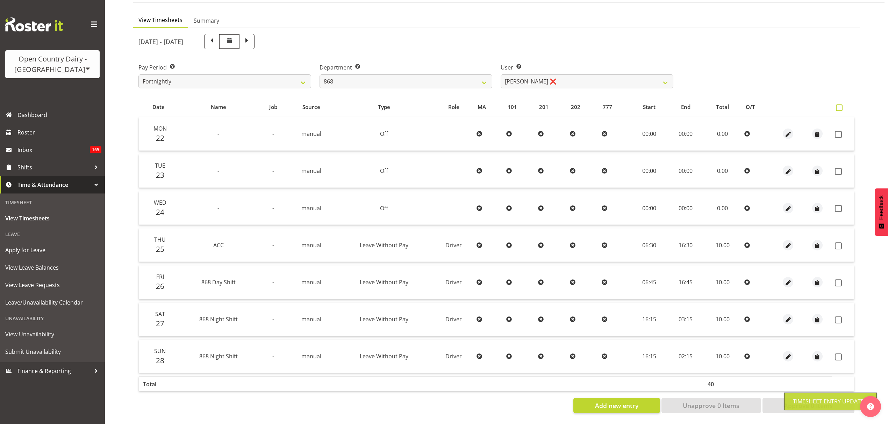
click at [838, 105] on span at bounding box center [839, 108] width 7 height 7
click at [838, 106] on input "checkbox" at bounding box center [838, 108] width 5 height 5
checkbox input "true"
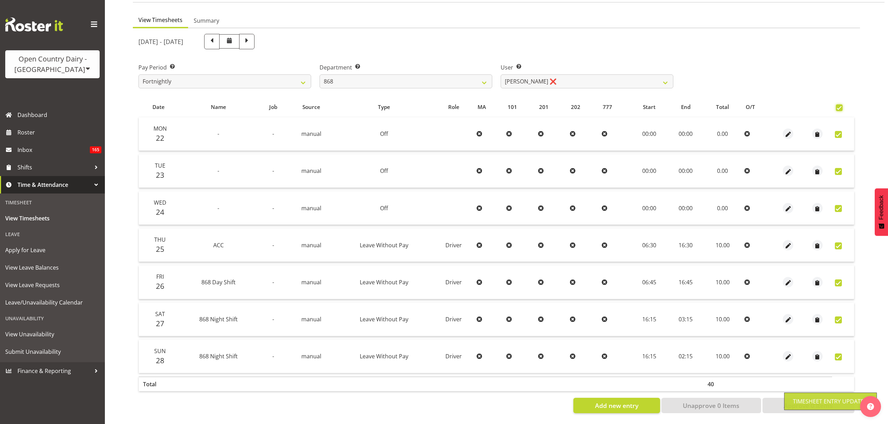
checkbox input "true"
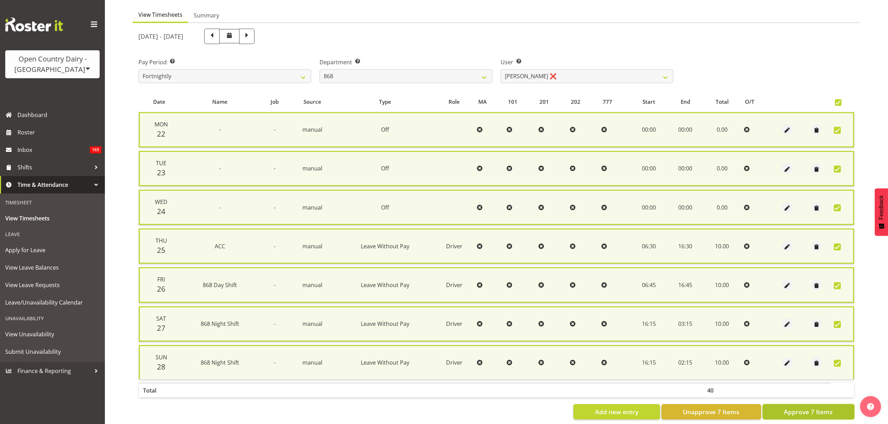
click at [785, 408] on span "Approve 7 Items" at bounding box center [808, 412] width 49 height 9
checkbox input "false"
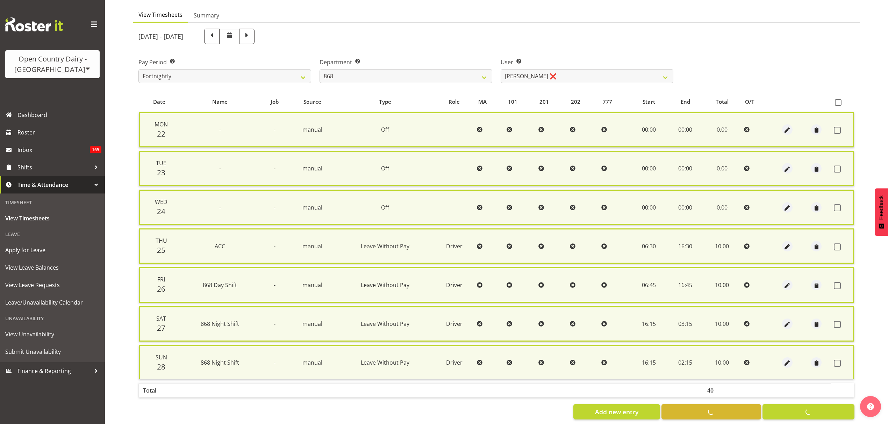
checkbox input "false"
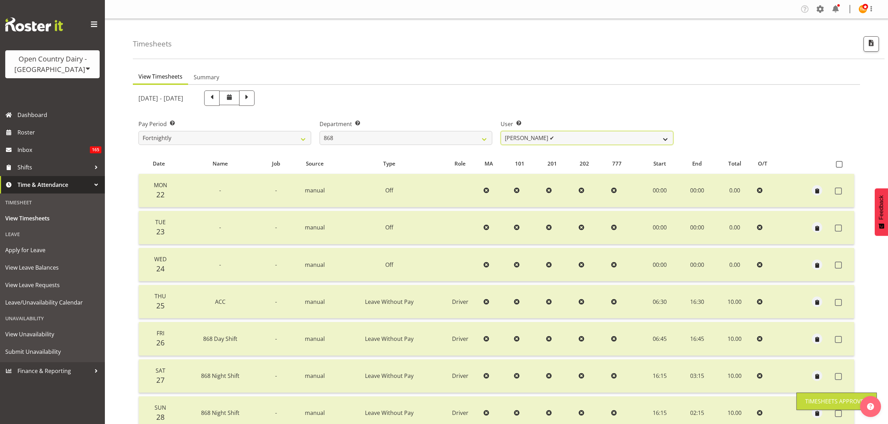
click at [642, 143] on select "[PERSON_NAME] ❌ [PERSON_NAME] ✔ [PERSON_NAME] ✔ [PERSON_NAME] ✔" at bounding box center [587, 138] width 173 height 14
select select "7377"
click at [501, 131] on select "[PERSON_NAME] ❌ [PERSON_NAME] ✔ [PERSON_NAME] ✔ [PERSON_NAME] ✔" at bounding box center [587, 138] width 173 height 14
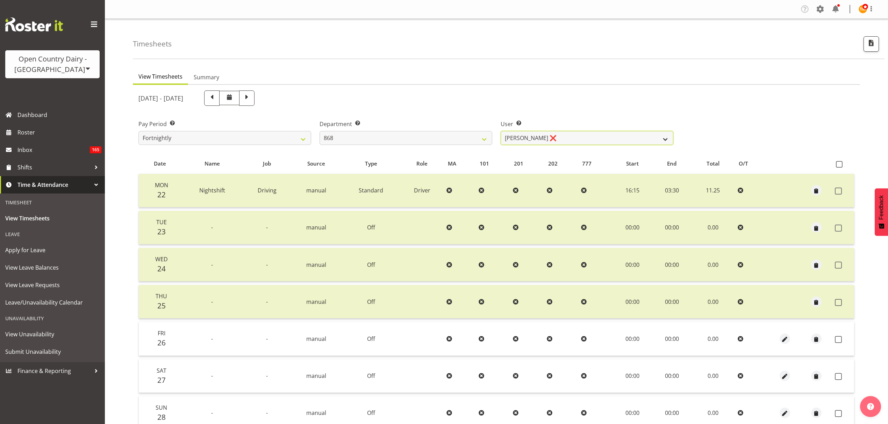
click at [601, 139] on select "[PERSON_NAME] ❌ [PERSON_NAME] ✔ [PERSON_NAME] ✔ [PERSON_NAME] ✔" at bounding box center [587, 138] width 173 height 14
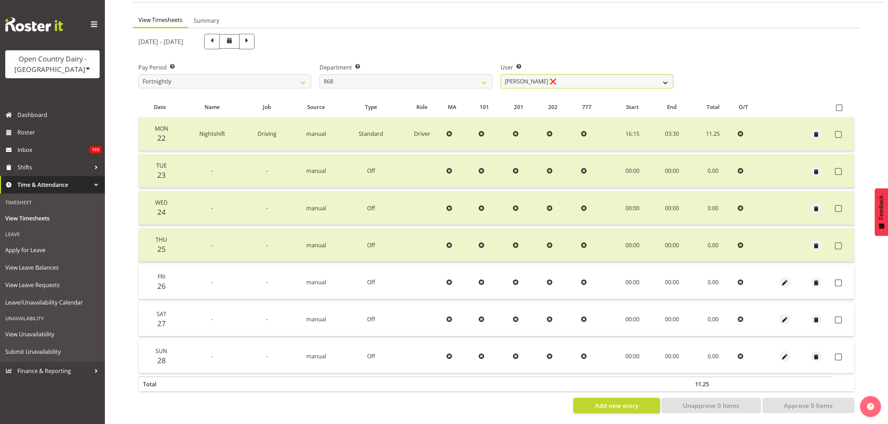
scroll to position [62, 0]
click at [518, 74] on select "[PERSON_NAME] ❌ [PERSON_NAME] ✔ [PERSON_NAME] ✔ [PERSON_NAME] ✔" at bounding box center [587, 81] width 173 height 14
click at [521, 78] on select "[PERSON_NAME] ❌ [PERSON_NAME] ✔ [PERSON_NAME] ✔ [PERSON_NAME] ✔" at bounding box center [587, 81] width 173 height 14
click at [465, 89] on div "[DATE] - [DATE] Pay Period Select which pay period you would like to view. Fort…" at bounding box center [496, 222] width 716 height 384
click at [466, 83] on select "734 735 736 737 738 739 851 853 854 855 856 858 861 862 865 867-9032 868 869 87…" at bounding box center [405, 81] width 173 height 14
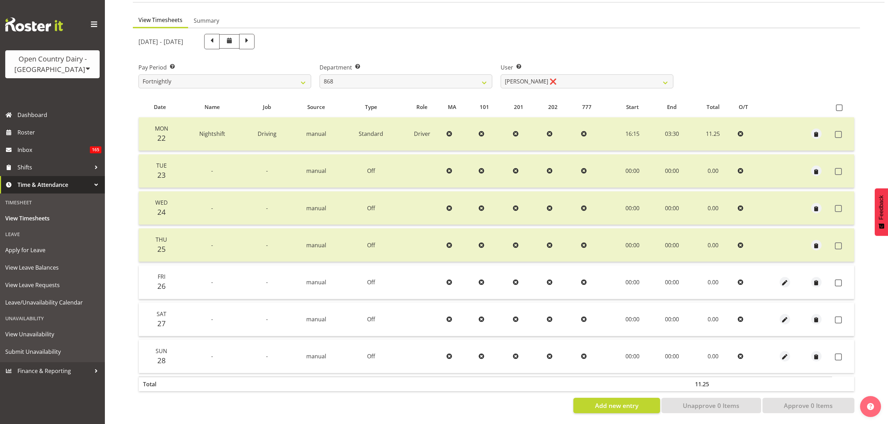
click at [465, 17] on ul "View Timesheets Summary" at bounding box center [496, 20] width 727 height 15
click at [554, 81] on select "[PERSON_NAME] ❌ [PERSON_NAME] ✔ [PERSON_NAME] ✔ [PERSON_NAME] ✔" at bounding box center [587, 81] width 173 height 14
click at [537, 43] on div "[DATE] - [DATE]" at bounding box center [405, 41] width 535 height 15
click at [473, 76] on select "734 735 736 737 738 739 851 853 854 855 856 858 861 862 865 867-9032 868 869 87…" at bounding box center [405, 81] width 173 height 14
click at [528, 66] on div "User Select user. Note: This is filtered down by the previous two drop-down ite…" at bounding box center [587, 75] width 173 height 25
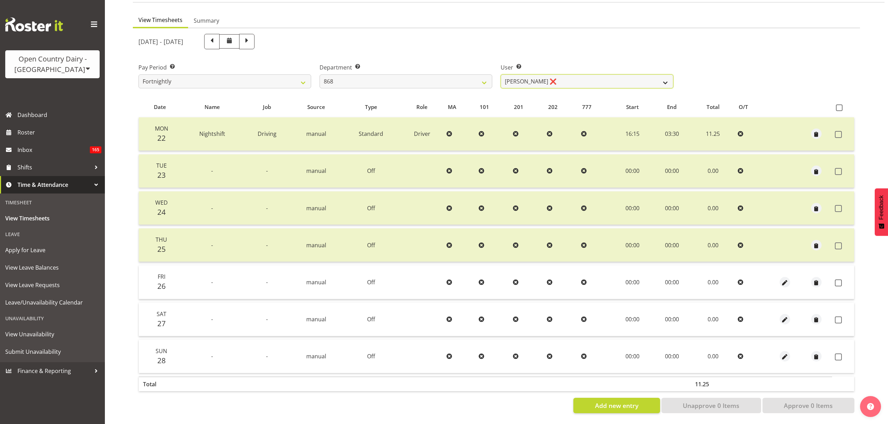
click at [531, 79] on select "[PERSON_NAME] ❌ [PERSON_NAME] ✔ [PERSON_NAME] ✔ [PERSON_NAME] ✔" at bounding box center [587, 81] width 173 height 14
click at [459, 74] on select "734 735 736 737 738 739 851 853 854 855 856 858 861 862 865 867-9032 868 869 87…" at bounding box center [405, 81] width 173 height 14
select select "782"
click at [319, 74] on select "734 735 736 737 738 739 851 853 854 855 856 858 861 862 865 867-9032 868 869 87…" at bounding box center [405, 81] width 173 height 14
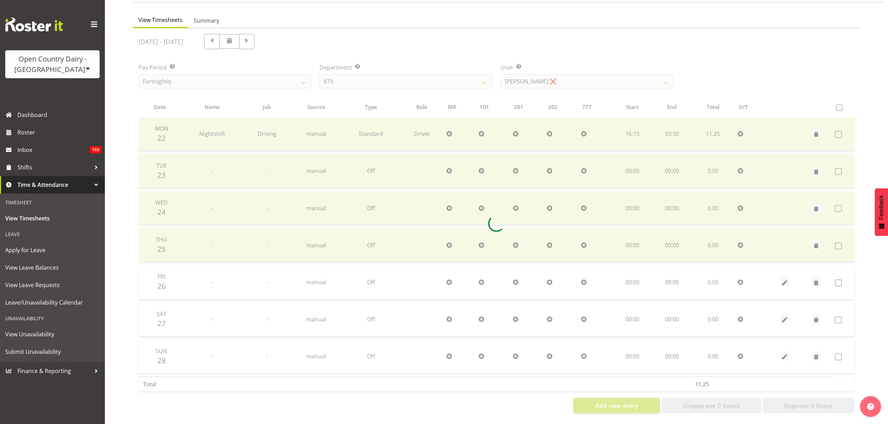
click at [622, 41] on div at bounding box center [496, 223] width 727 height 391
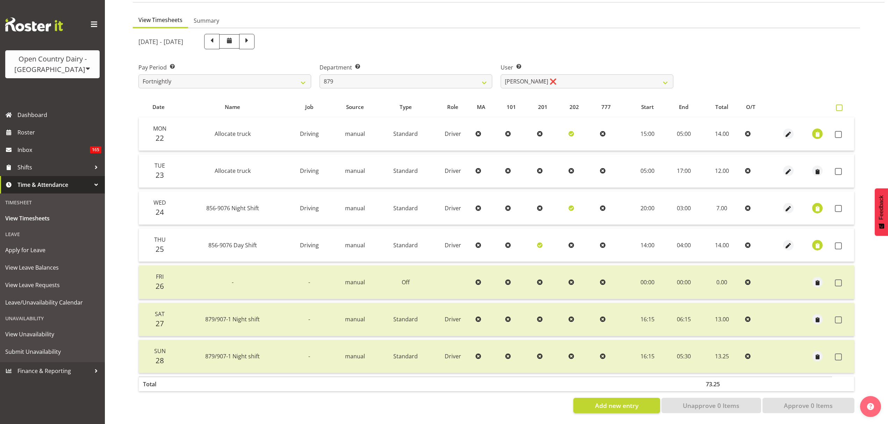
click at [841, 105] on span at bounding box center [839, 108] width 7 height 7
click at [840, 106] on input "checkbox" at bounding box center [838, 108] width 5 height 5
checkbox input "true"
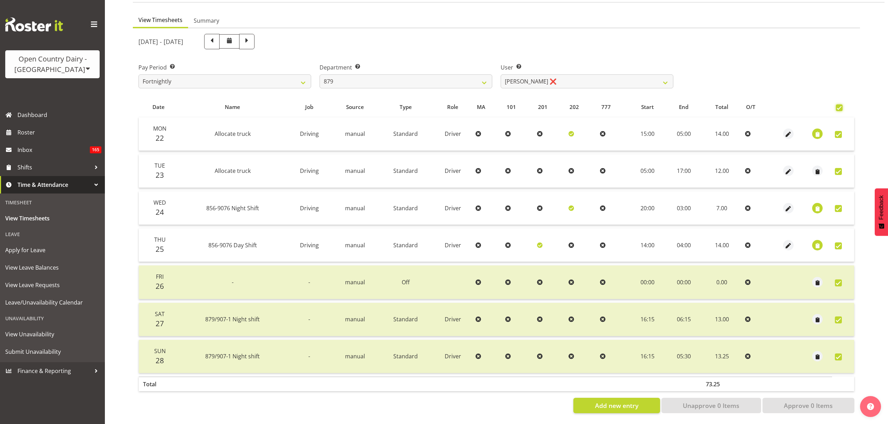
checkbox input "true"
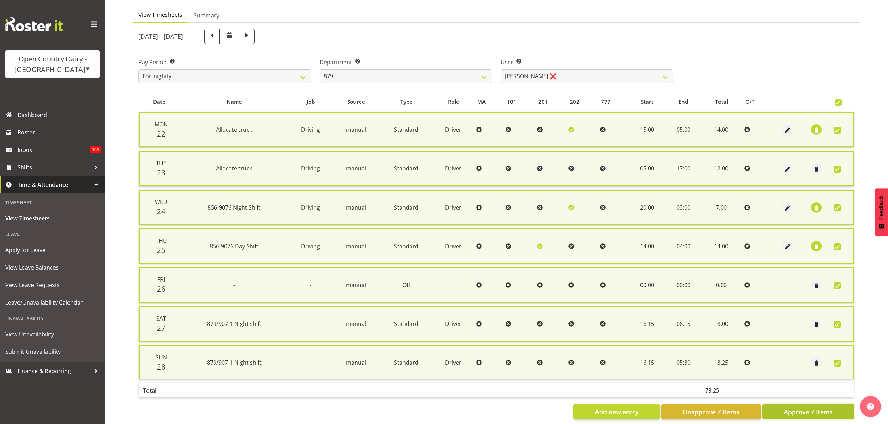
click at [806, 404] on button "Approve 7 Items" at bounding box center [808, 411] width 92 height 15
checkbox input "false"
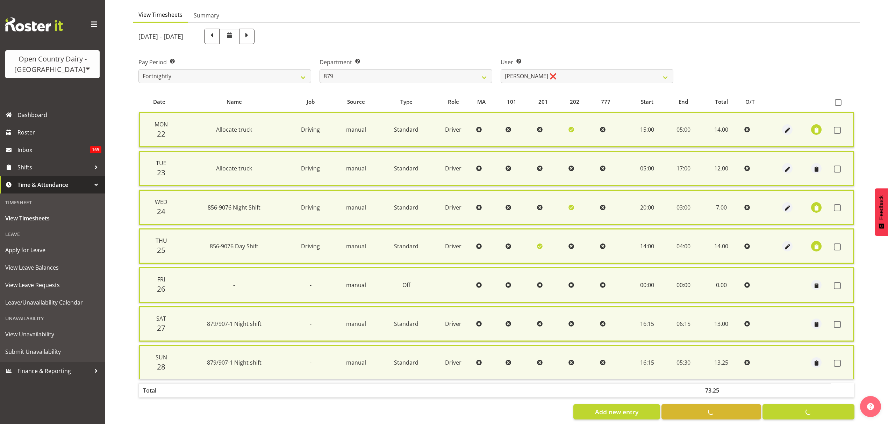
checkbox input "false"
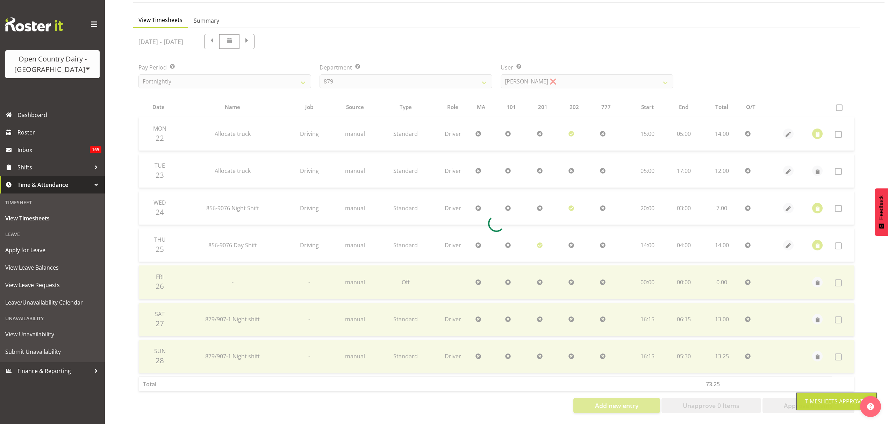
click at [576, 74] on div at bounding box center [496, 223] width 727 height 391
click at [573, 76] on div at bounding box center [496, 223] width 727 height 391
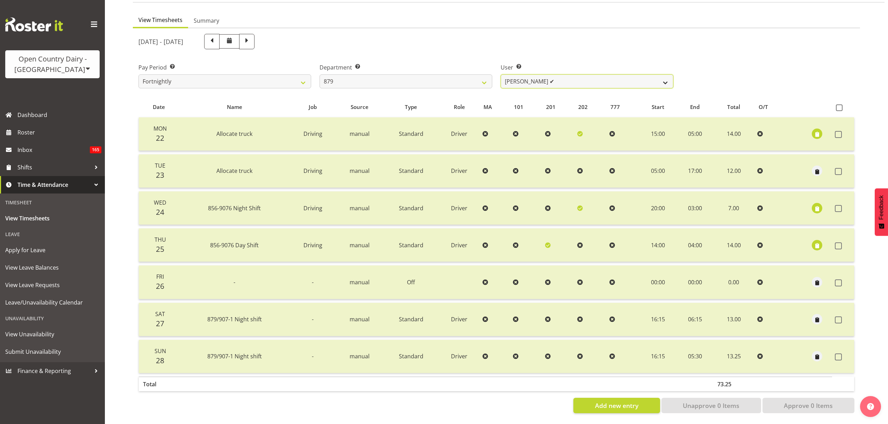
click at [573, 76] on select "[PERSON_NAME] ✔ [PERSON_NAME] ✔ [PERSON_NAME] ✔ [PERSON_NAME] ❌" at bounding box center [587, 81] width 173 height 14
select select "7484"
click at [501, 74] on select "[PERSON_NAME] ✔ [PERSON_NAME] ✔ [PERSON_NAME] ✔ [PERSON_NAME] ❌" at bounding box center [587, 81] width 173 height 14
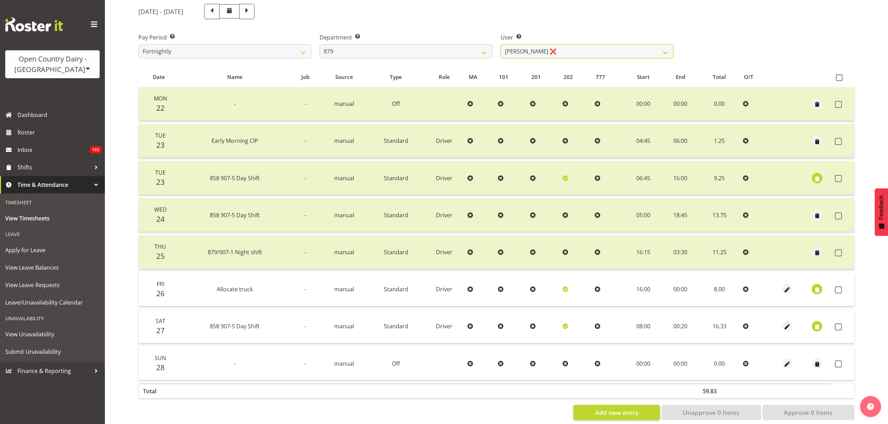
scroll to position [99, 0]
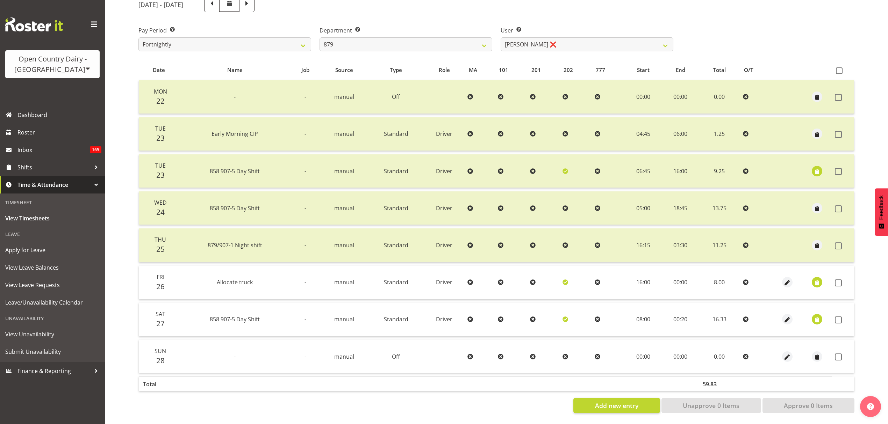
click at [841, 70] on th at bounding box center [843, 70] width 22 height 13
click at [839, 67] on span at bounding box center [839, 70] width 7 height 7
click at [839, 69] on input "checkbox" at bounding box center [838, 71] width 5 height 5
checkbox input "true"
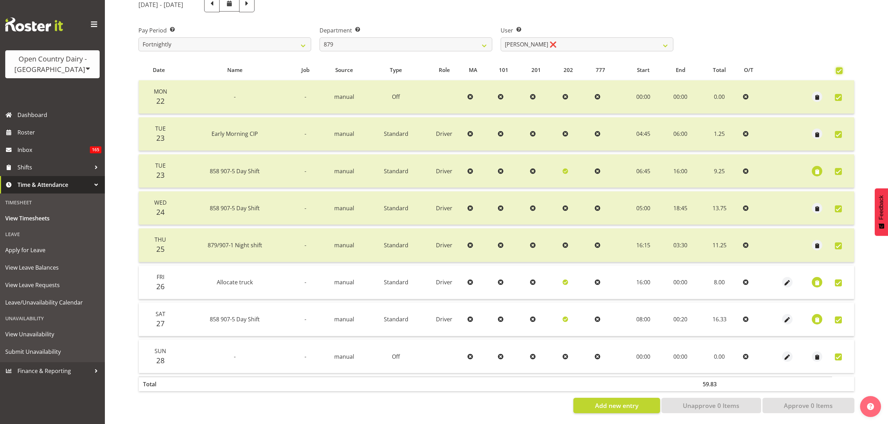
checkbox input "true"
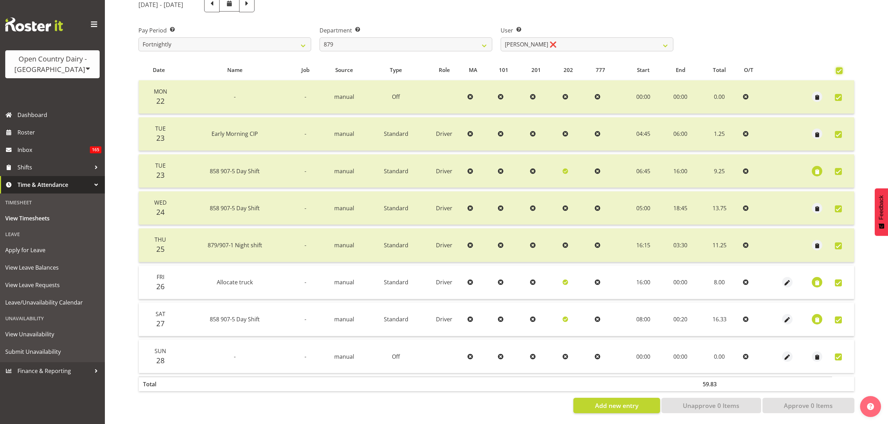
checkbox input "true"
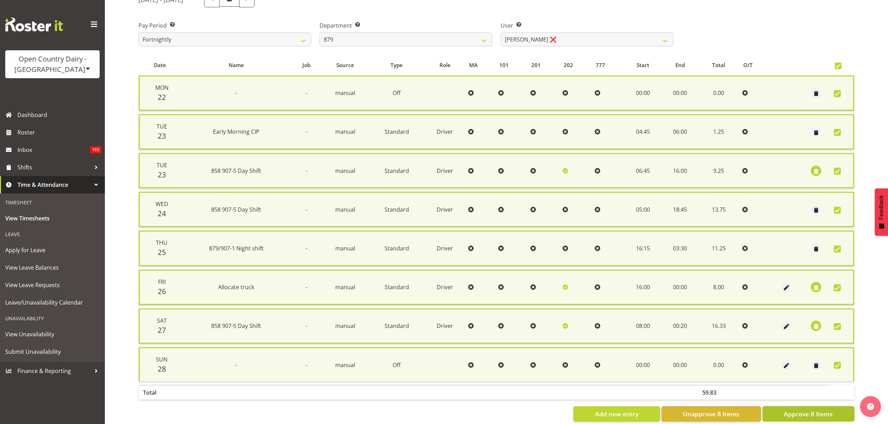
click at [801, 407] on button "Approve 8 Items" at bounding box center [808, 414] width 92 height 15
checkbox input "false"
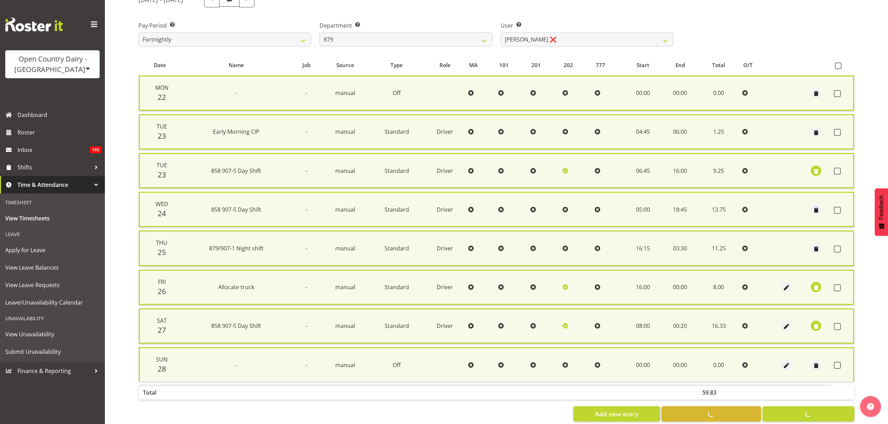
checkbox input "false"
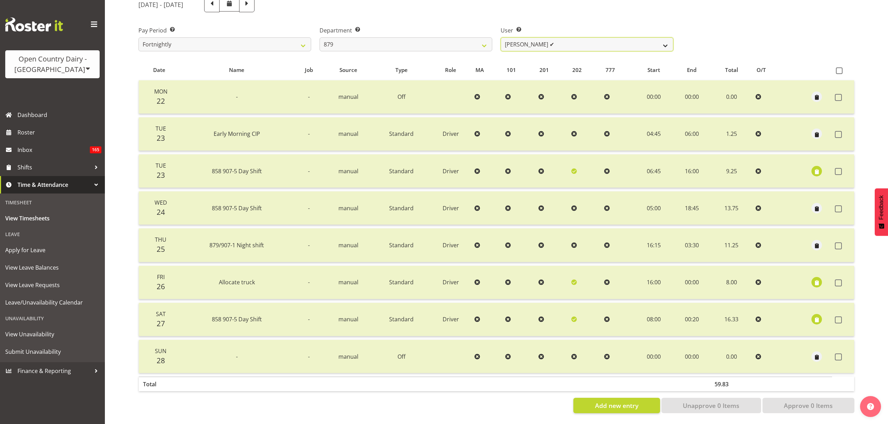
click at [573, 41] on select "[PERSON_NAME] ✔ [PERSON_NAME] ✔ [PERSON_NAME] ✔ [PERSON_NAME] ✔" at bounding box center [587, 44] width 173 height 14
drag, startPoint x: 573, startPoint y: 41, endPoint x: 566, endPoint y: 42, distance: 6.5
click at [573, 41] on select "[PERSON_NAME] ✔ [PERSON_NAME] ✔ [PERSON_NAME] ✔ [PERSON_NAME] ✔" at bounding box center [587, 44] width 173 height 14
click at [400, 42] on select "734 735 736 737 738 739 851 853 854 855 856 858 861 862 865 867-9032 868 869 87…" at bounding box center [405, 44] width 173 height 14
select select "905"
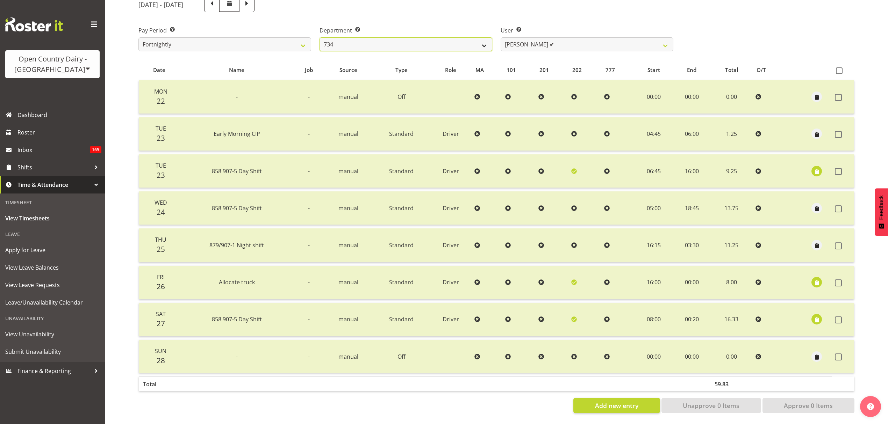
click at [319, 37] on select "734 735 736 737 738 739 851 853 854 855 856 858 861 862 865 867-9032 868 869 87…" at bounding box center [405, 44] width 173 height 14
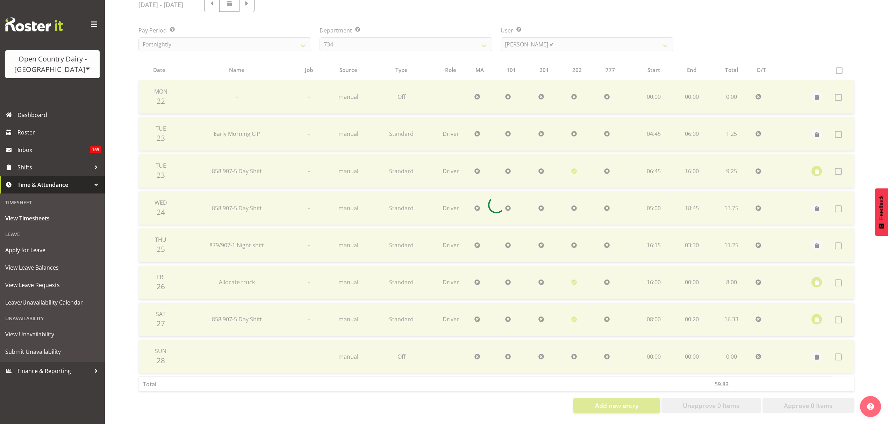
click at [548, 37] on div at bounding box center [496, 205] width 727 height 428
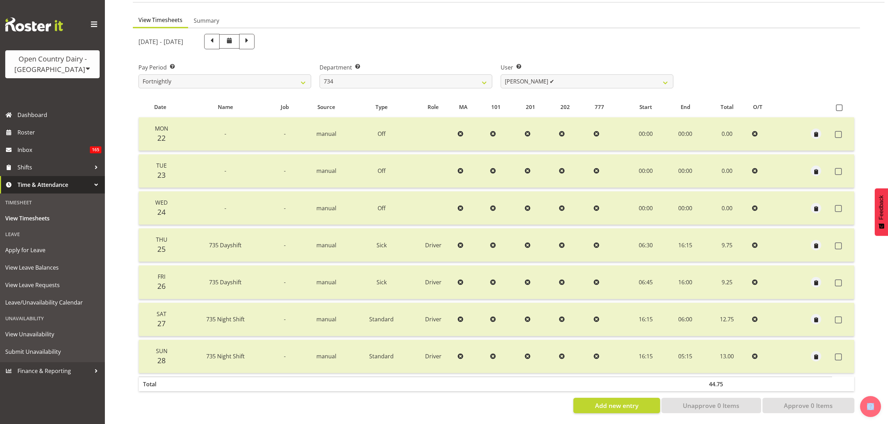
scroll to position [62, 0]
drag, startPoint x: 540, startPoint y: 77, endPoint x: 525, endPoint y: 76, distance: 15.0
click at [540, 77] on select "[PERSON_NAME] ✔ [PERSON_NAME] ✔ [PERSON_NAME] ❌ [PERSON_NAME] ✔" at bounding box center [587, 81] width 173 height 14
select select "9998"
click at [501, 74] on select "[PERSON_NAME] ✔ [PERSON_NAME] ✔ [PERSON_NAME] ❌ [PERSON_NAME] ✔" at bounding box center [587, 81] width 173 height 14
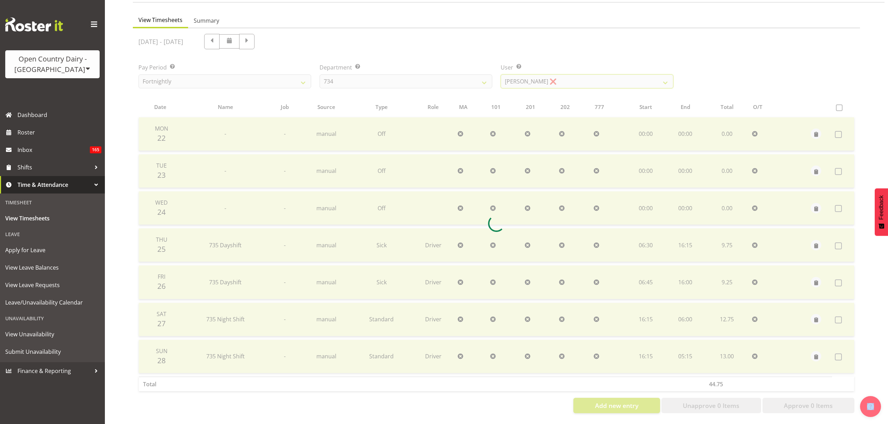
scroll to position [0, 0]
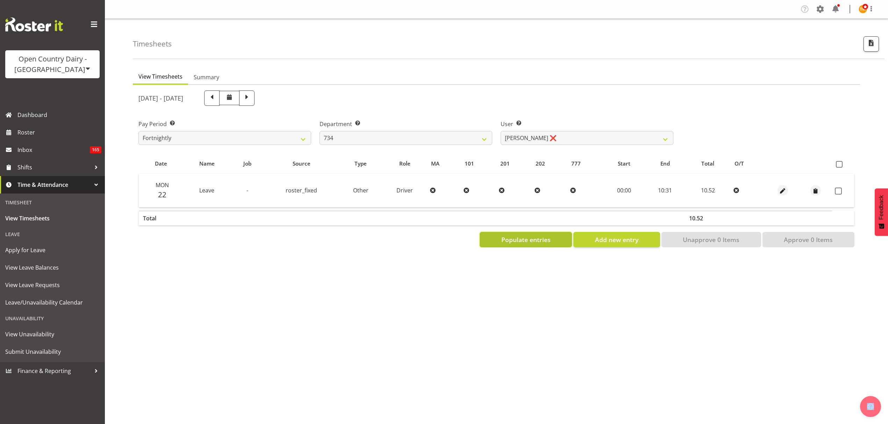
drag, startPoint x: 515, startPoint y: 237, endPoint x: 528, endPoint y: 238, distance: 13.0
click at [515, 237] on span "Populate entries" at bounding box center [525, 239] width 49 height 9
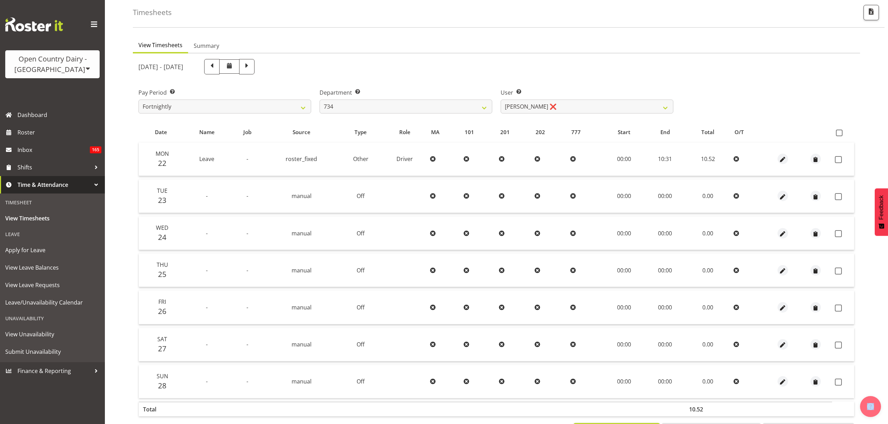
scroll to position [62, 0]
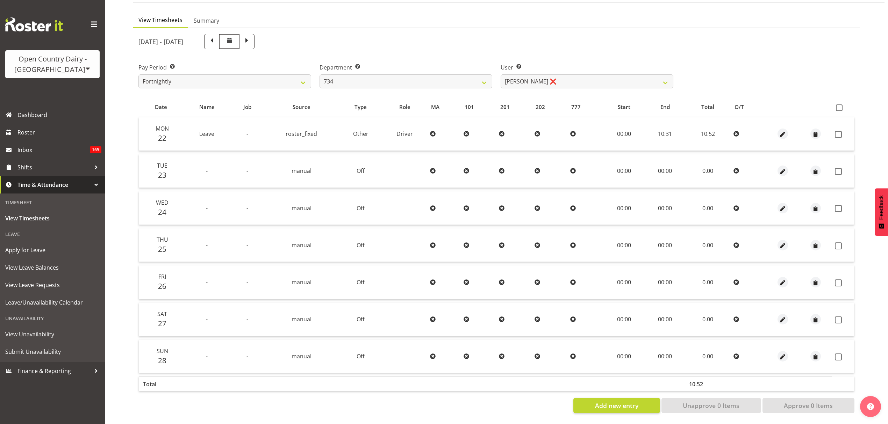
click at [539, 83] on div "User Select user. Note: This is filtered down by the previous two drop-down ite…" at bounding box center [586, 72] width 181 height 39
click at [473, 77] on select "734 735 736 737 738 739 851 853 854 855 856 858 861 862 865 867-9032 868 869 87…" at bounding box center [405, 81] width 173 height 14
select select "667"
click at [319, 74] on select "734 735 736 737 738 739 851 853 854 855 856 858 861 862 865 867-9032 868 869 87…" at bounding box center [405, 81] width 173 height 14
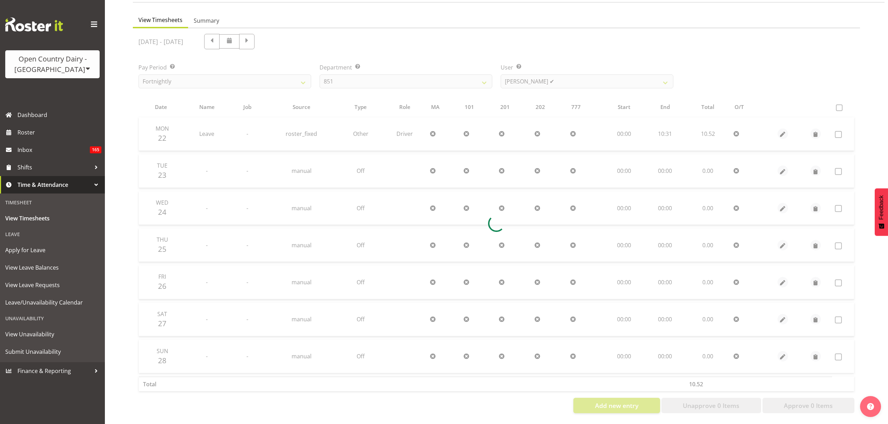
click at [525, 76] on div at bounding box center [496, 223] width 727 height 391
click at [524, 76] on div at bounding box center [496, 223] width 727 height 391
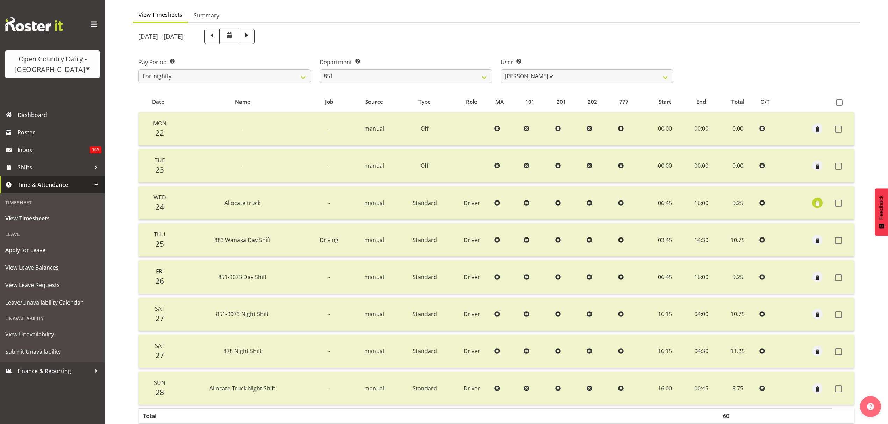
click at [540, 92] on table "Date Name Job Source Type Role MA 101 201 202 777 Start End Total O/T Mon 22 - …" at bounding box center [496, 260] width 716 height 336
click at [535, 81] on select "[PERSON_NAME] ✔ [PERSON_NAME] ✔ [PERSON_NAME] ✔" at bounding box center [587, 76] width 173 height 14
select select "7425"
click at [501, 69] on select "[PERSON_NAME] ✔ [PERSON_NAME] ✔ [PERSON_NAME] ✔" at bounding box center [587, 76] width 173 height 14
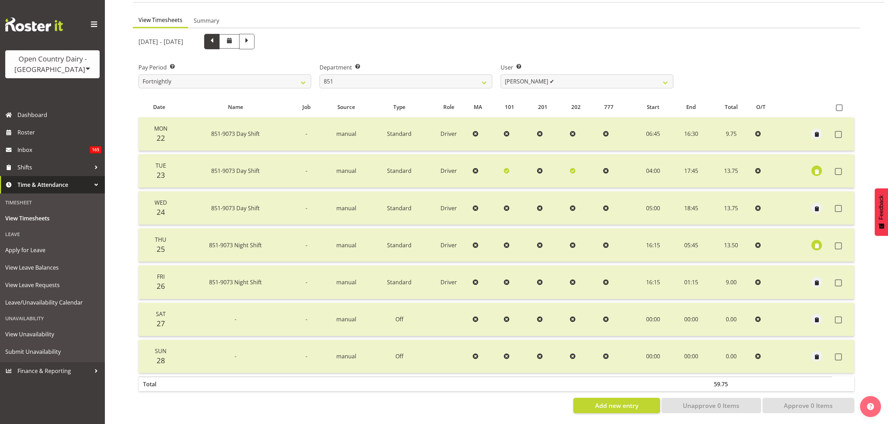
click at [216, 36] on span at bounding box center [211, 40] width 9 height 9
select select
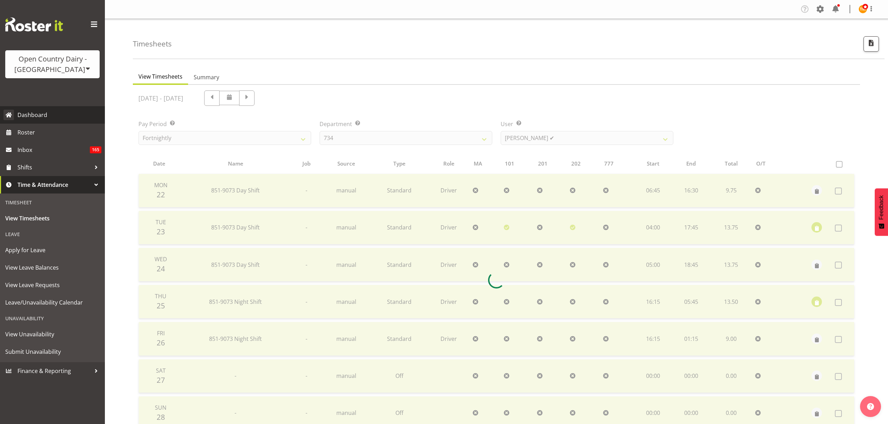
select select "667"
select select "7425"
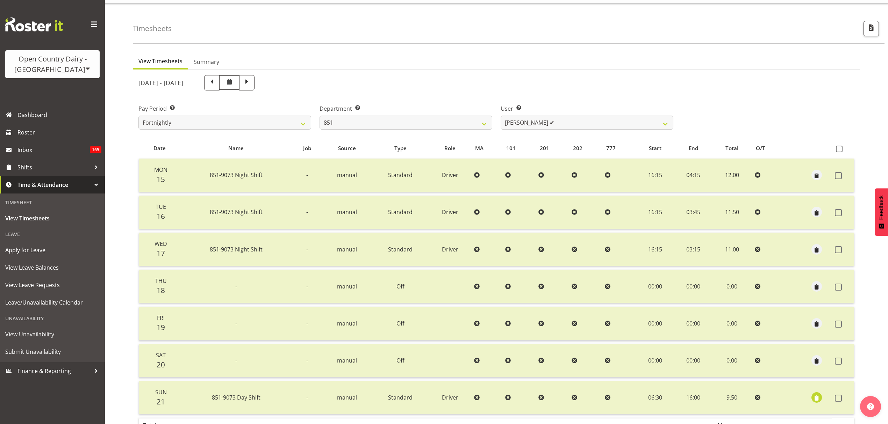
scroll to position [62, 0]
